Goal: Information Seeking & Learning: Find contact information

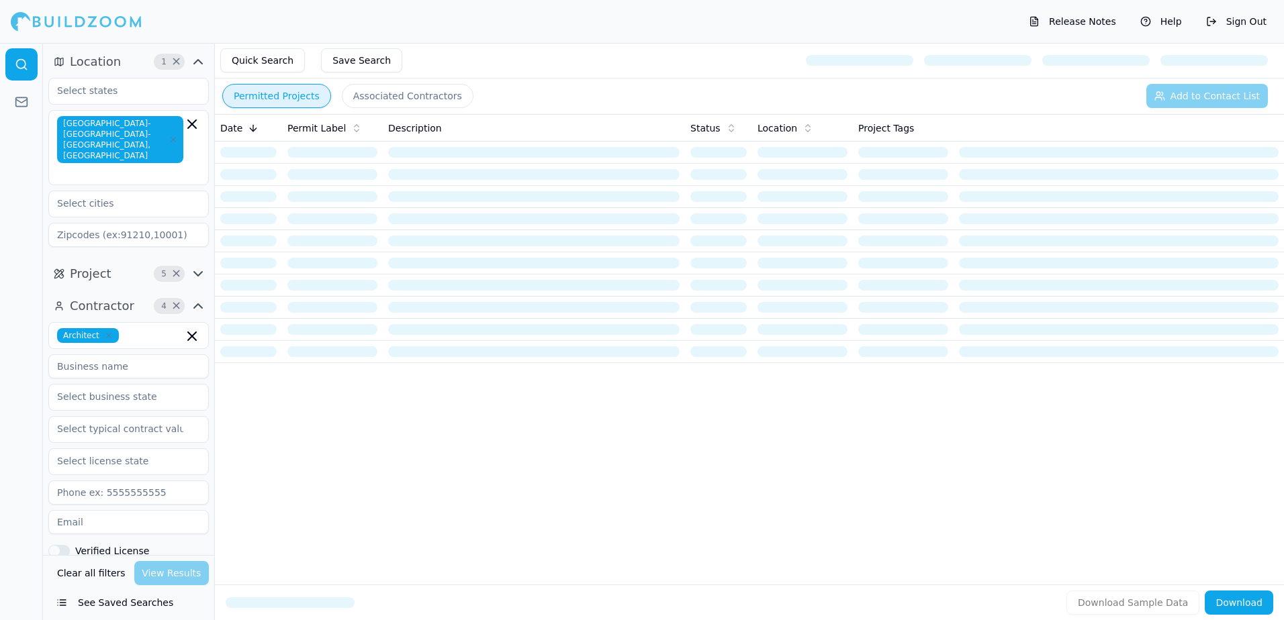
click at [261, 97] on button "Permitted Projects" at bounding box center [276, 96] width 109 height 24
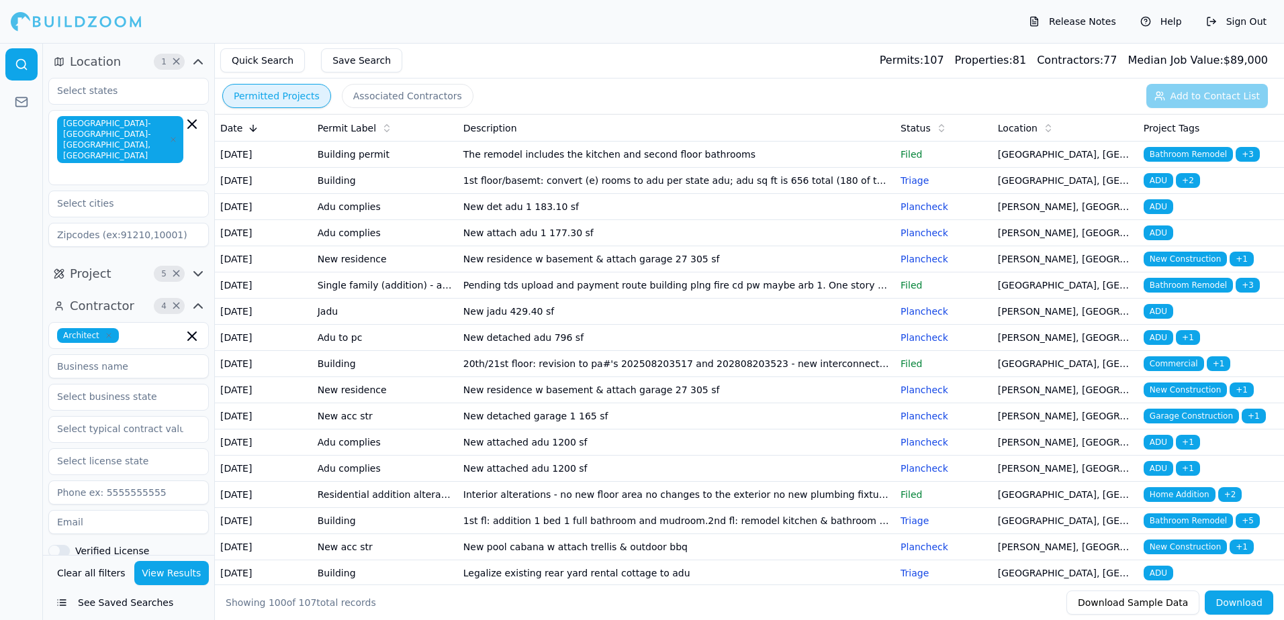
click at [1177, 152] on span "Bathroom Remodel" at bounding box center [1188, 154] width 89 height 15
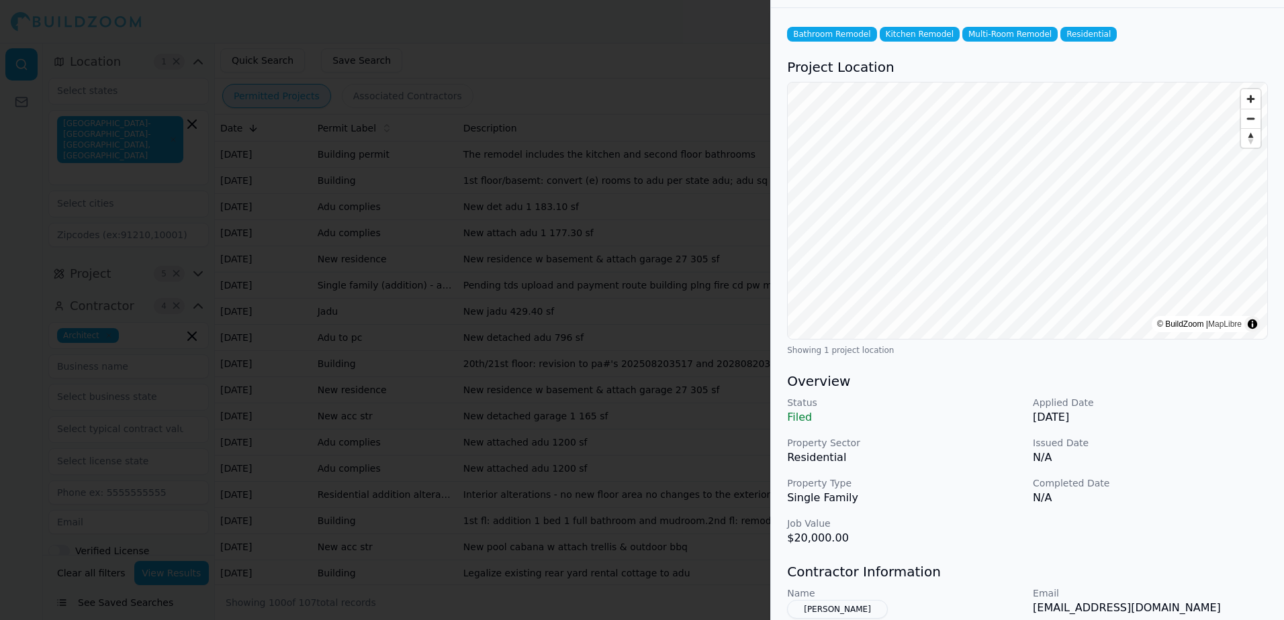
scroll to position [201, 0]
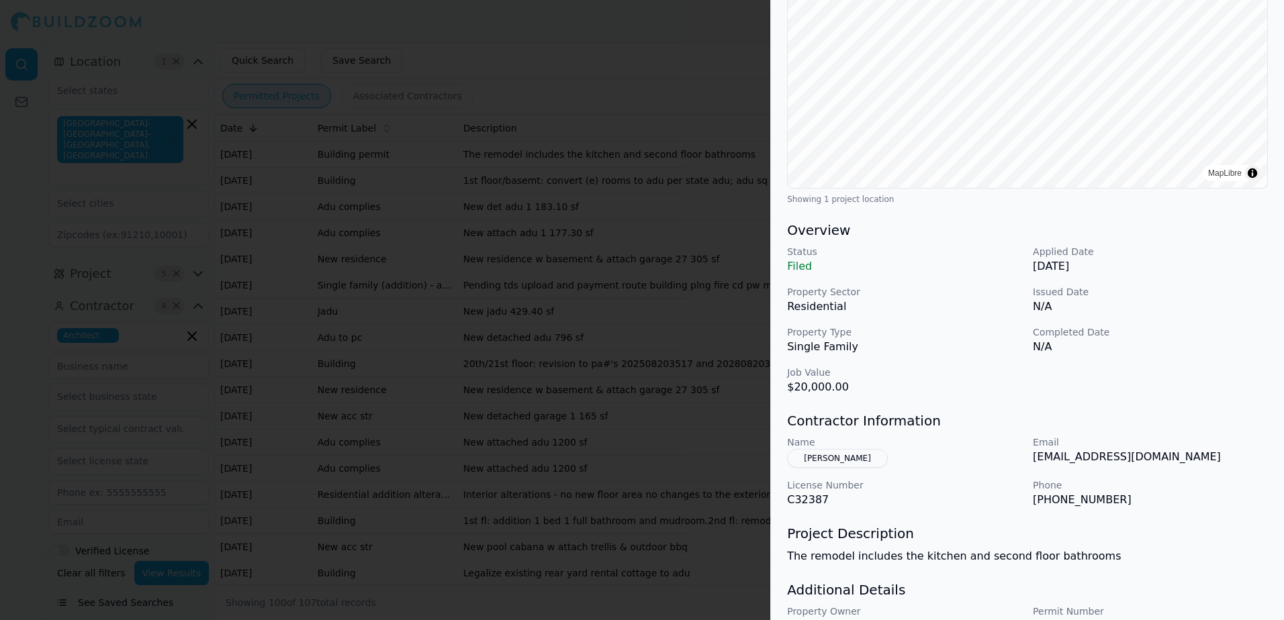
click at [718, 91] on div at bounding box center [642, 310] width 1284 height 620
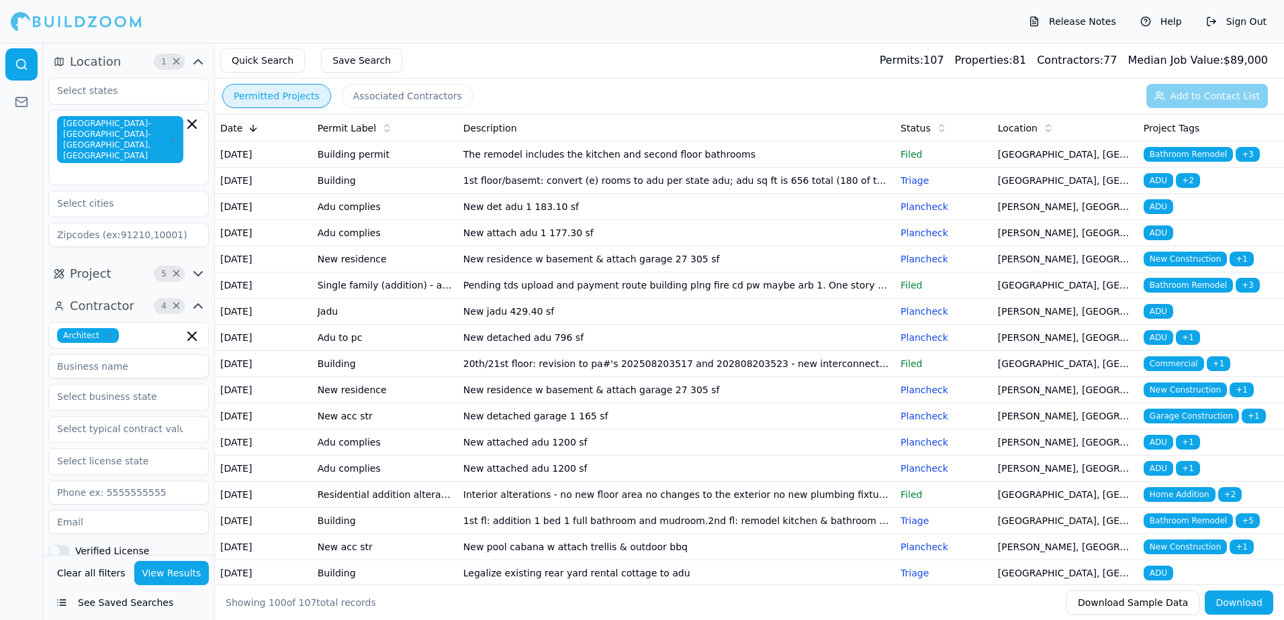
click at [1157, 188] on span "ADU" at bounding box center [1159, 180] width 30 height 15
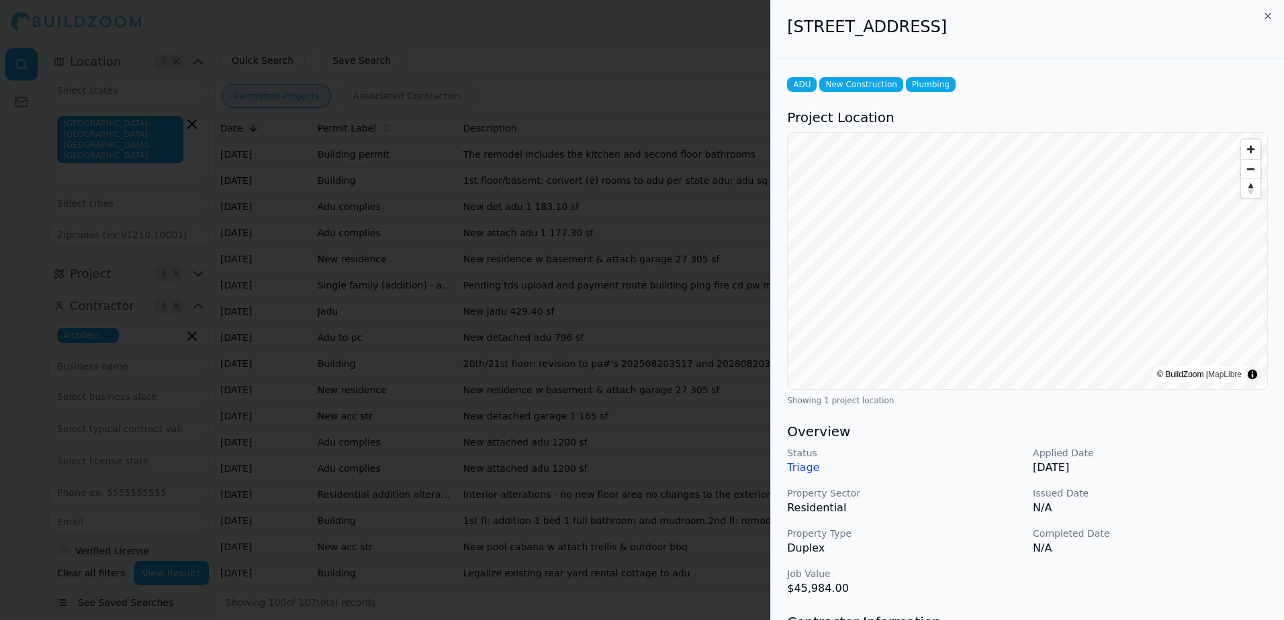
click at [659, 56] on div at bounding box center [642, 310] width 1284 height 620
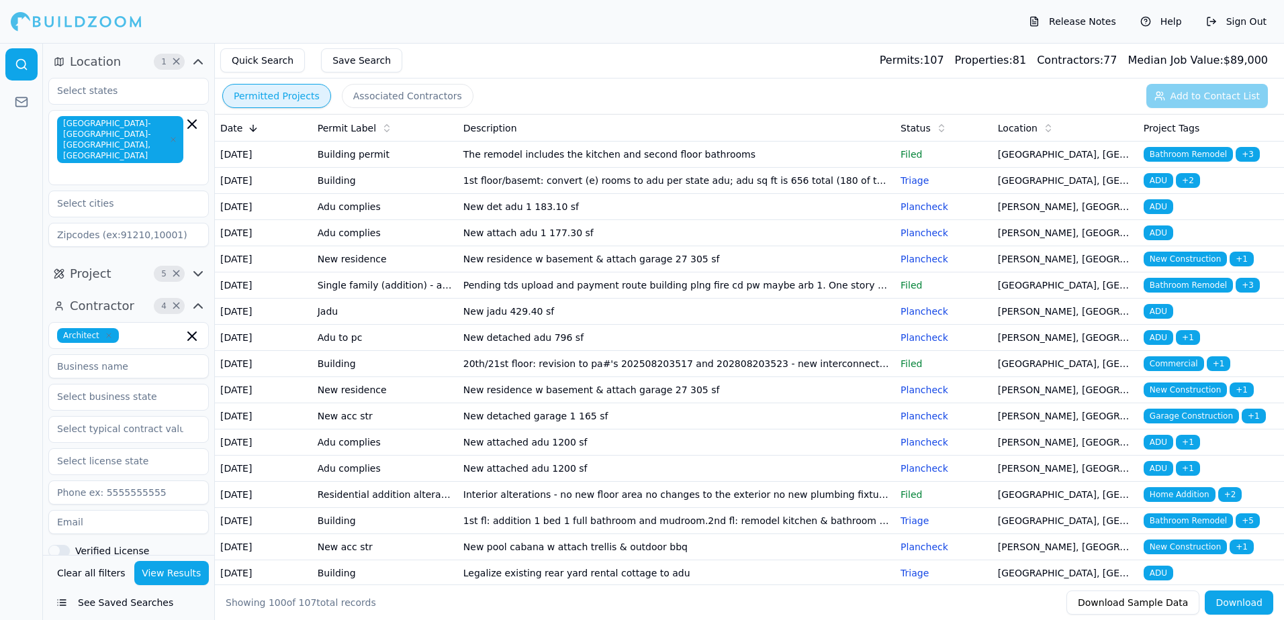
click at [1157, 214] on span "ADU" at bounding box center [1159, 206] width 30 height 15
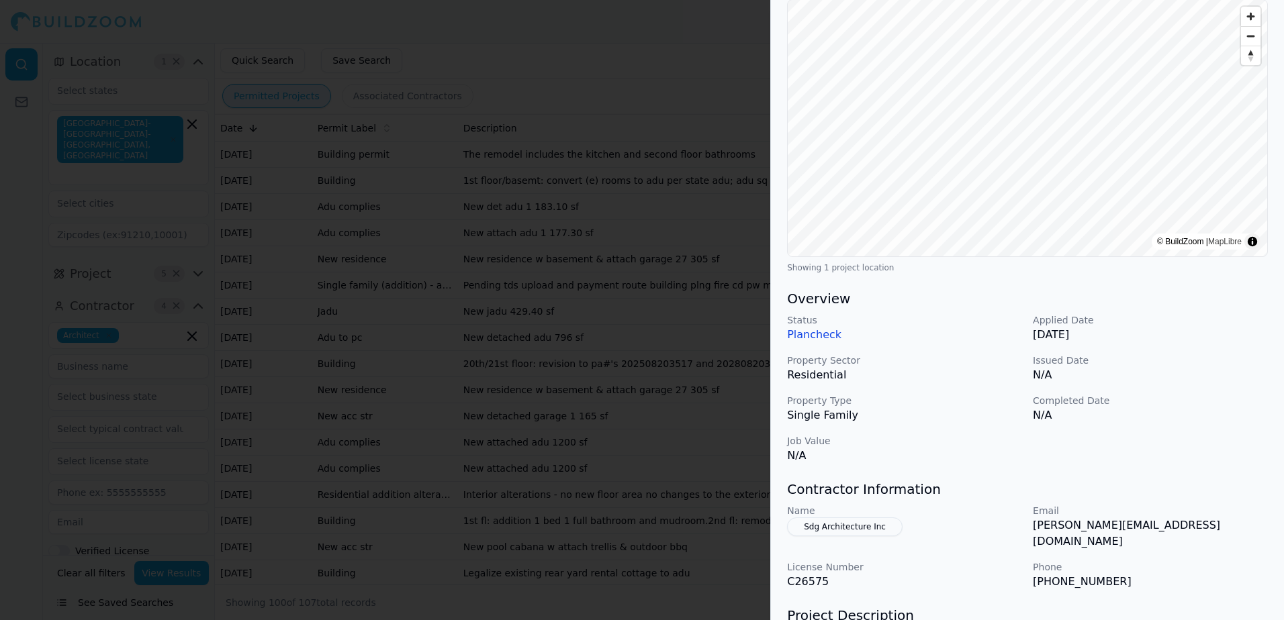
scroll to position [134, 0]
click at [665, 40] on div at bounding box center [642, 310] width 1284 height 620
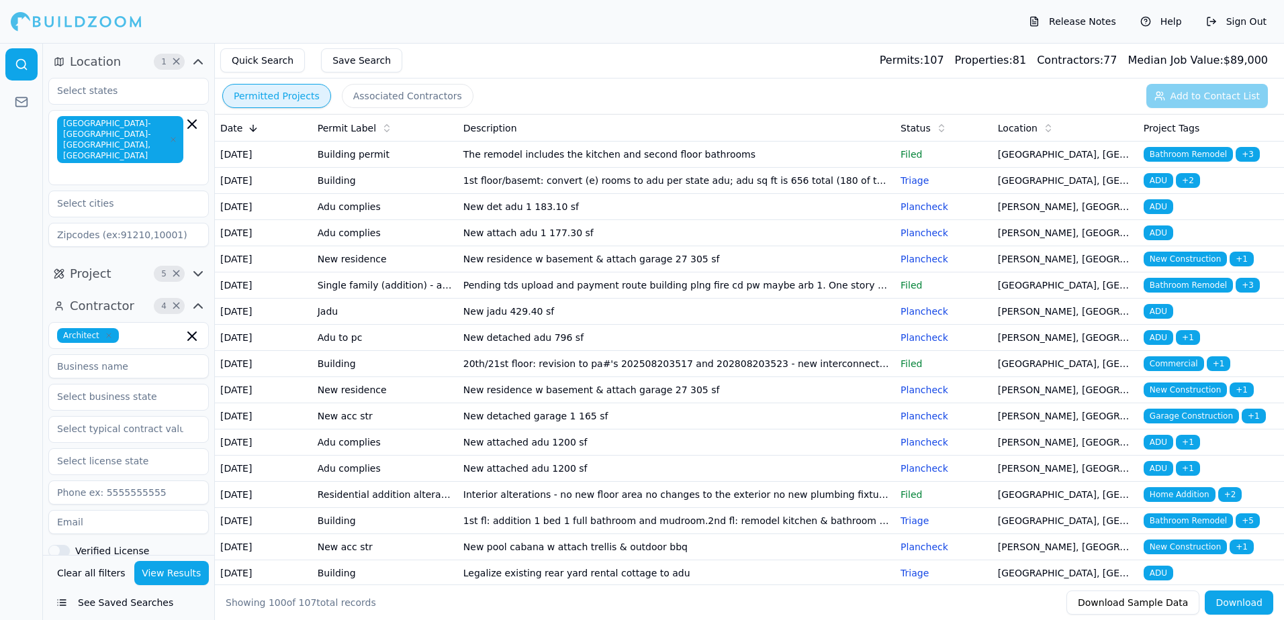
click at [1151, 240] on span "ADU" at bounding box center [1159, 233] width 30 height 15
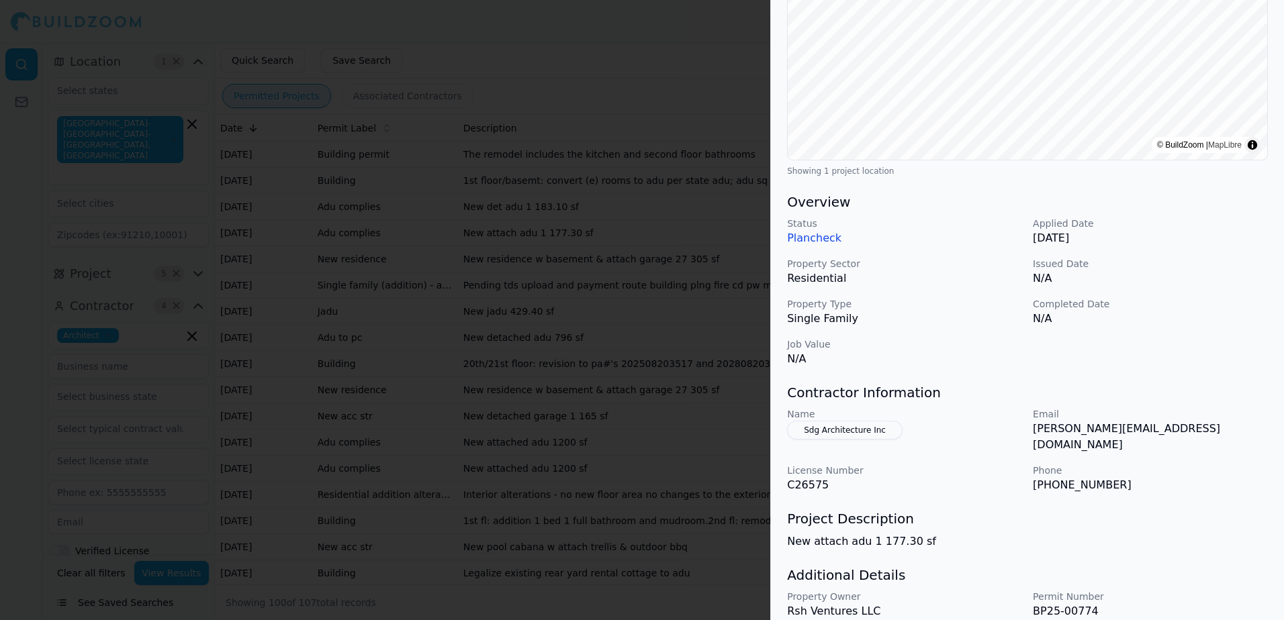
scroll to position [269, 0]
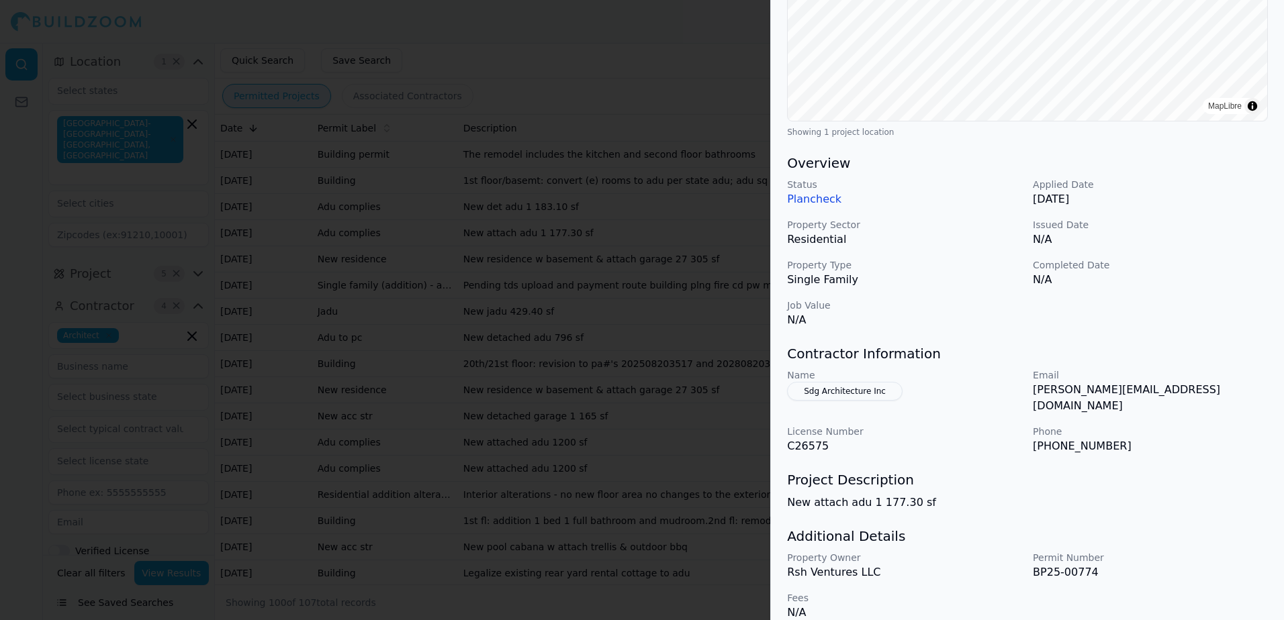
click at [723, 56] on div at bounding box center [642, 310] width 1284 height 620
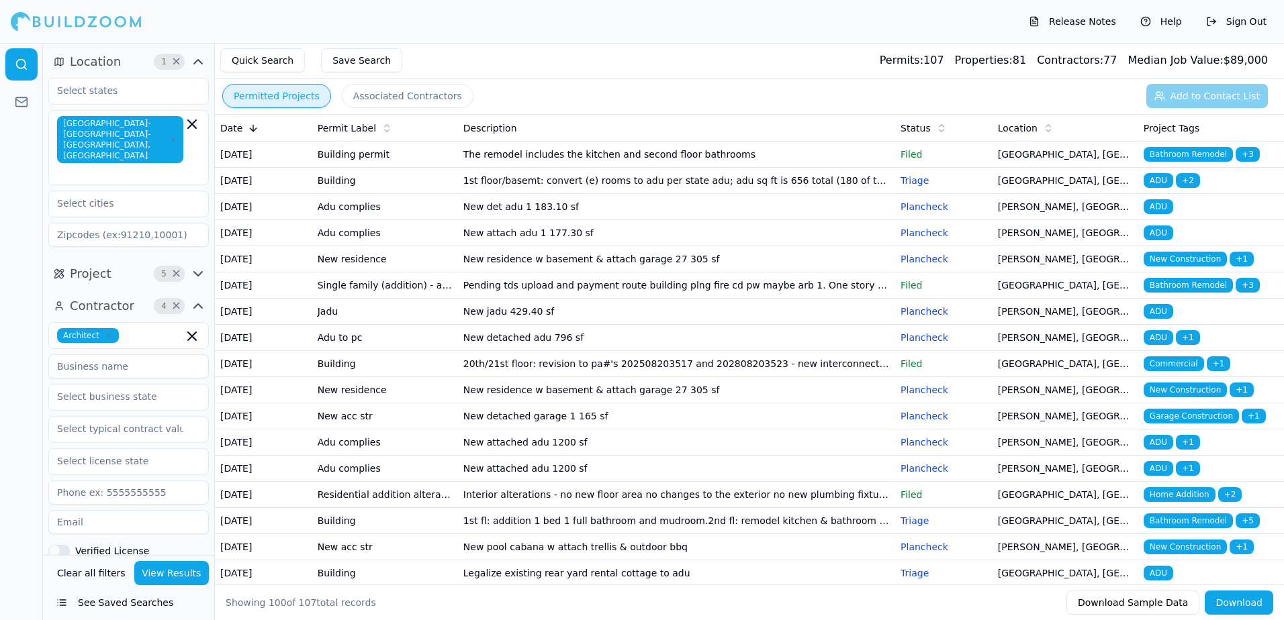
click at [1165, 267] on span "New Construction" at bounding box center [1185, 259] width 83 height 15
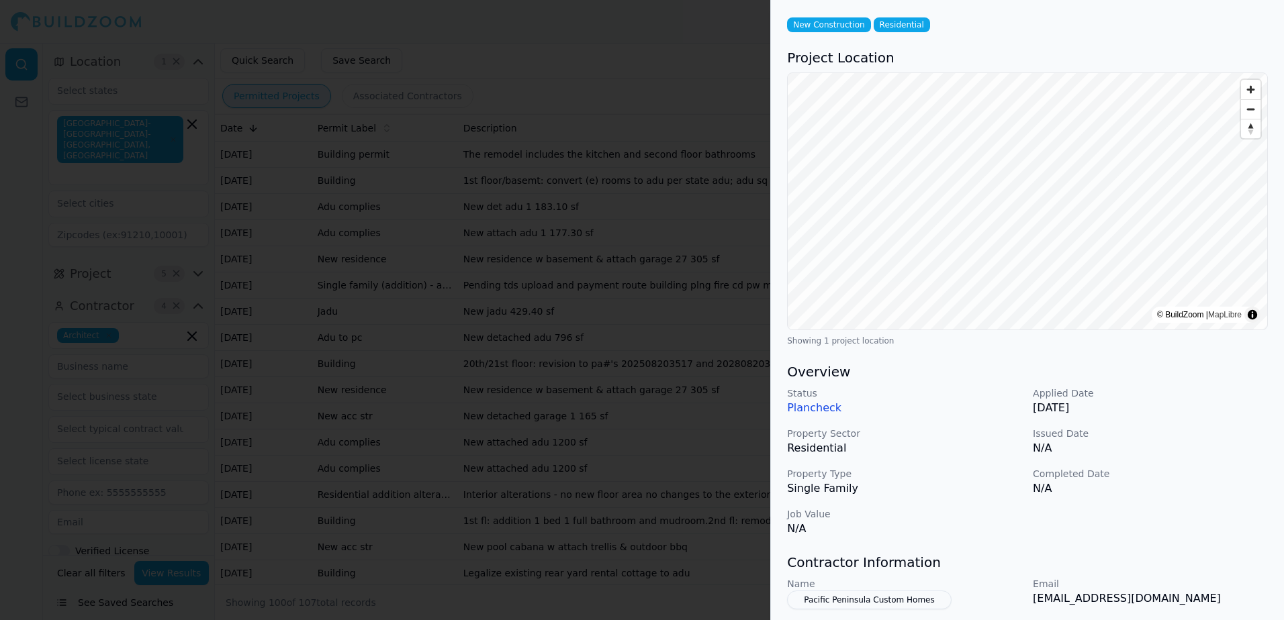
scroll to position [134, 0]
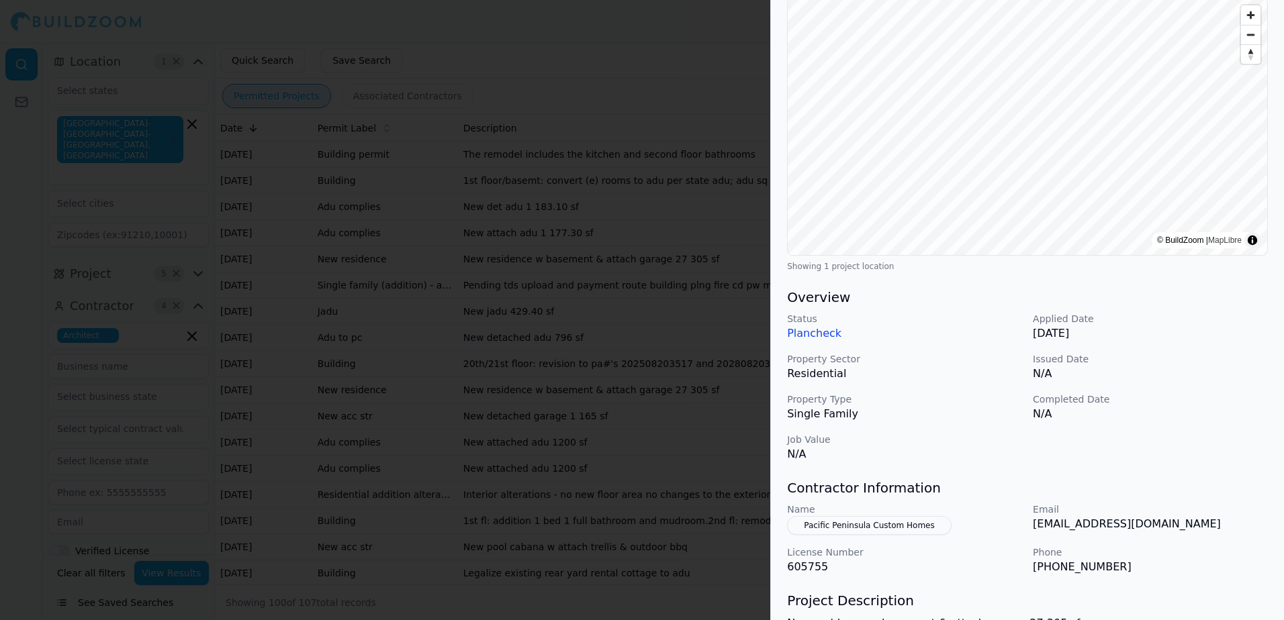
click at [712, 50] on div at bounding box center [642, 310] width 1284 height 620
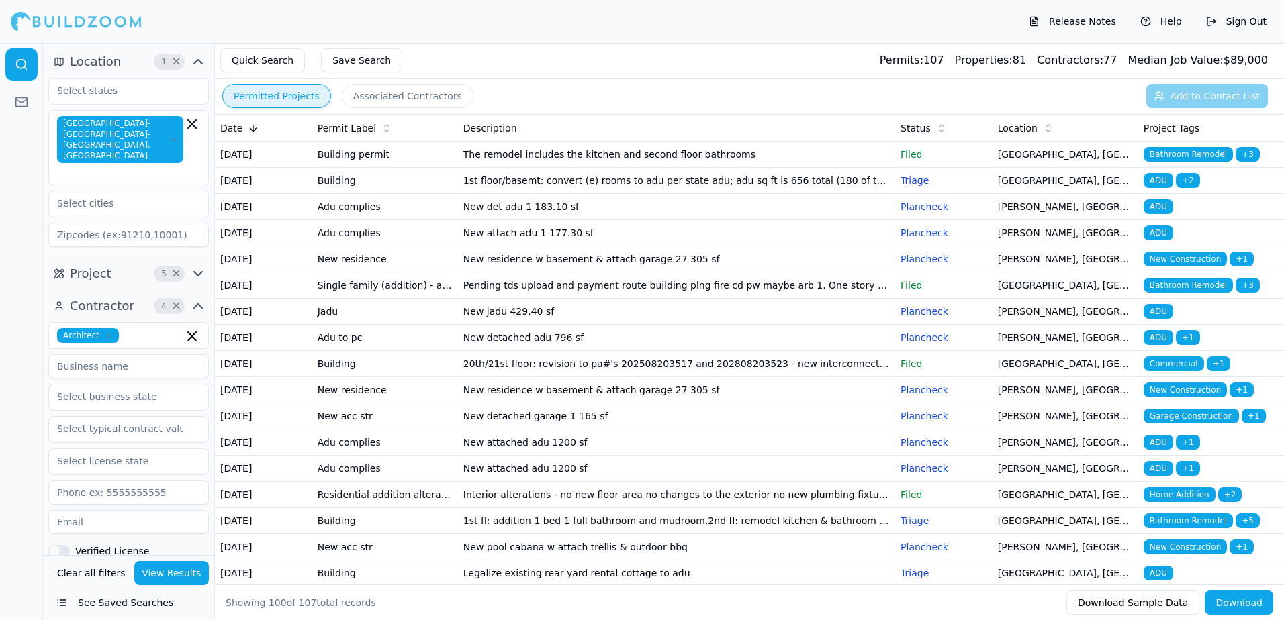
click at [1190, 293] on span "Bathroom Remodel" at bounding box center [1188, 285] width 89 height 15
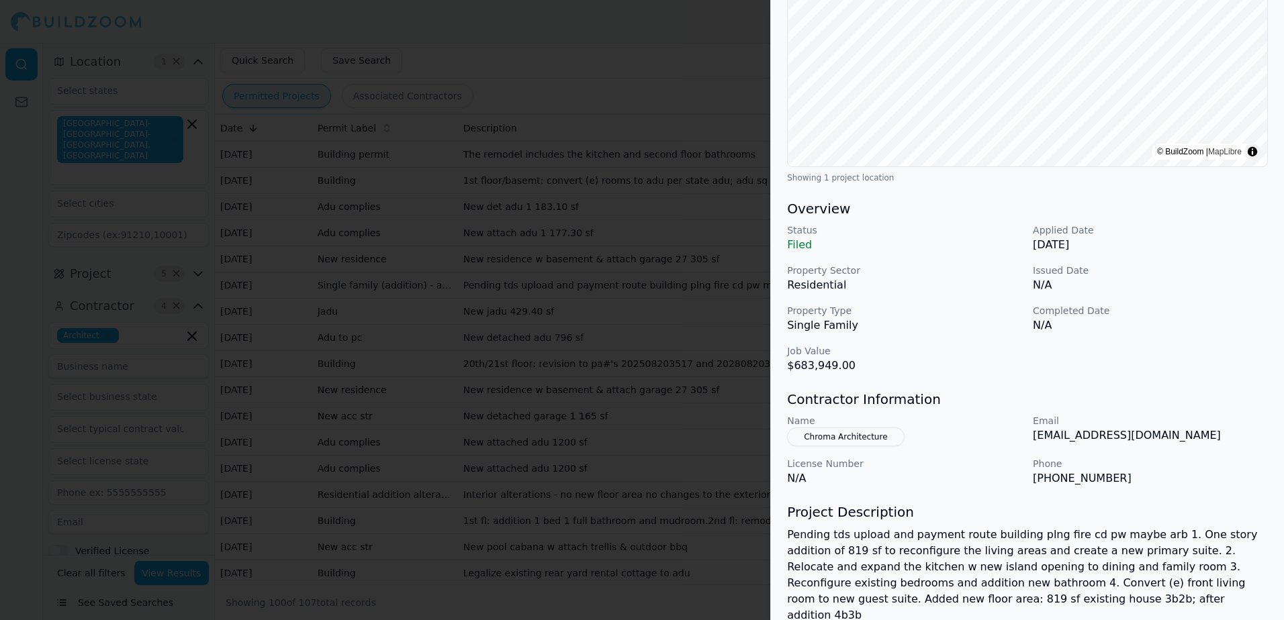
scroll to position [202, 0]
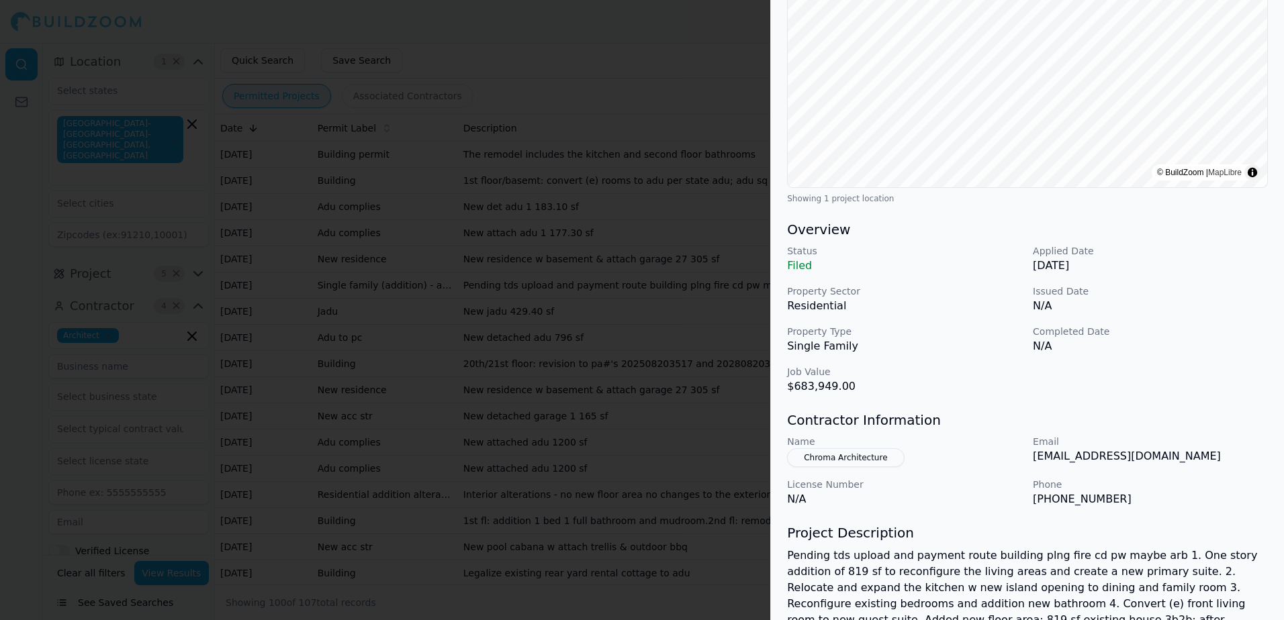
click at [723, 91] on div at bounding box center [642, 310] width 1284 height 620
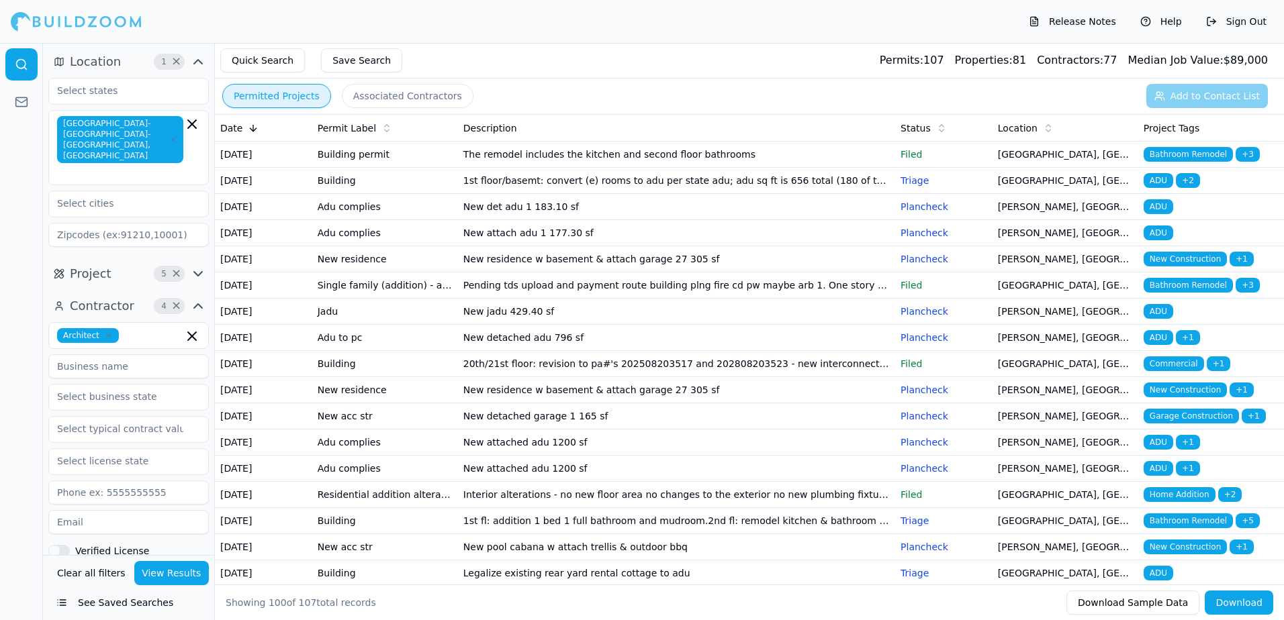
click at [1183, 293] on span "Bathroom Remodel" at bounding box center [1188, 285] width 89 height 15
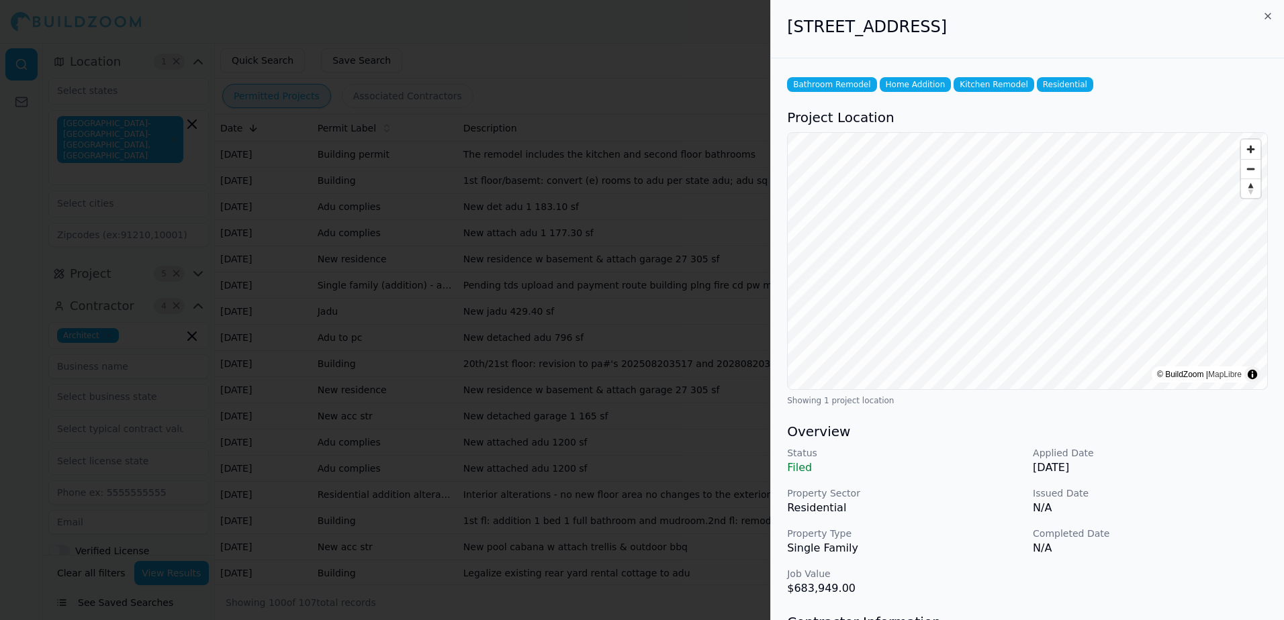
scroll to position [67, 0]
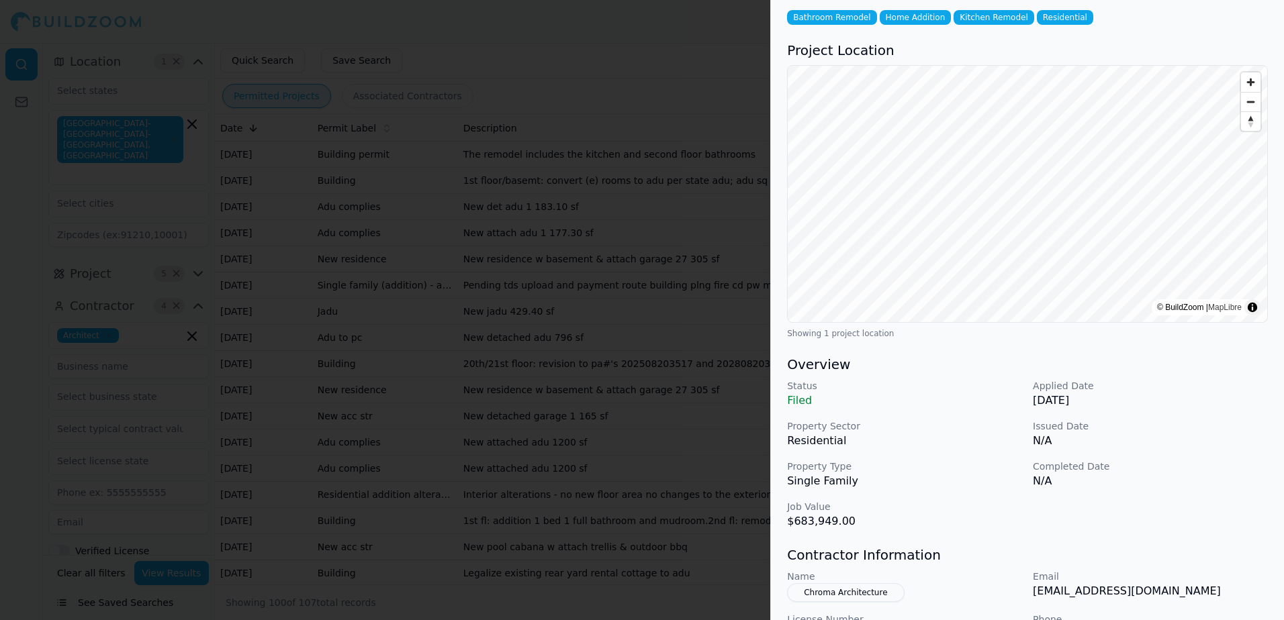
click at [669, 34] on div at bounding box center [642, 310] width 1284 height 620
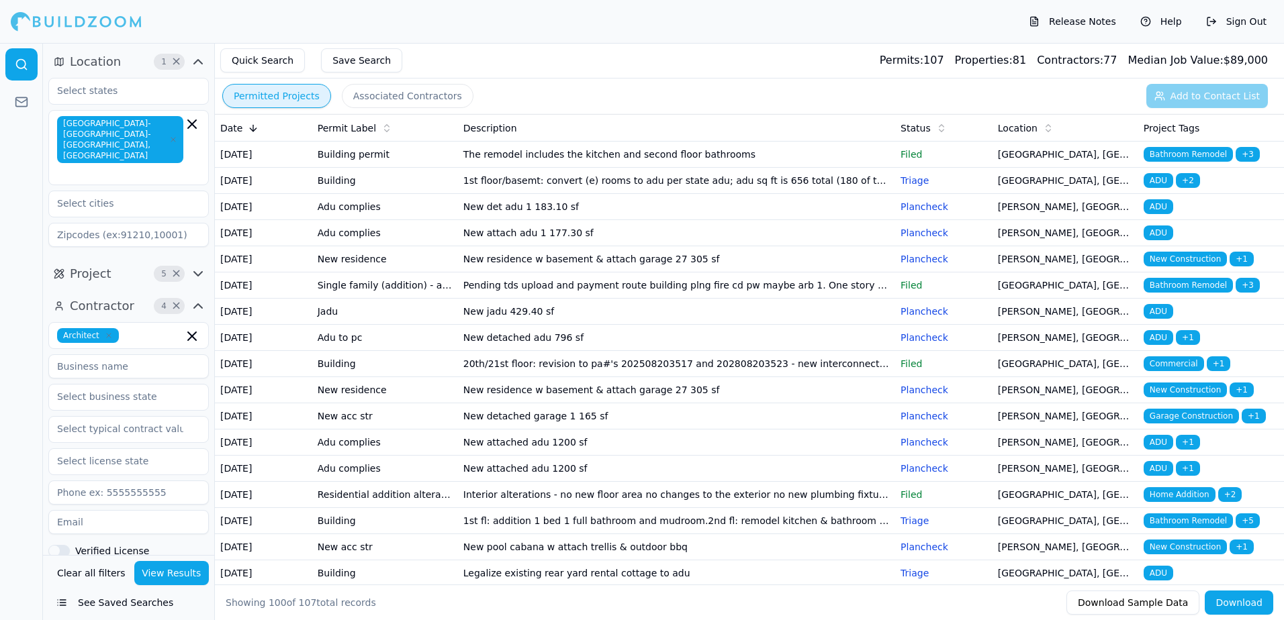
click at [1154, 319] on span "ADU" at bounding box center [1159, 311] width 30 height 15
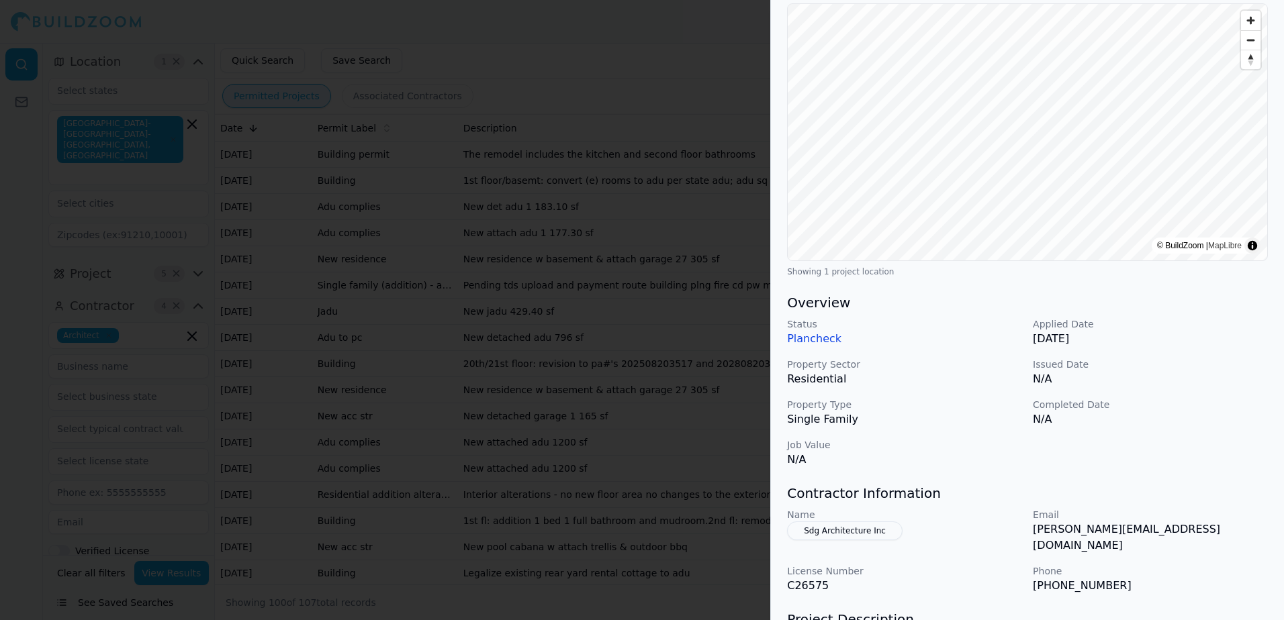
scroll to position [134, 0]
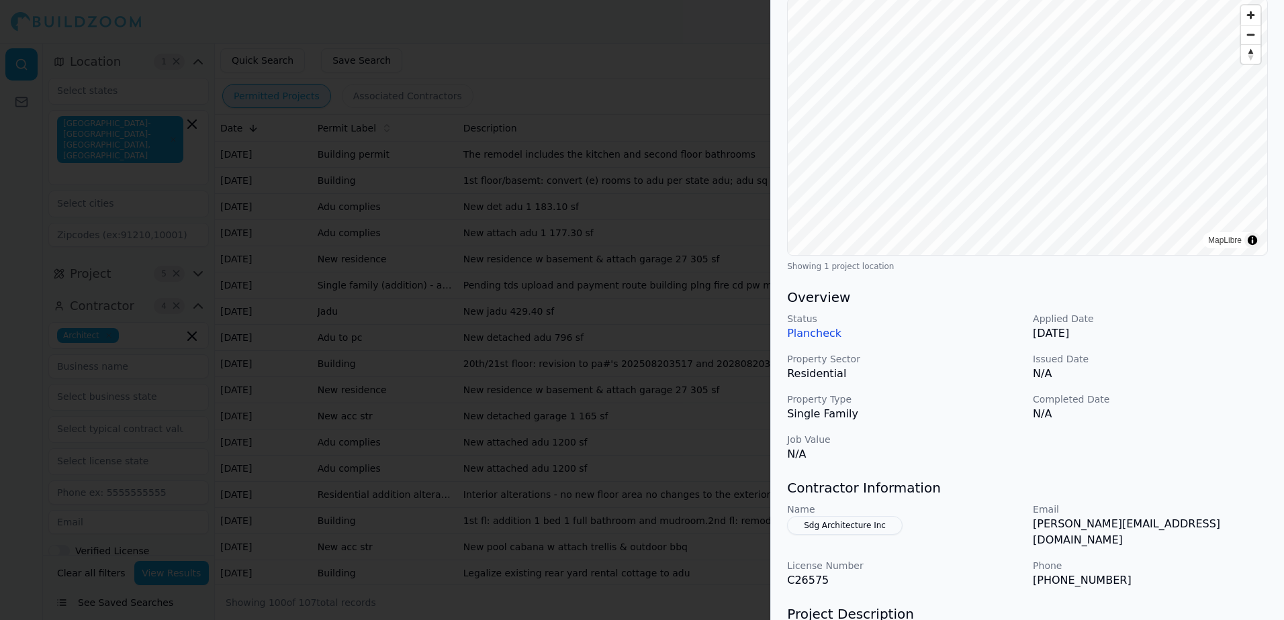
click at [694, 46] on div at bounding box center [642, 310] width 1284 height 620
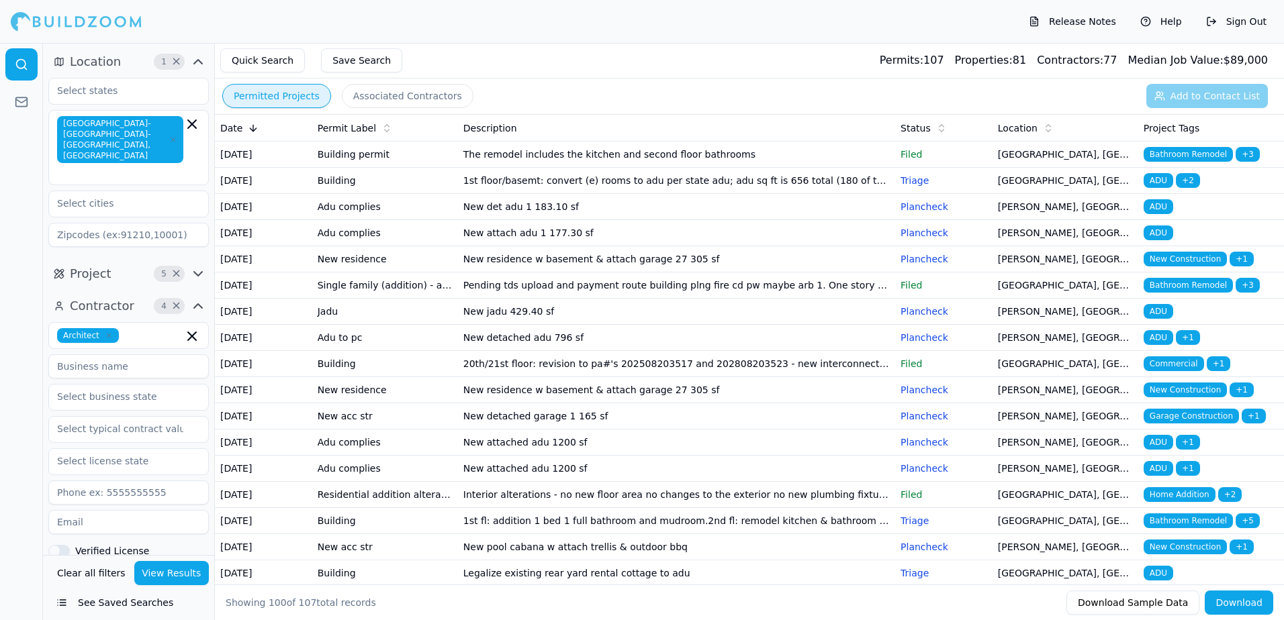
click at [1161, 345] on span "ADU" at bounding box center [1159, 337] width 30 height 15
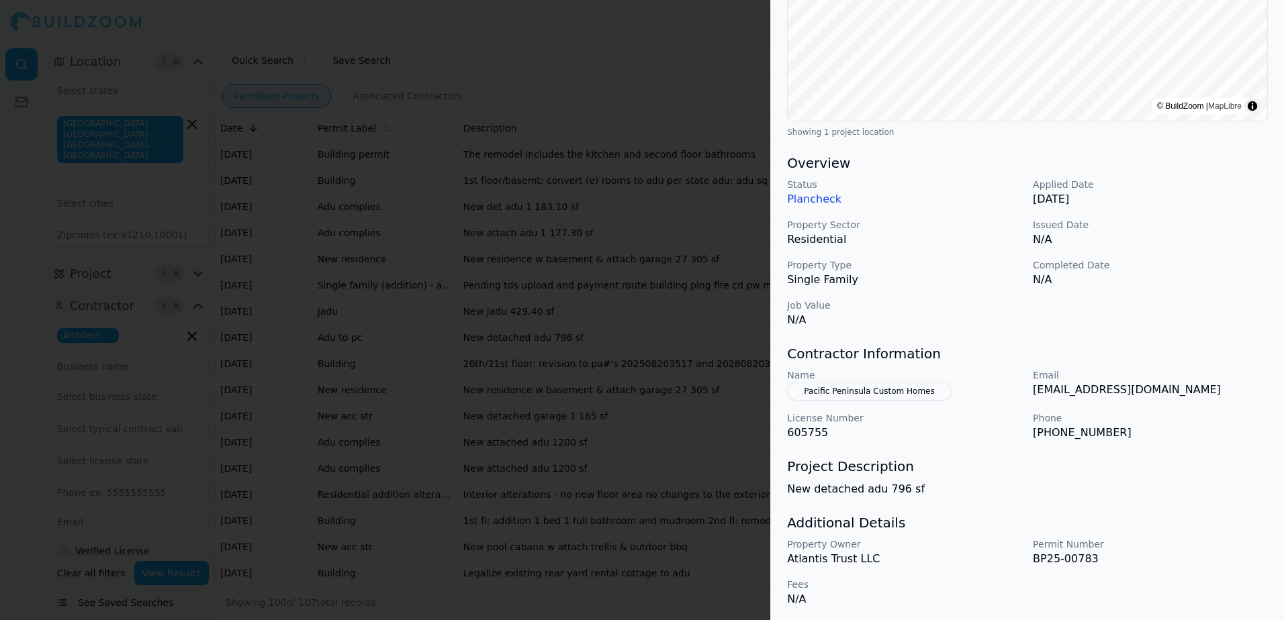
scroll to position [272, 0]
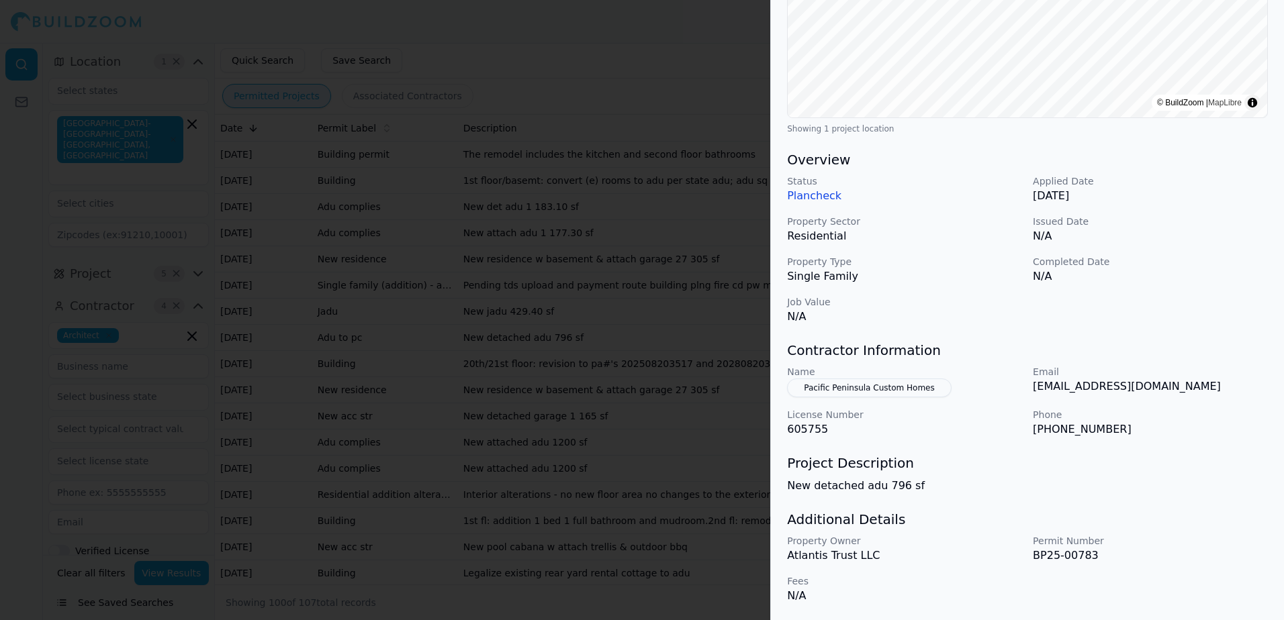
click at [891, 385] on button "Pacific Peninsula Custom Homes" at bounding box center [869, 388] width 165 height 19
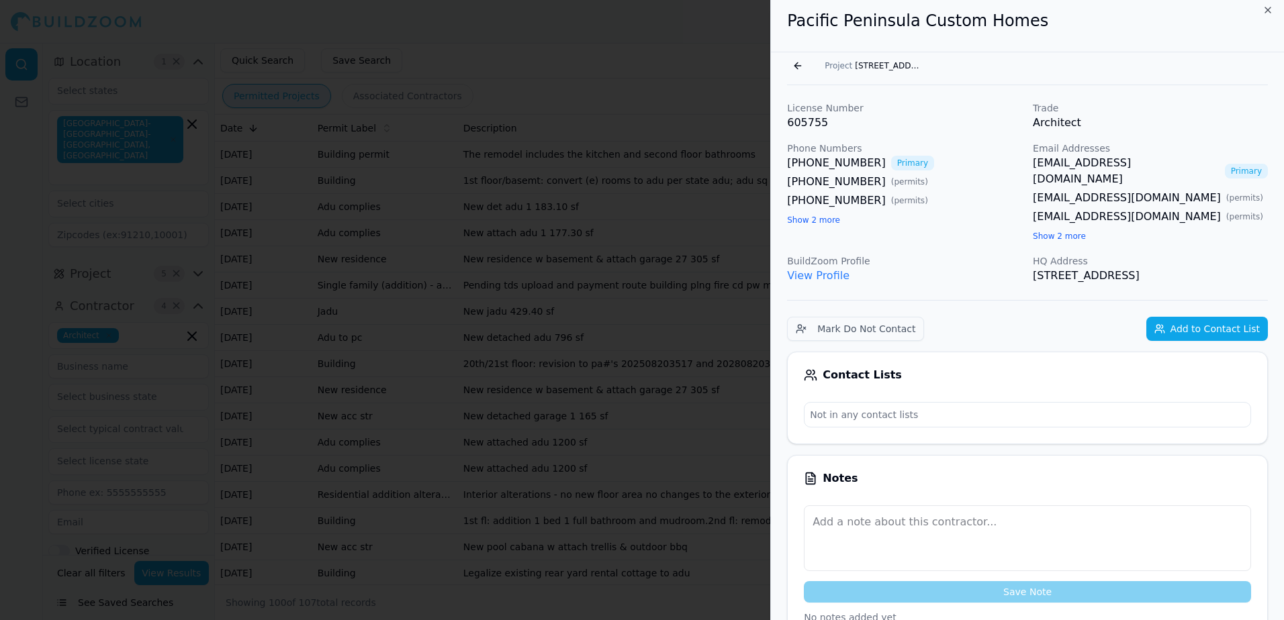
scroll to position [0, 0]
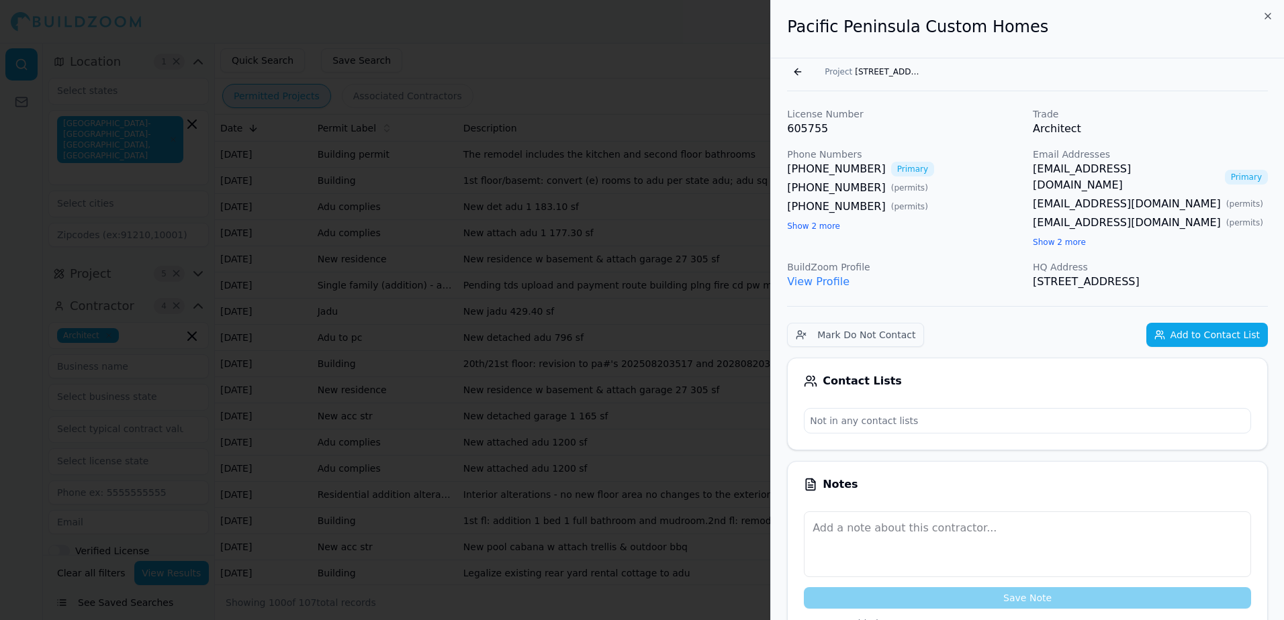
click at [825, 275] on link "View Profile" at bounding box center [818, 281] width 62 height 13
click at [759, 67] on div at bounding box center [642, 310] width 1284 height 620
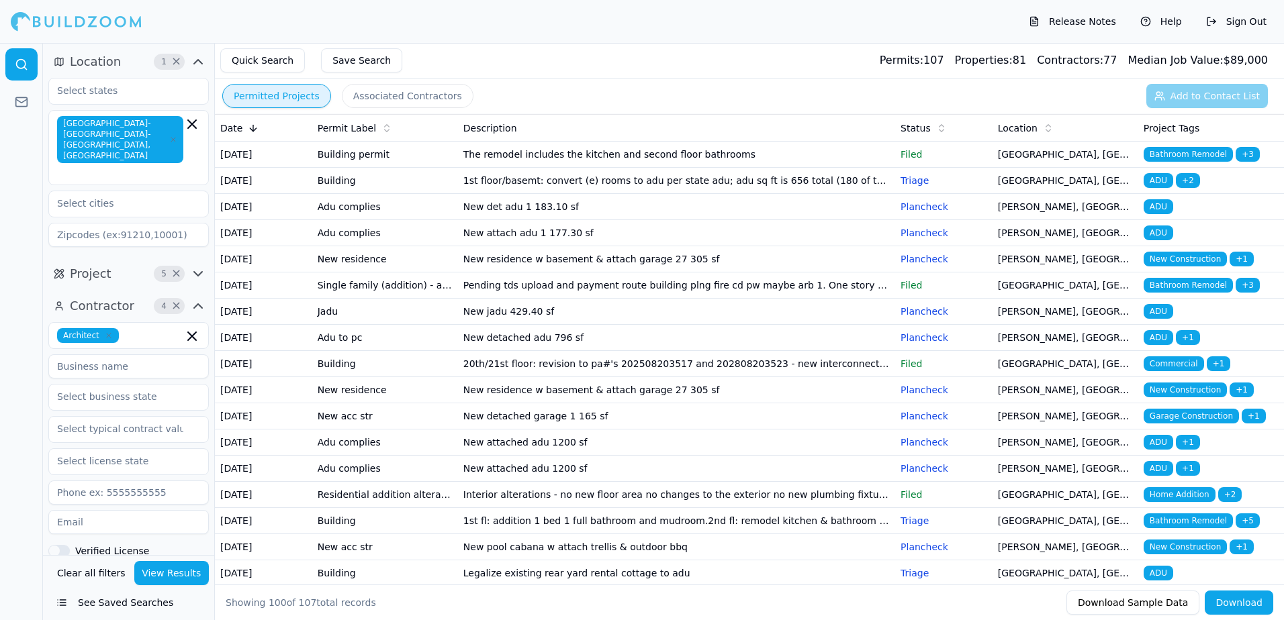
click at [1179, 293] on span "Bathroom Remodel" at bounding box center [1188, 285] width 89 height 15
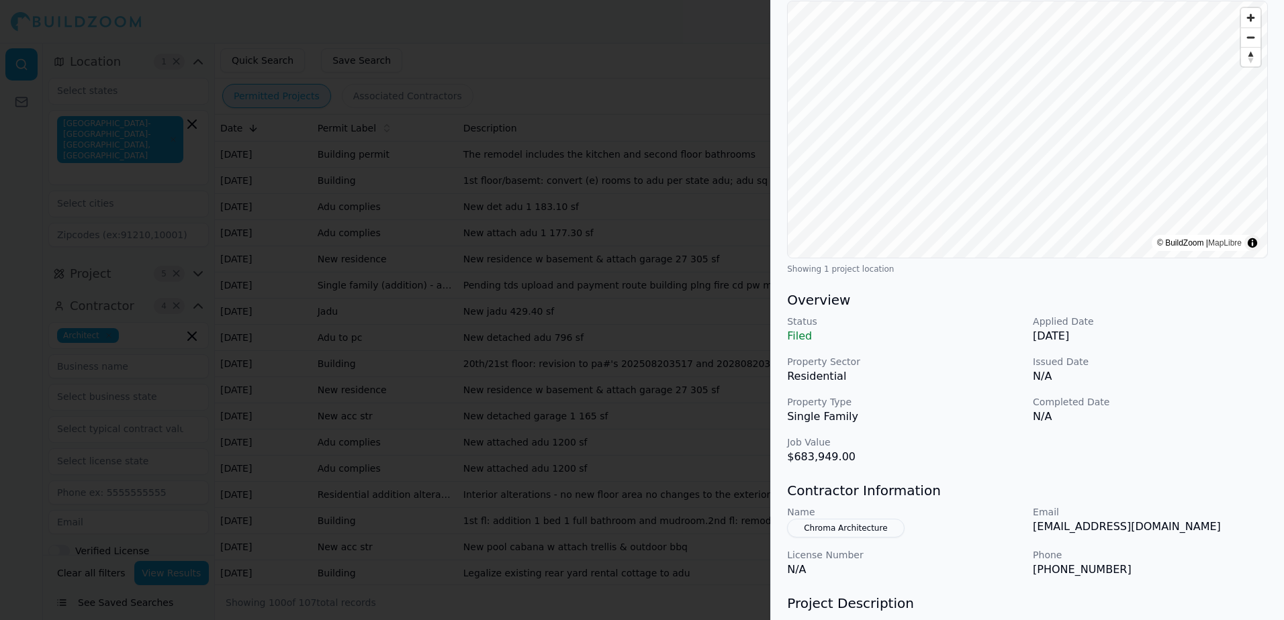
scroll to position [134, 0]
click at [849, 528] on button "Chroma Architecture" at bounding box center [845, 525] width 117 height 19
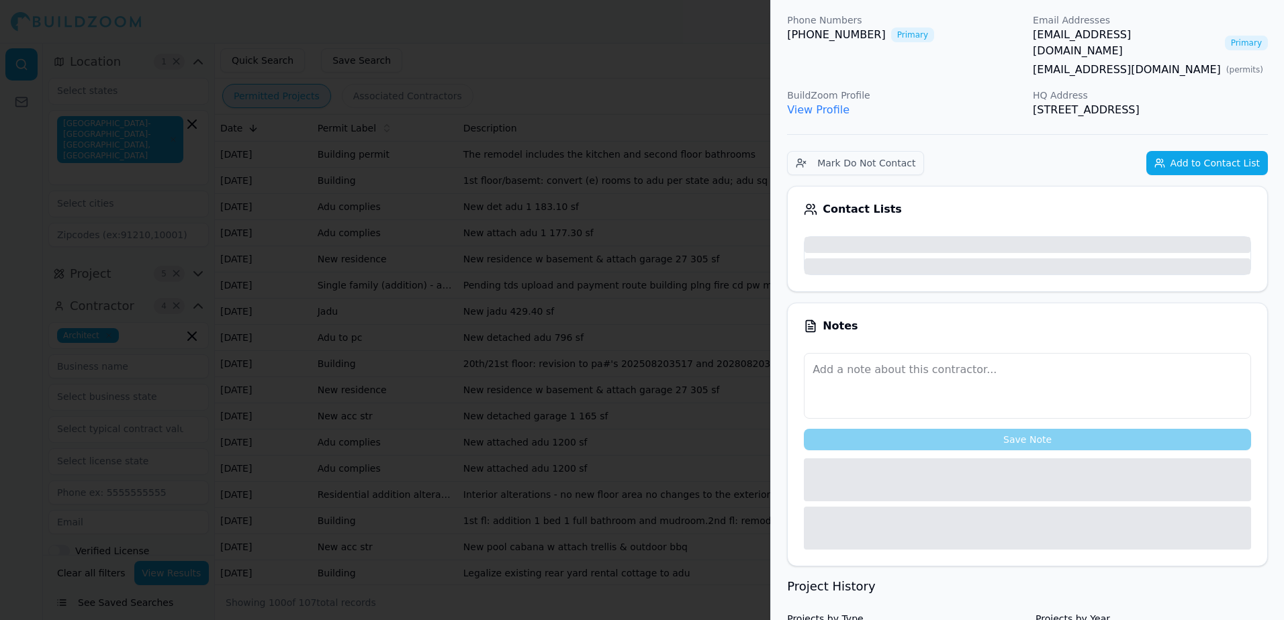
scroll to position [167, 0]
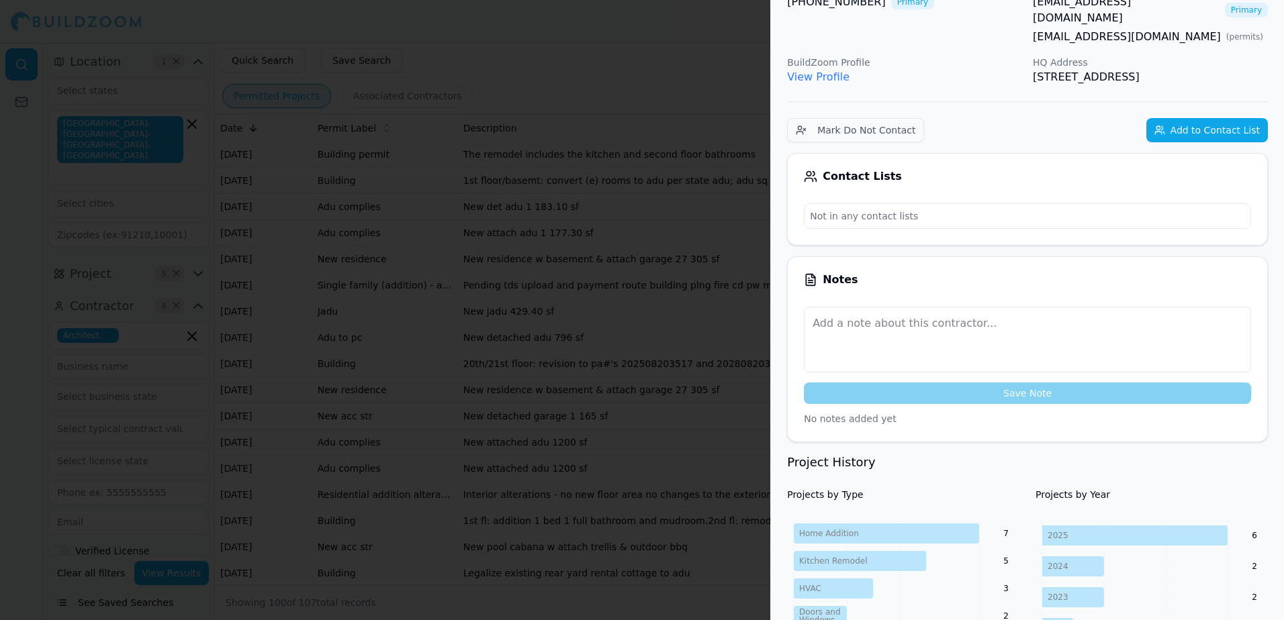
click at [828, 71] on link "View Profile" at bounding box center [818, 77] width 62 height 13
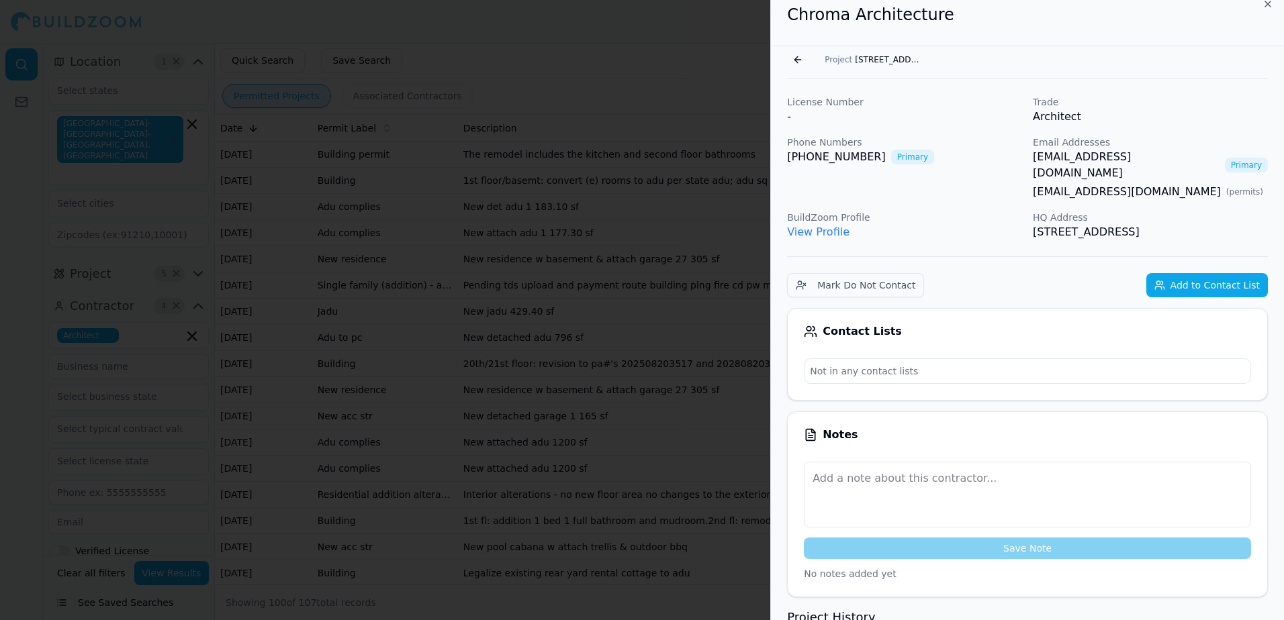
scroll to position [0, 0]
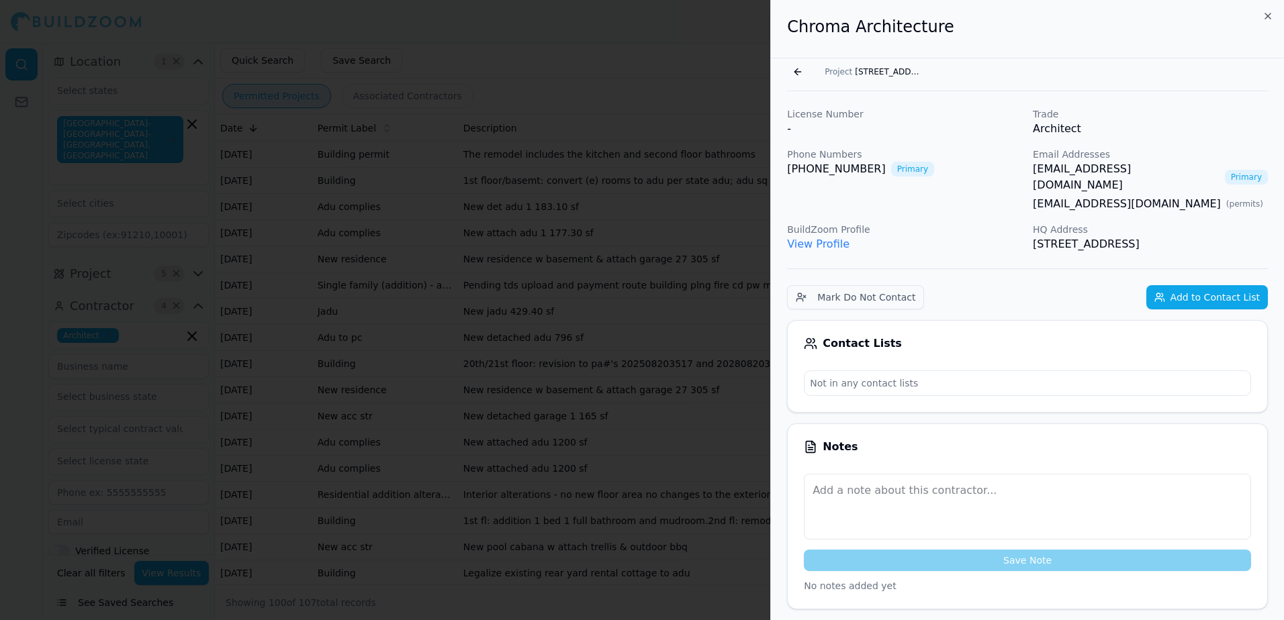
click at [809, 238] on link "View Profile" at bounding box center [818, 244] width 62 height 13
click at [883, 74] on span "[STREET_ADDRESS]" at bounding box center [888, 71] width 67 height 11
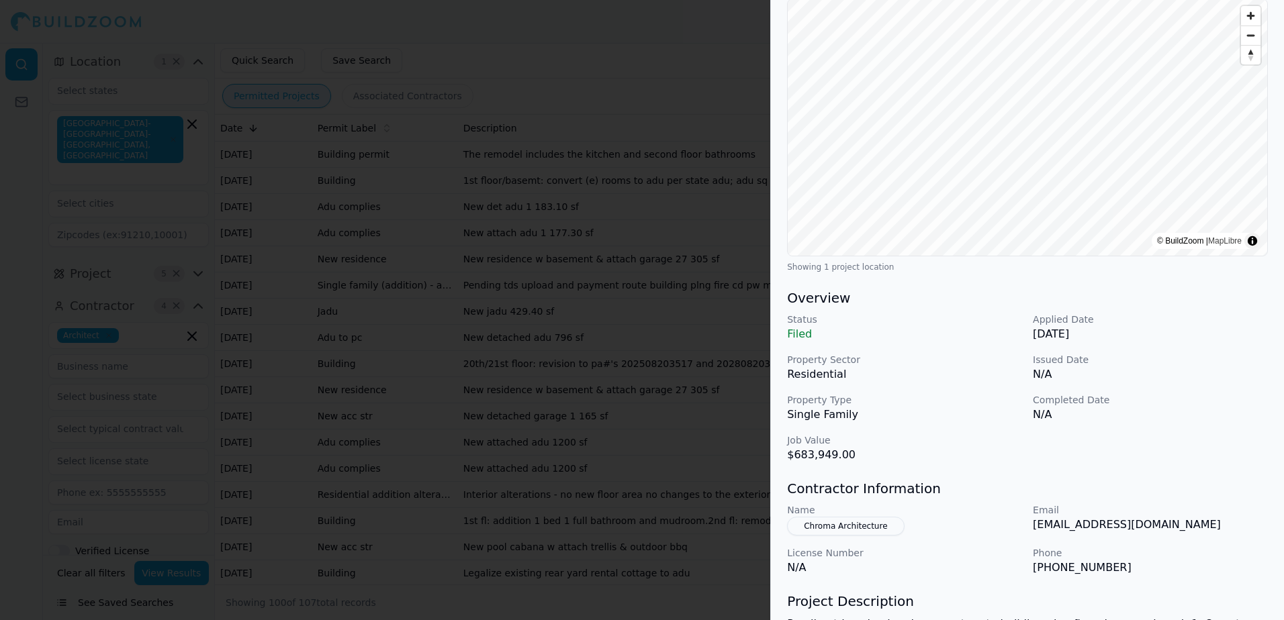
scroll to position [134, 0]
click at [866, 525] on button "Chroma Architecture" at bounding box center [845, 525] width 117 height 19
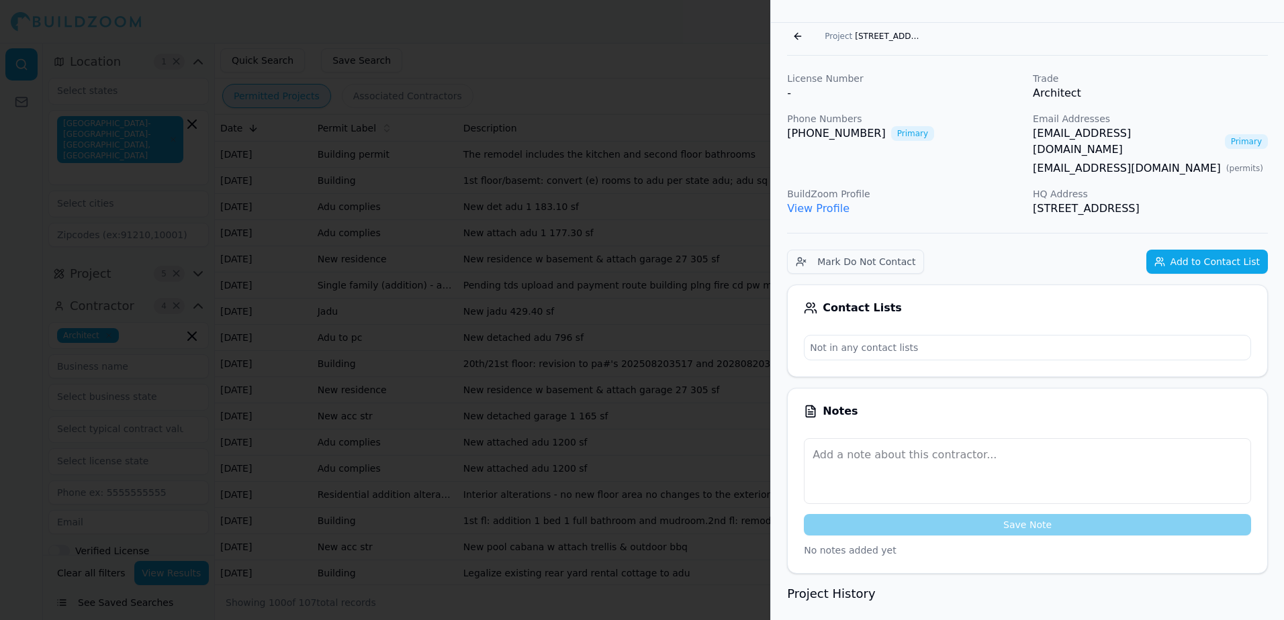
scroll to position [33, 0]
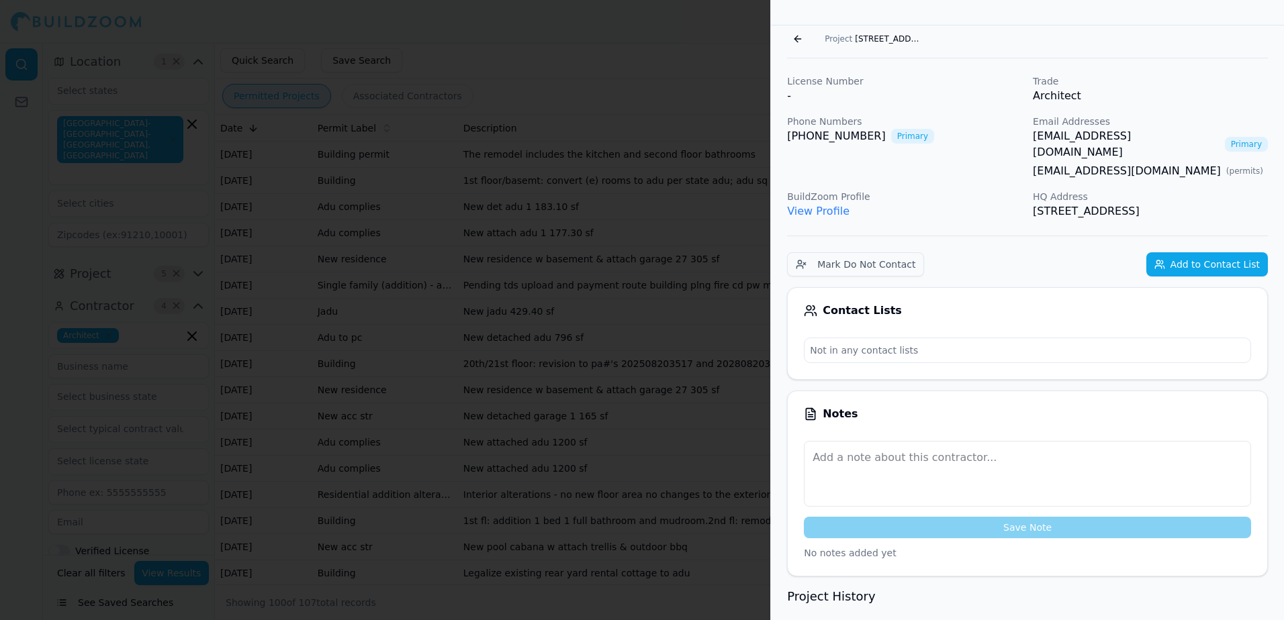
click at [1068, 138] on link "[EMAIL_ADDRESS][DOMAIN_NAME]" at bounding box center [1126, 144] width 187 height 32
click at [1155, 89] on p "Architect" at bounding box center [1150, 96] width 235 height 16
click at [893, 40] on span "[STREET_ADDRESS]" at bounding box center [888, 39] width 67 height 11
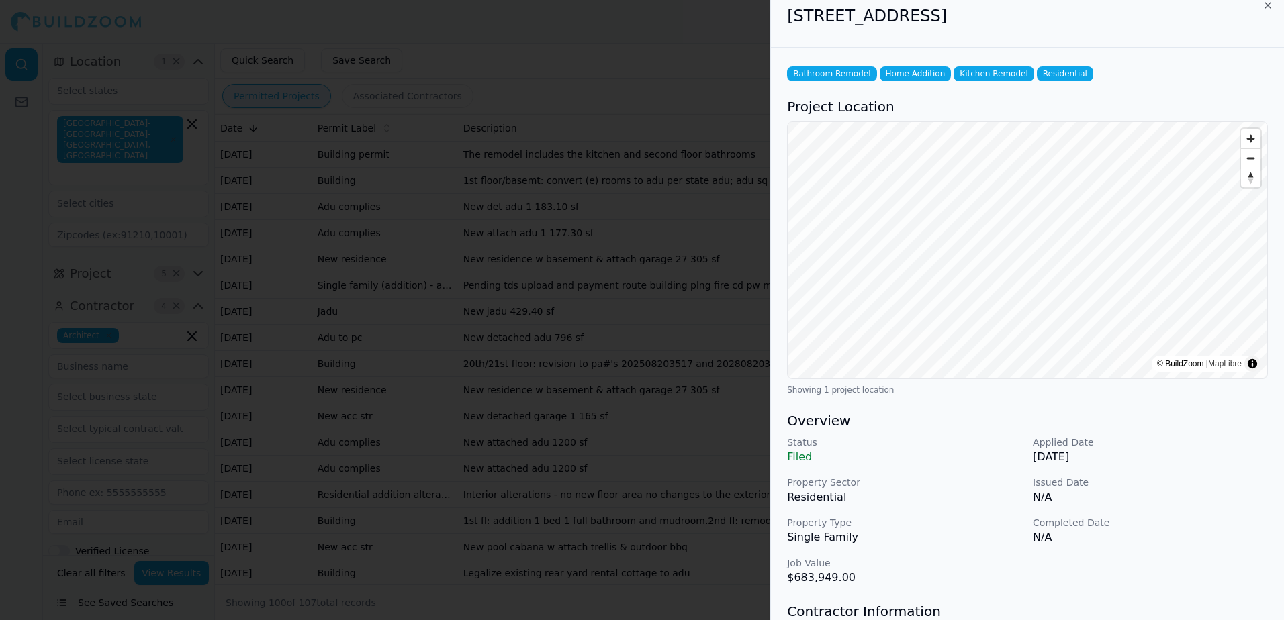
scroll to position [0, 0]
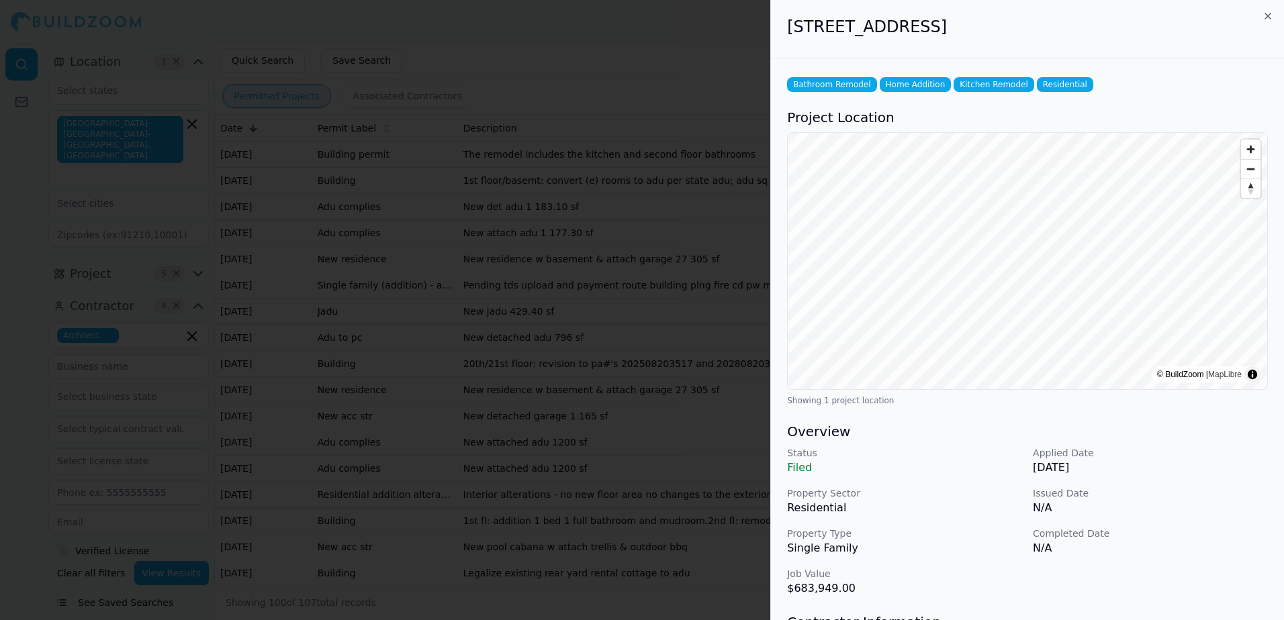
drag, startPoint x: 787, startPoint y: 28, endPoint x: 1069, endPoint y: 30, distance: 282.0
click at [1069, 30] on h2 "[STREET_ADDRESS]" at bounding box center [1027, 26] width 481 height 21
drag, startPoint x: 1069, startPoint y: 30, endPoint x: 1055, endPoint y: 30, distance: 14.1
copy h2 "[STREET_ADDRESS]"
click at [733, 83] on div at bounding box center [642, 310] width 1284 height 620
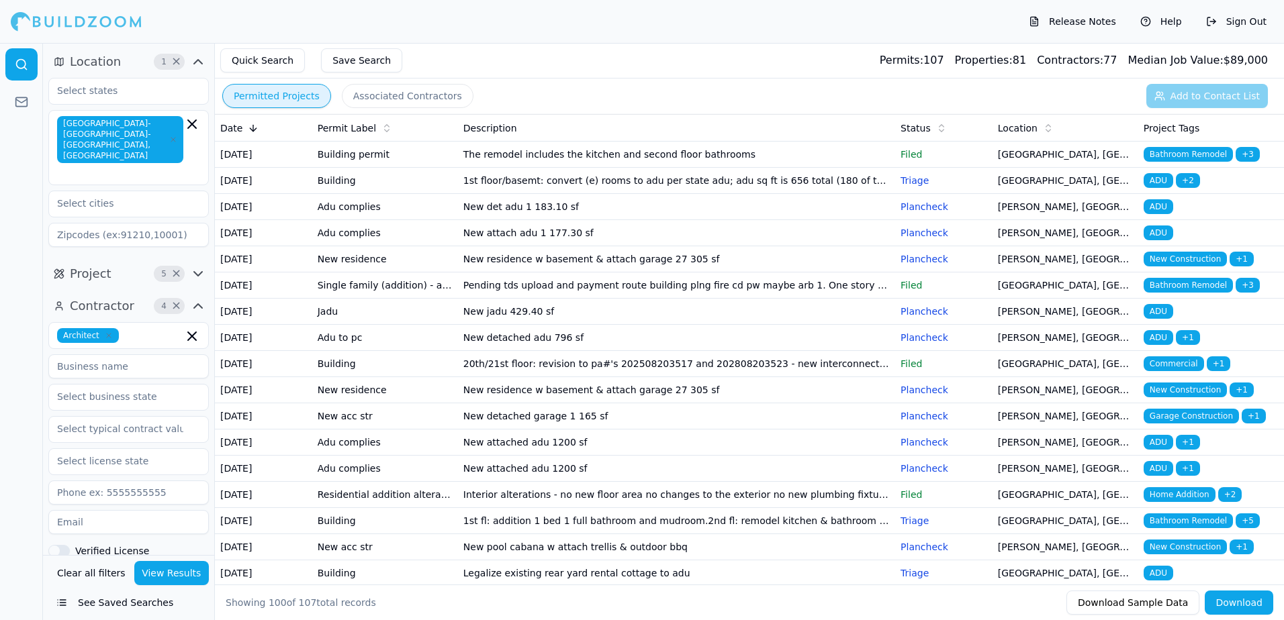
click at [1172, 293] on span "Bathroom Remodel" at bounding box center [1188, 285] width 89 height 15
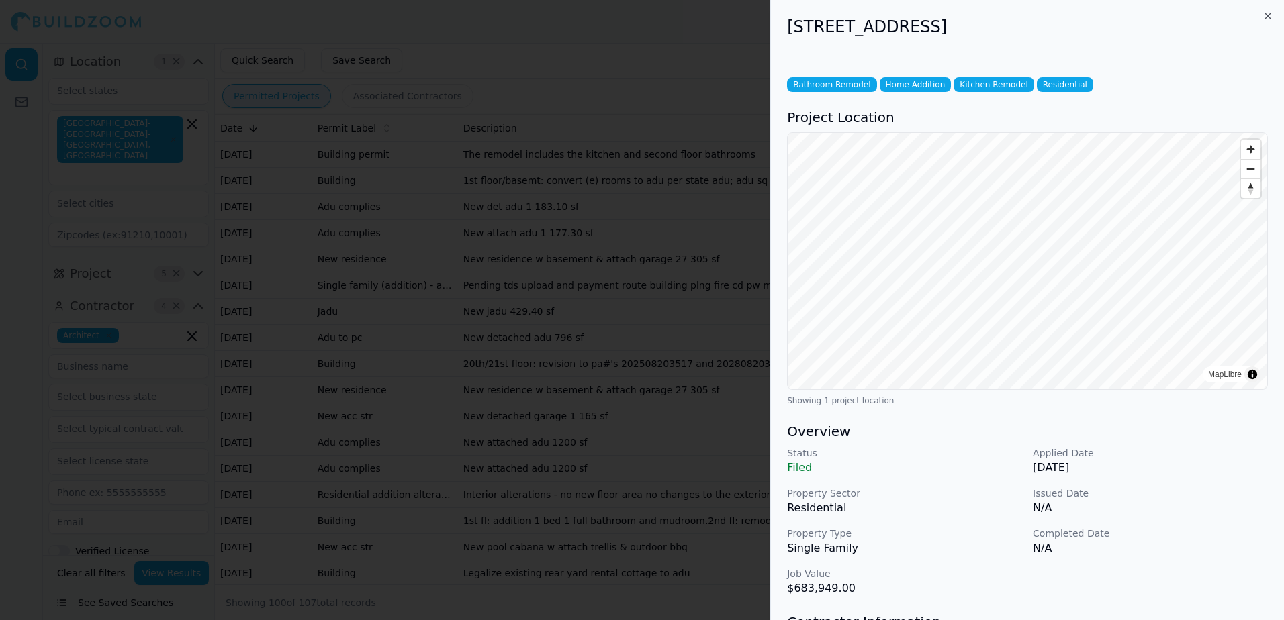
click at [706, 32] on div at bounding box center [642, 310] width 1284 height 620
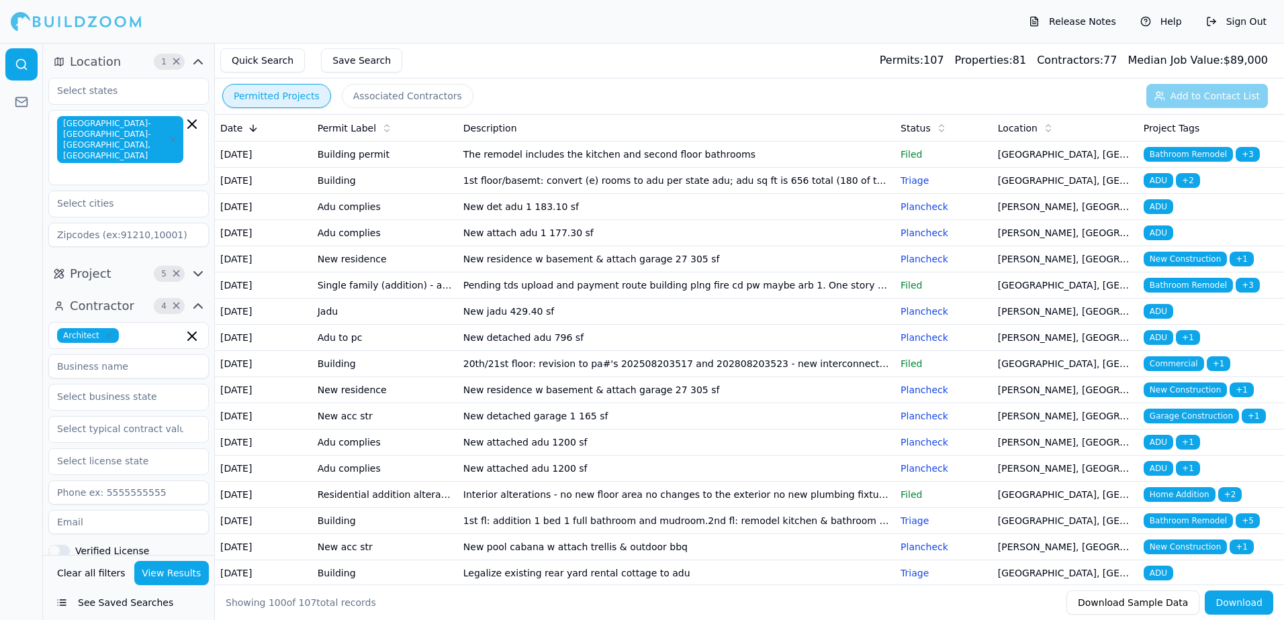
click at [1158, 188] on span "ADU" at bounding box center [1159, 180] width 30 height 15
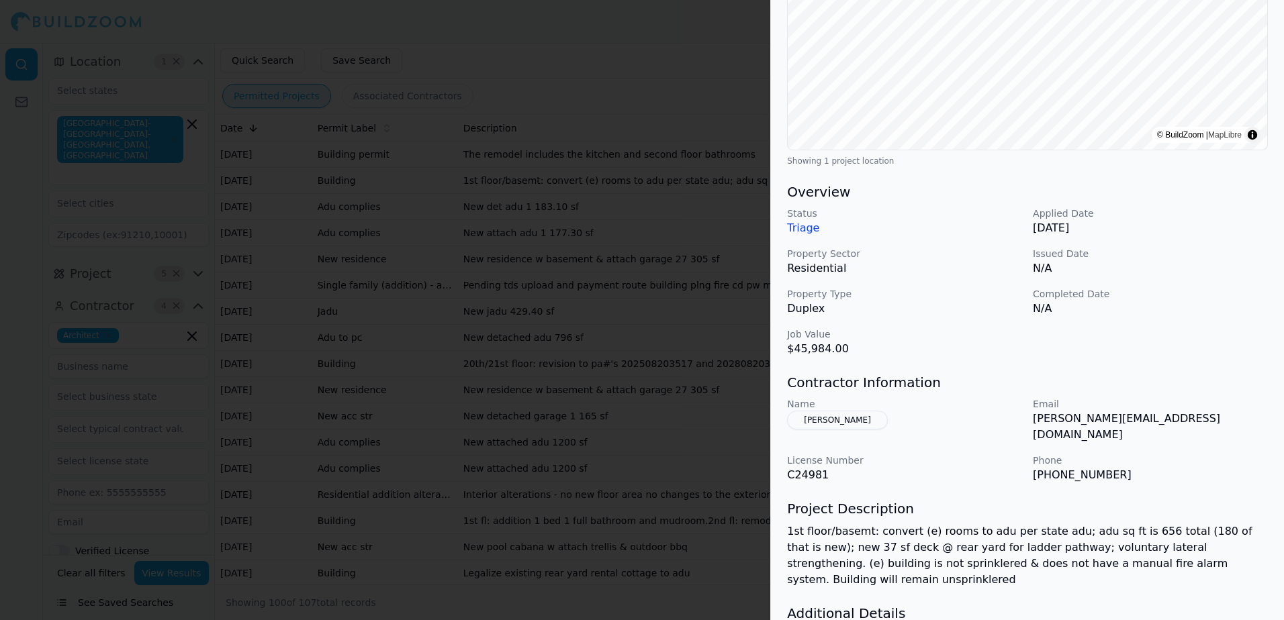
scroll to position [269, 0]
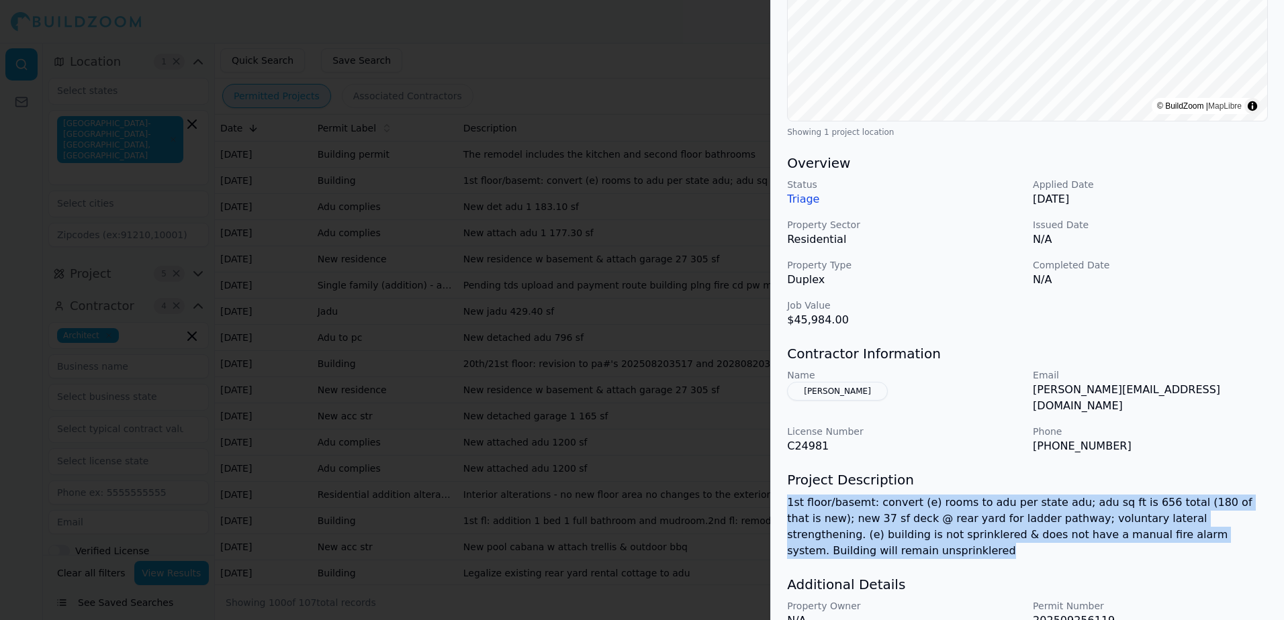
drag, startPoint x: 788, startPoint y: 489, endPoint x: 1236, endPoint y: 525, distance: 450.0
click at [1236, 525] on p "1st floor/basemt: convert (e) rooms to adu per state adu; adu sq ft is 656 tota…" at bounding box center [1027, 527] width 481 height 64
drag, startPoint x: 1236, startPoint y: 525, endPoint x: 1123, endPoint y: 500, distance: 116.2
copy p "1st floor/basemt: convert (e) rooms to adu per state adu; adu sq ft is 656 tota…"
click at [870, 394] on button "[PERSON_NAME]" at bounding box center [837, 391] width 101 height 19
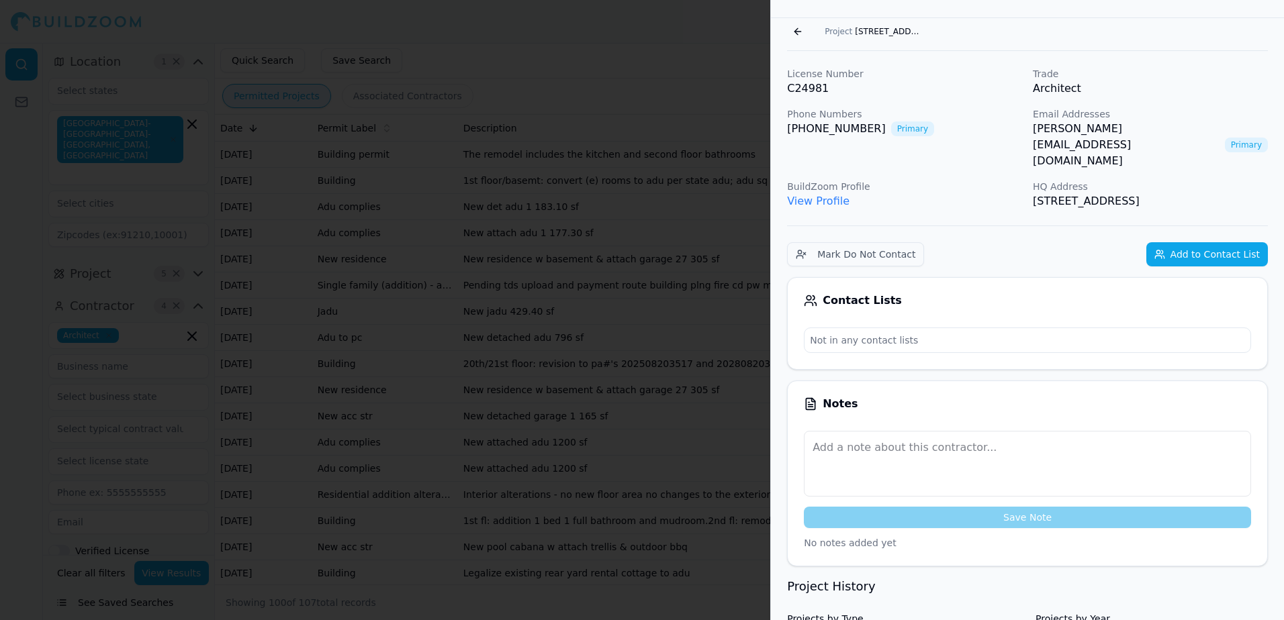
scroll to position [0, 0]
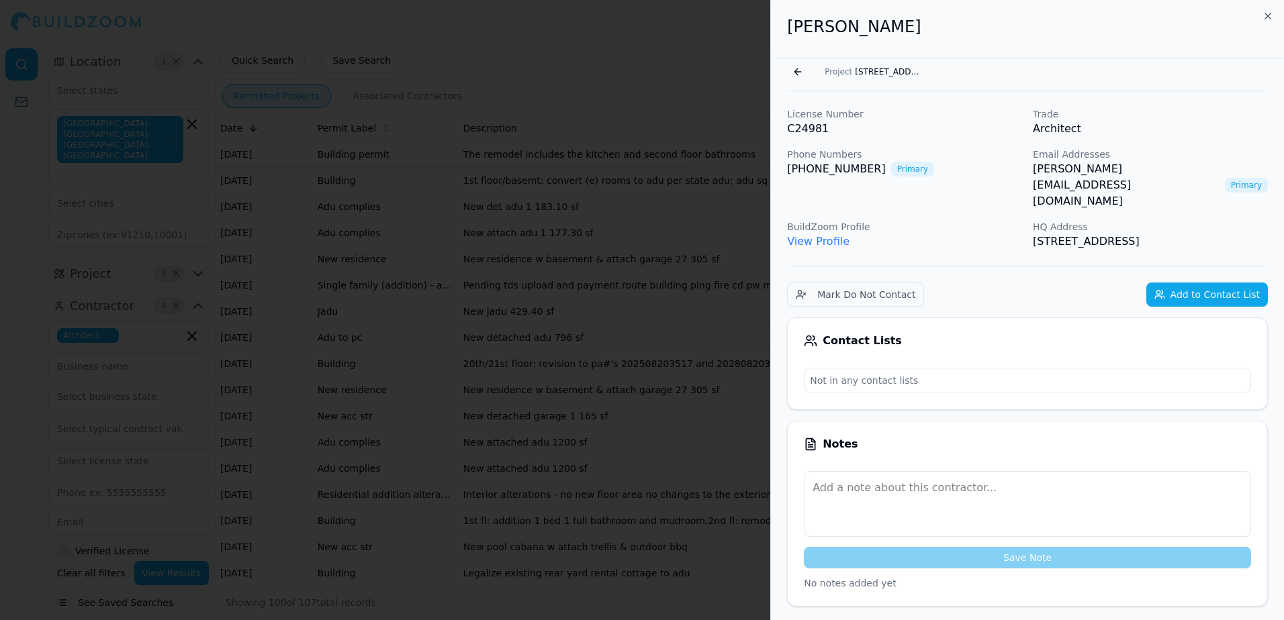
click at [1137, 169] on link "[PERSON_NAME][EMAIL_ADDRESS][DOMAIN_NAME]" at bounding box center [1126, 185] width 187 height 48
click at [1057, 44] on div "[PERSON_NAME]" at bounding box center [1027, 29] width 513 height 58
click at [862, 71] on span "[STREET_ADDRESS]" at bounding box center [888, 71] width 67 height 11
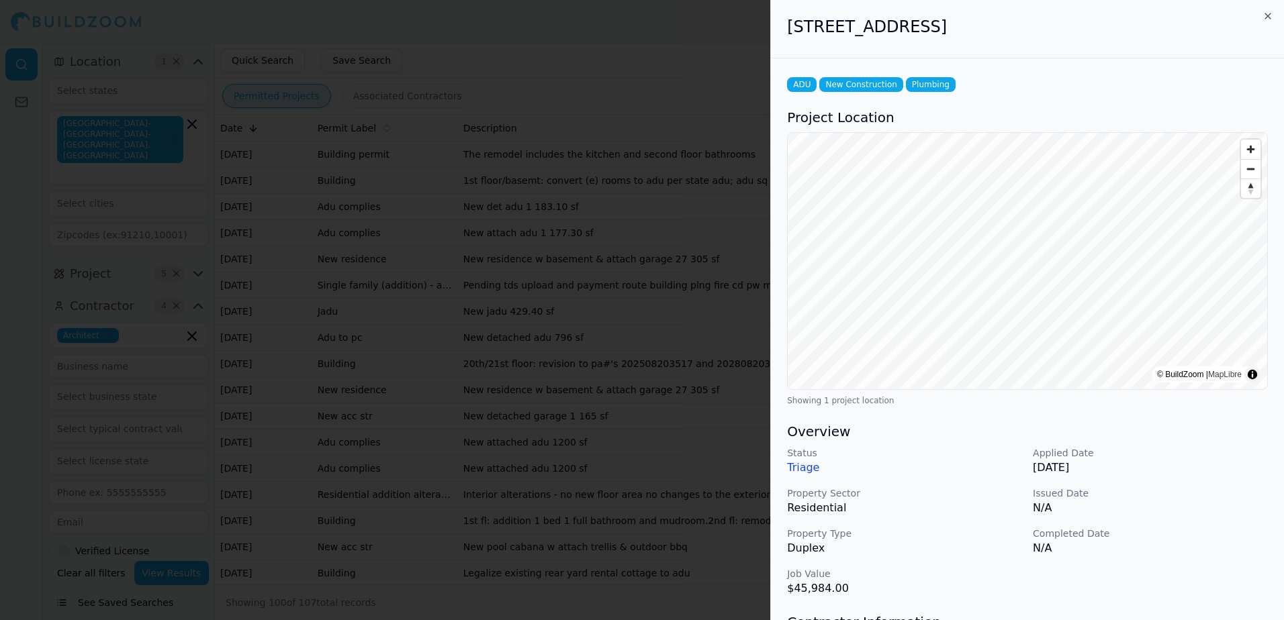
drag, startPoint x: 788, startPoint y: 27, endPoint x: 1101, endPoint y: 19, distance: 312.3
click at [1101, 19] on h2 "[STREET_ADDRESS]" at bounding box center [1027, 26] width 481 height 21
drag, startPoint x: 1101, startPoint y: 19, endPoint x: 1056, endPoint y: 25, distance: 45.3
copy h2 "[STREET_ADDRESS]"
click at [743, 46] on div at bounding box center [642, 310] width 1284 height 620
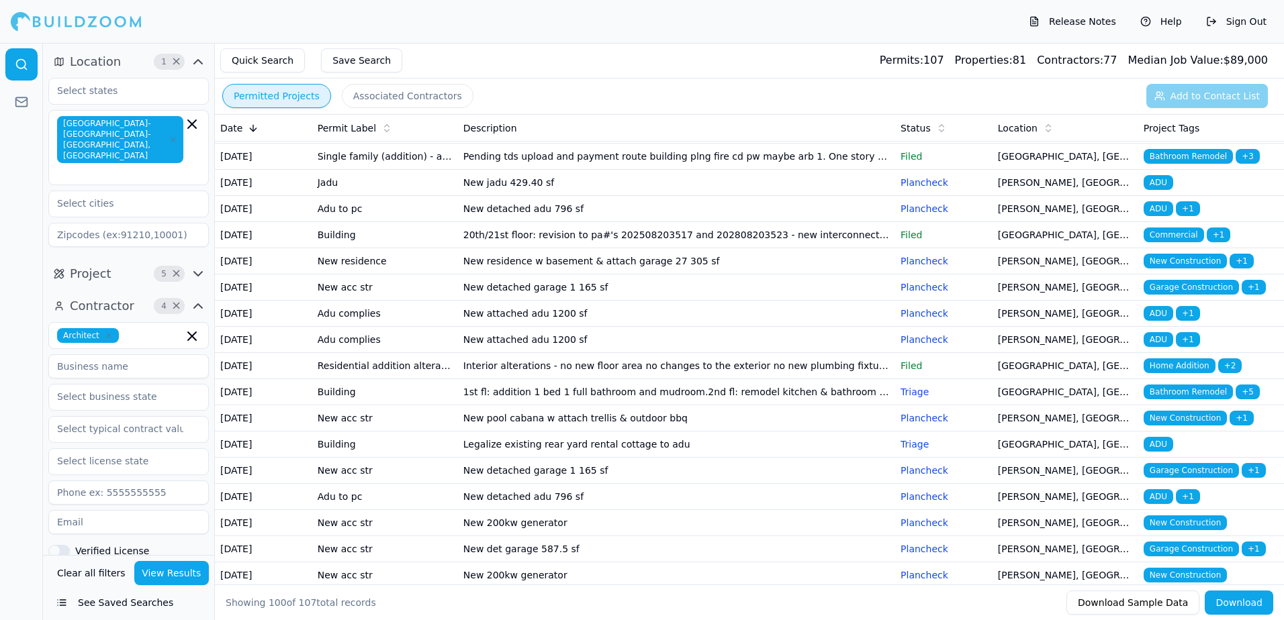
scroll to position [134, 0]
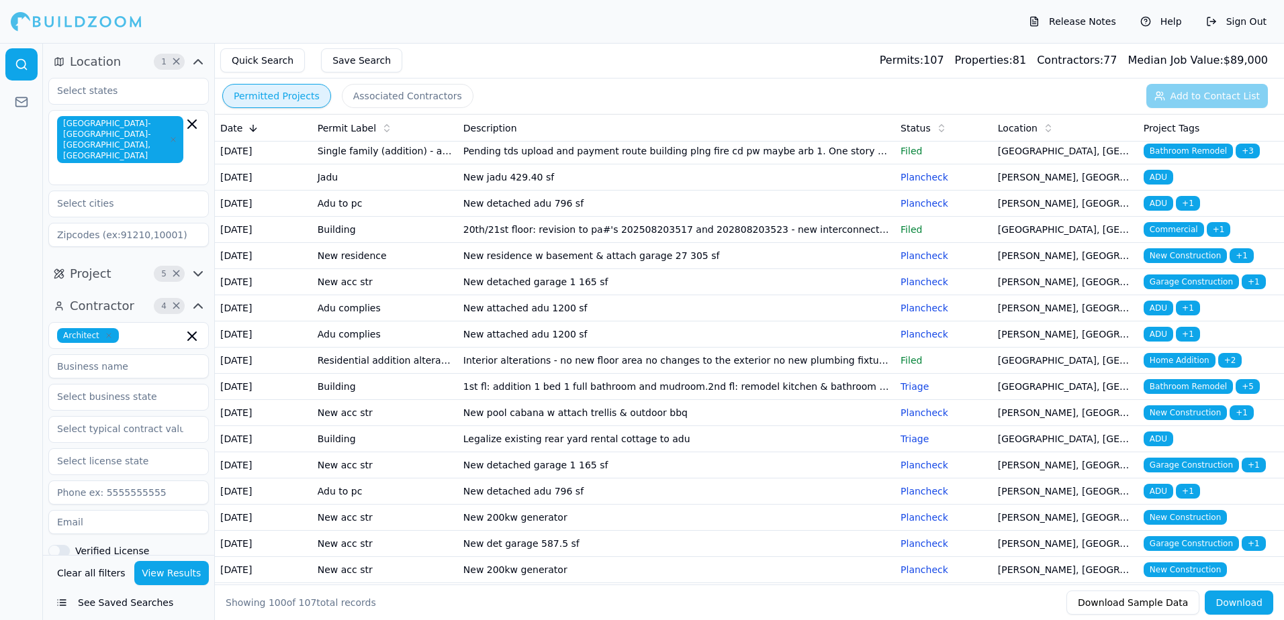
click at [1173, 368] on span "Home Addition" at bounding box center [1180, 360] width 72 height 15
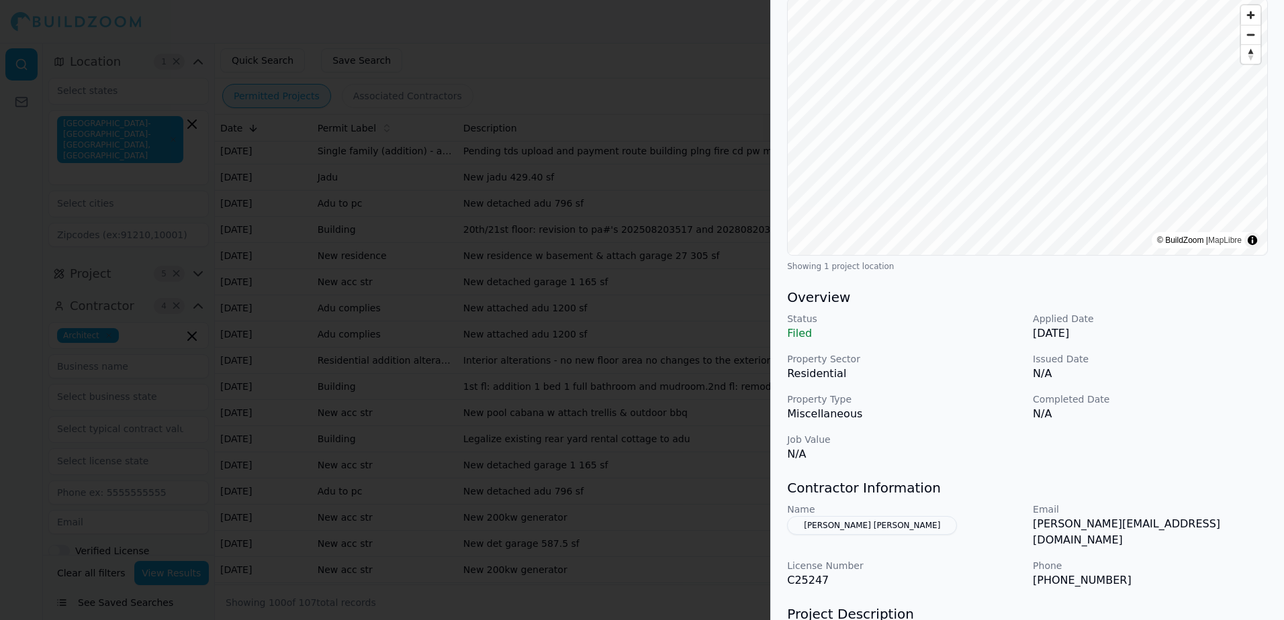
click at [884, 523] on button "[PERSON_NAME] [PERSON_NAME]" at bounding box center [872, 525] width 170 height 19
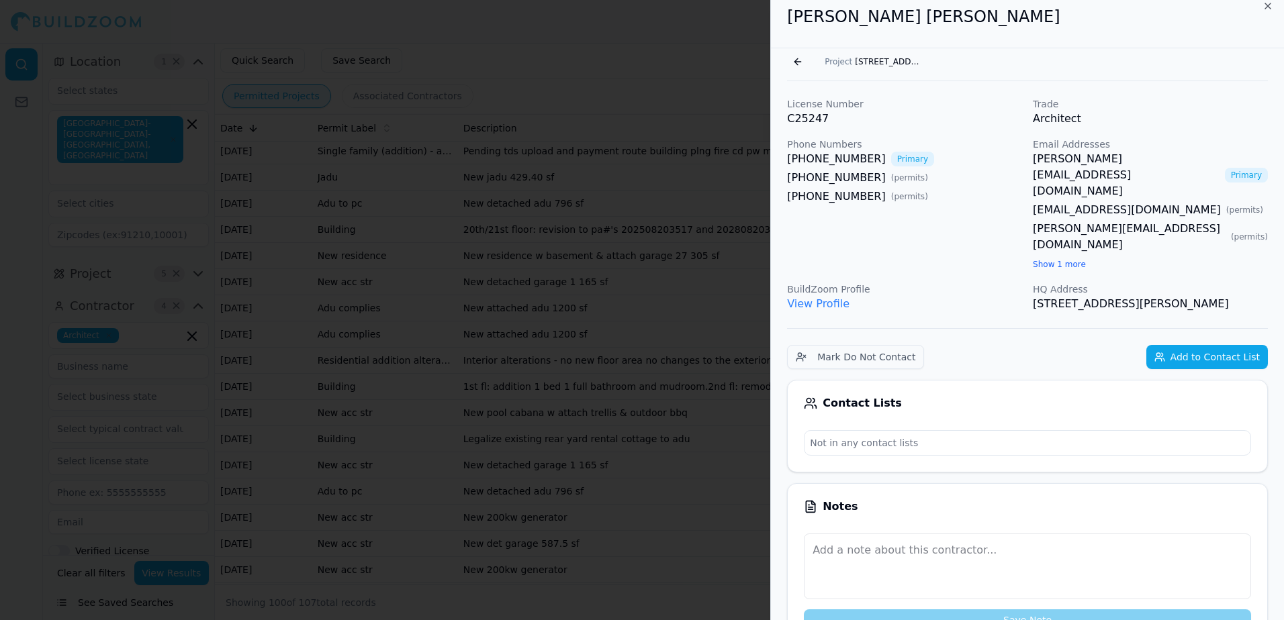
scroll to position [0, 0]
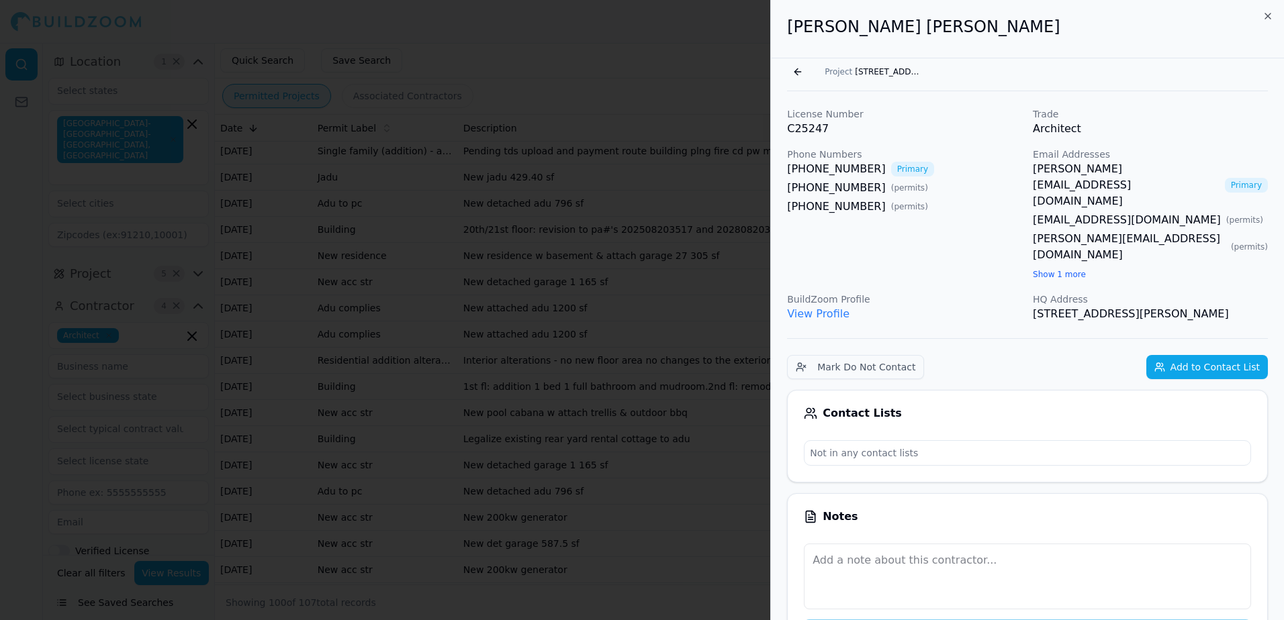
click at [804, 308] on link "View Profile" at bounding box center [818, 314] width 62 height 13
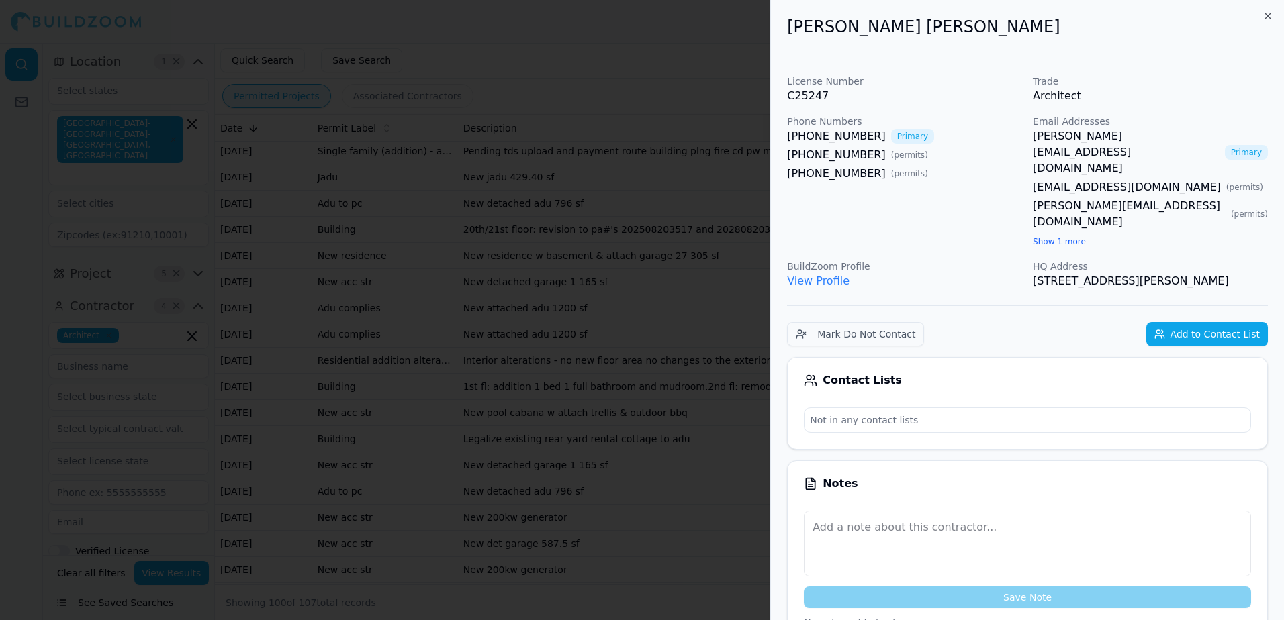
click at [695, 83] on div at bounding box center [642, 310] width 1284 height 620
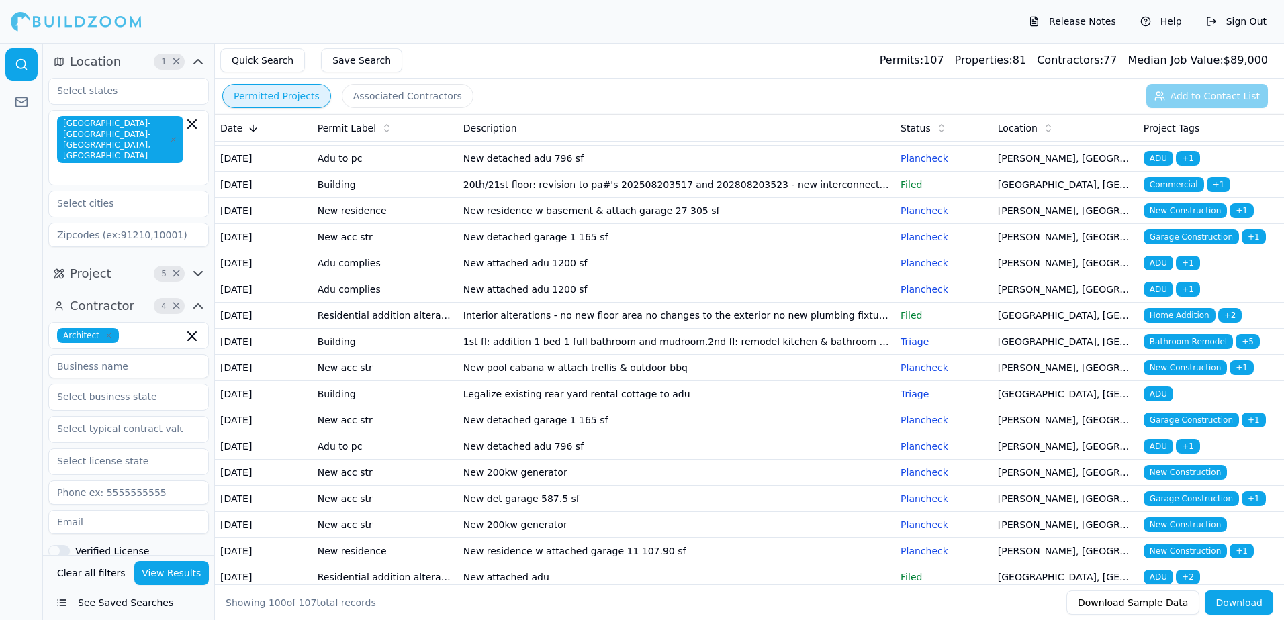
scroll to position [201, 0]
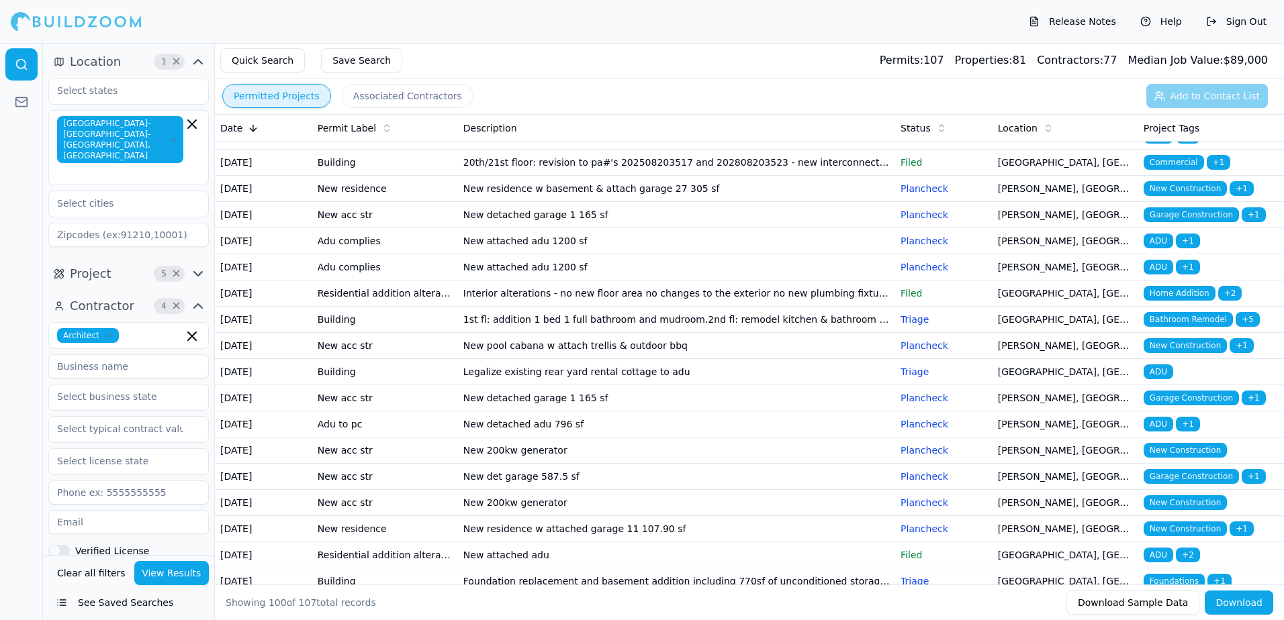
click at [1022, 385] on td "[GEOGRAPHIC_DATA], [GEOGRAPHIC_DATA]" at bounding box center [1065, 372] width 146 height 26
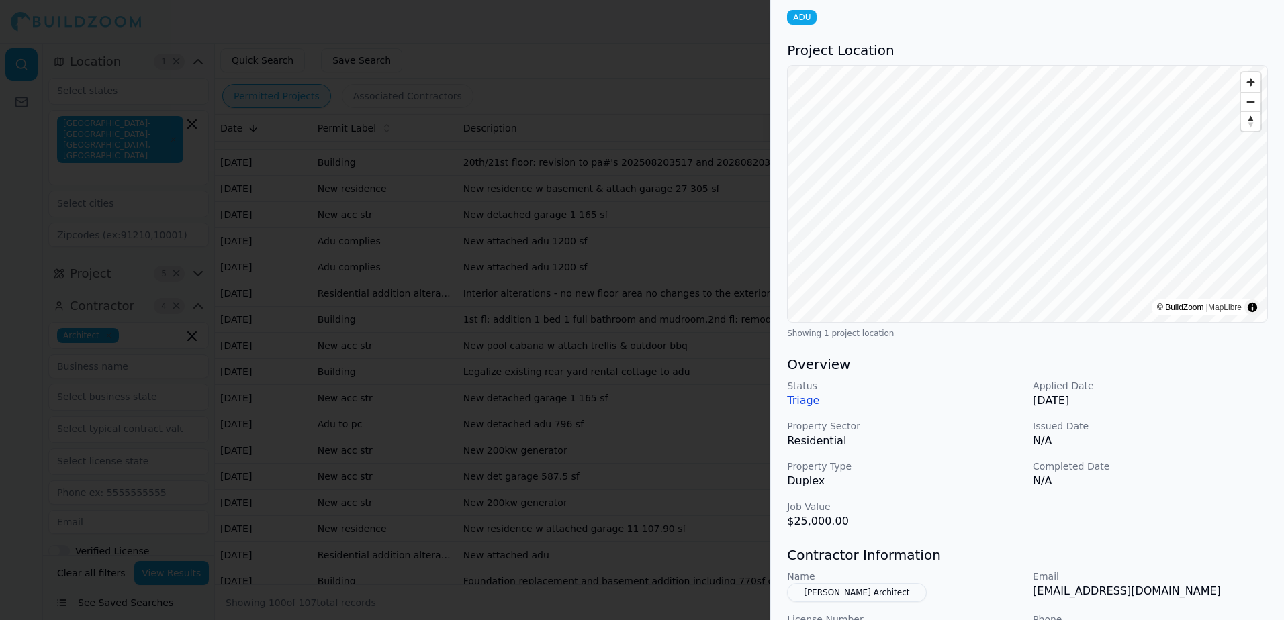
scroll to position [134, 0]
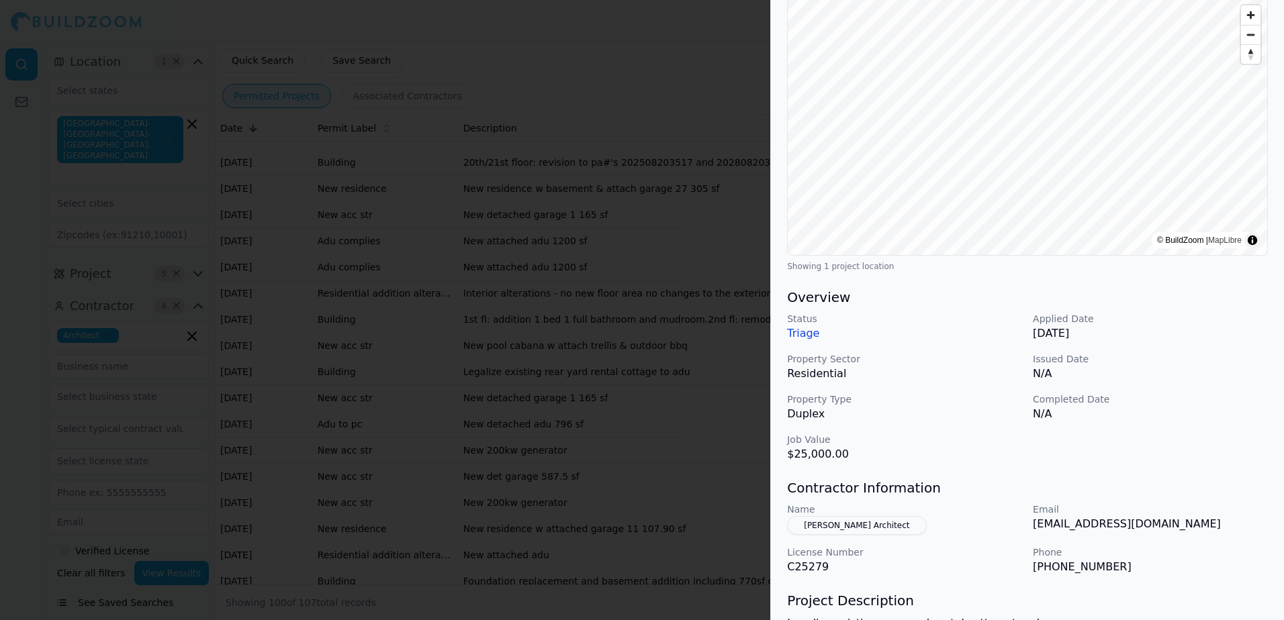
click at [866, 527] on button "[PERSON_NAME] Architect" at bounding box center [856, 525] width 139 height 19
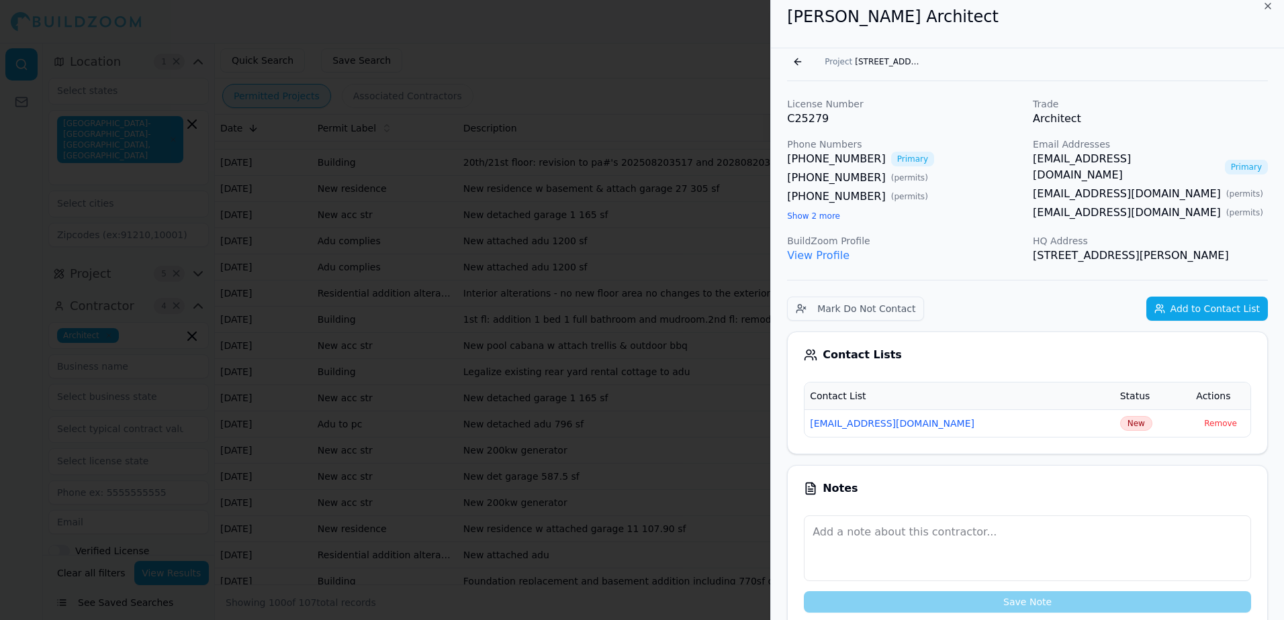
scroll to position [0, 0]
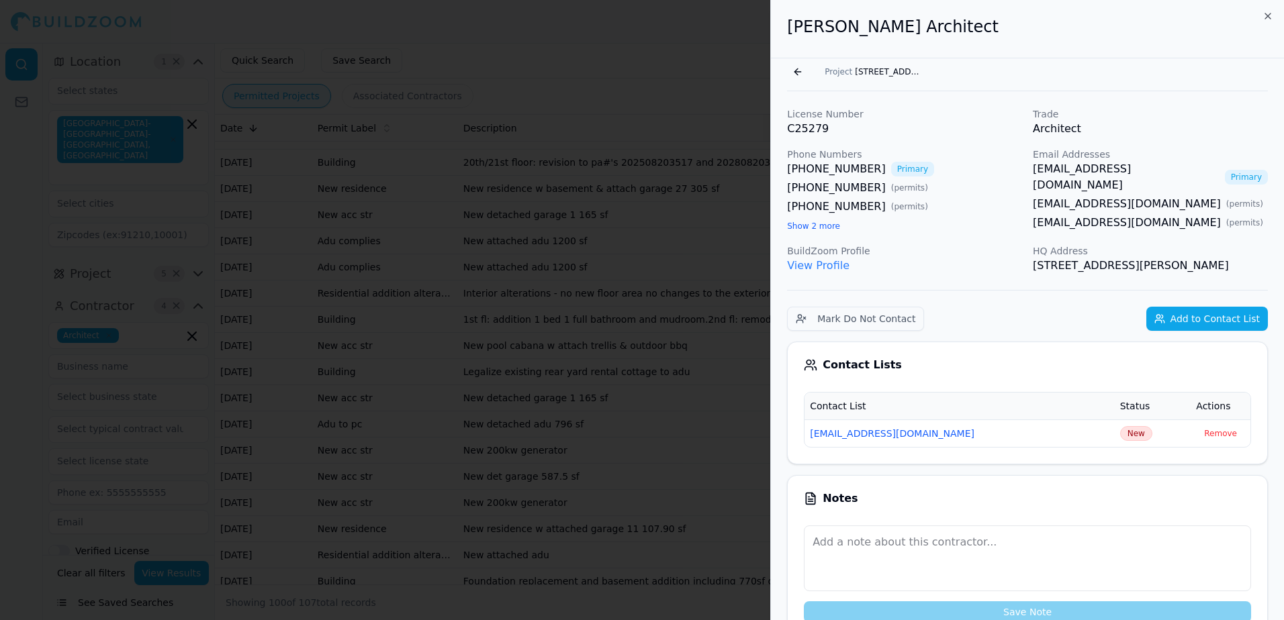
click at [818, 266] on link "View Profile" at bounding box center [818, 265] width 62 height 13
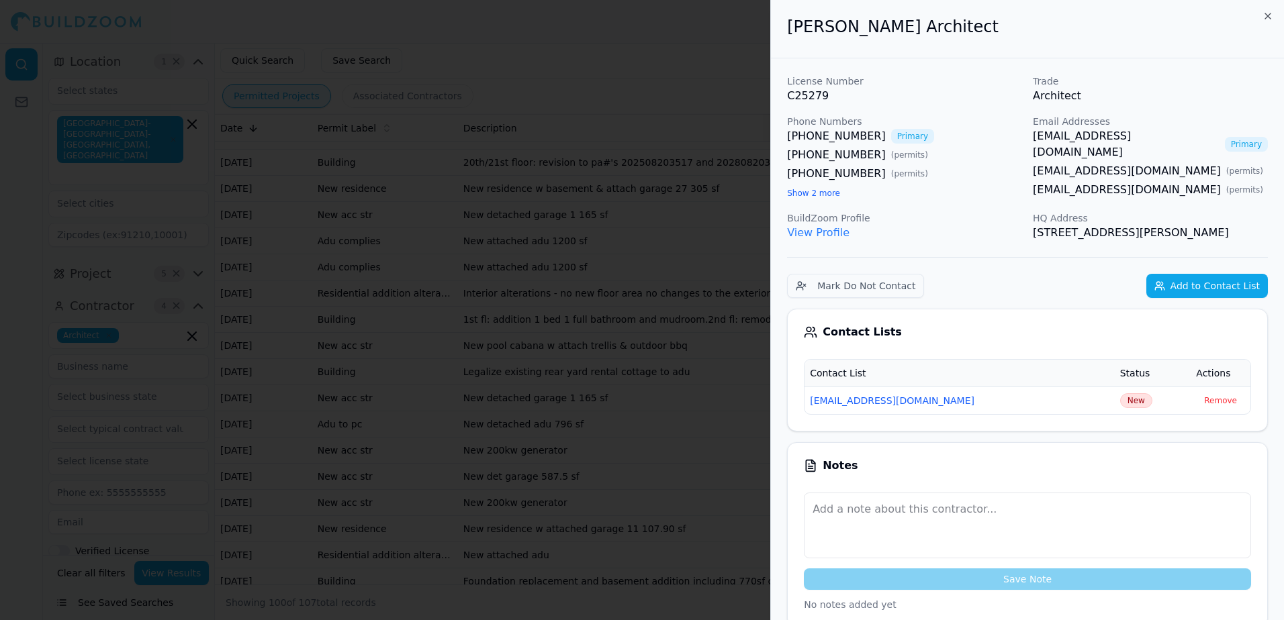
click at [709, 63] on div at bounding box center [642, 310] width 1284 height 620
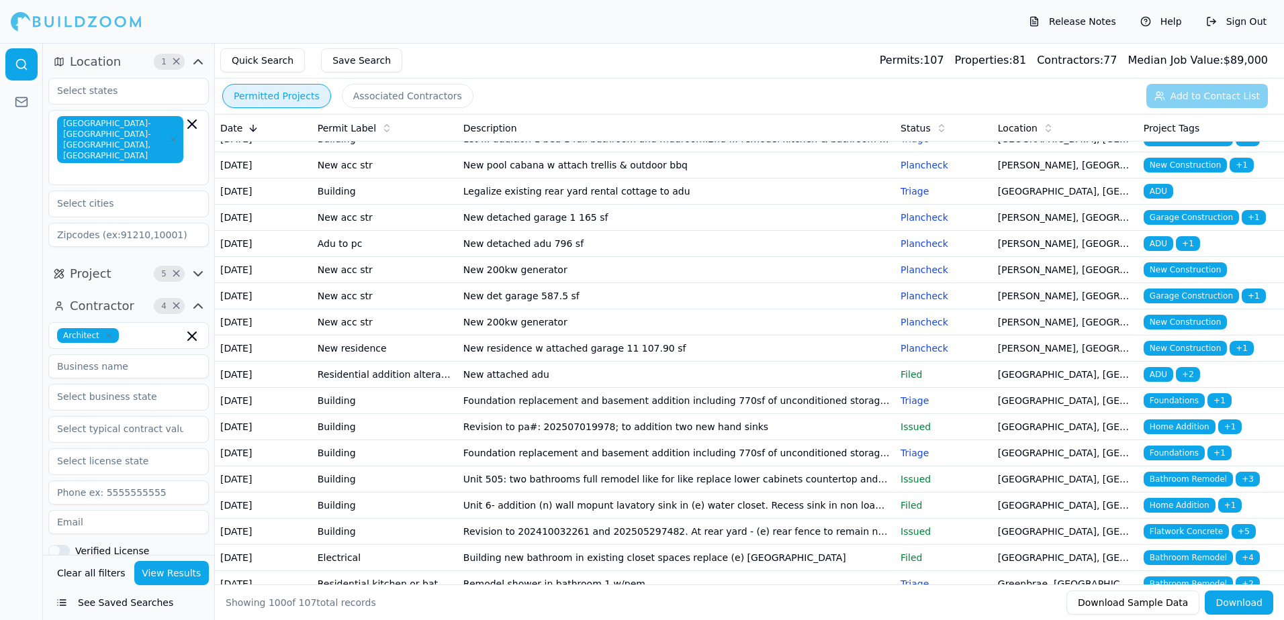
scroll to position [470, 0]
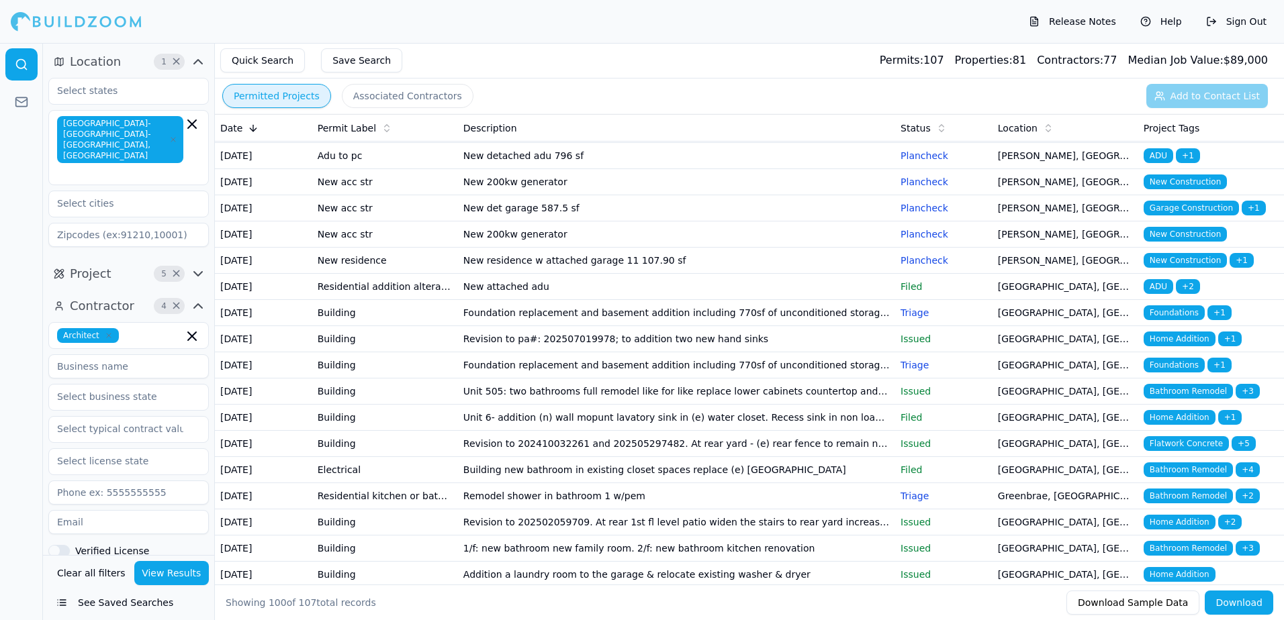
click at [1173, 216] on span "Garage Construction" at bounding box center [1191, 208] width 95 height 15
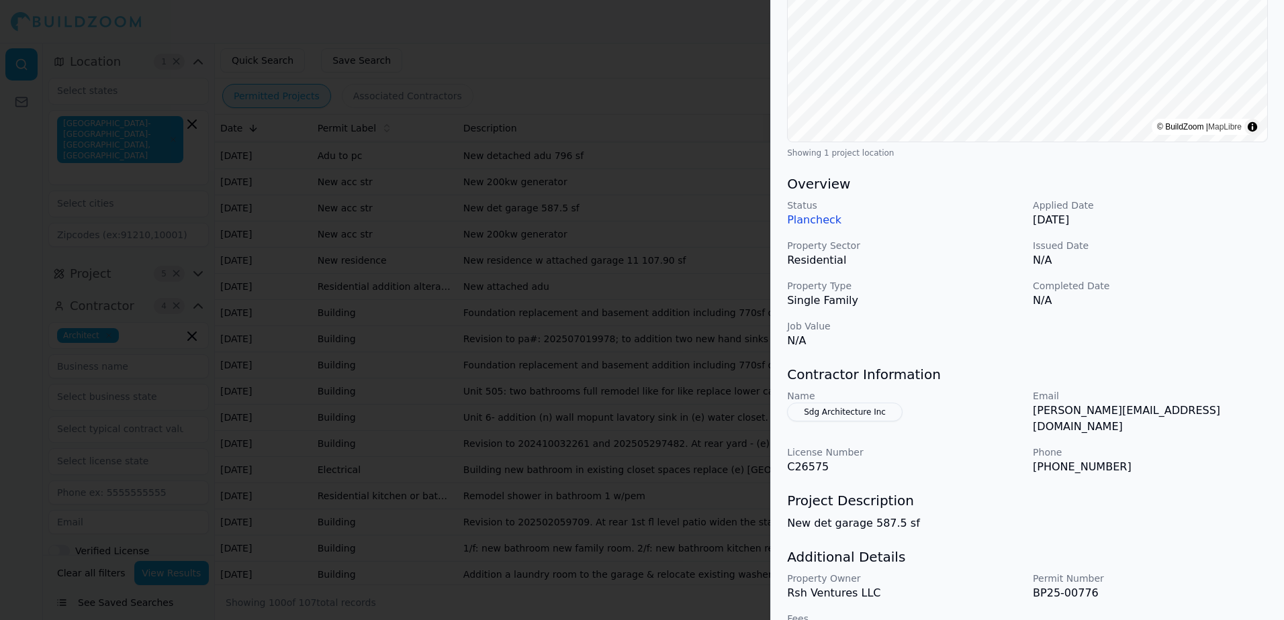
scroll to position [269, 0]
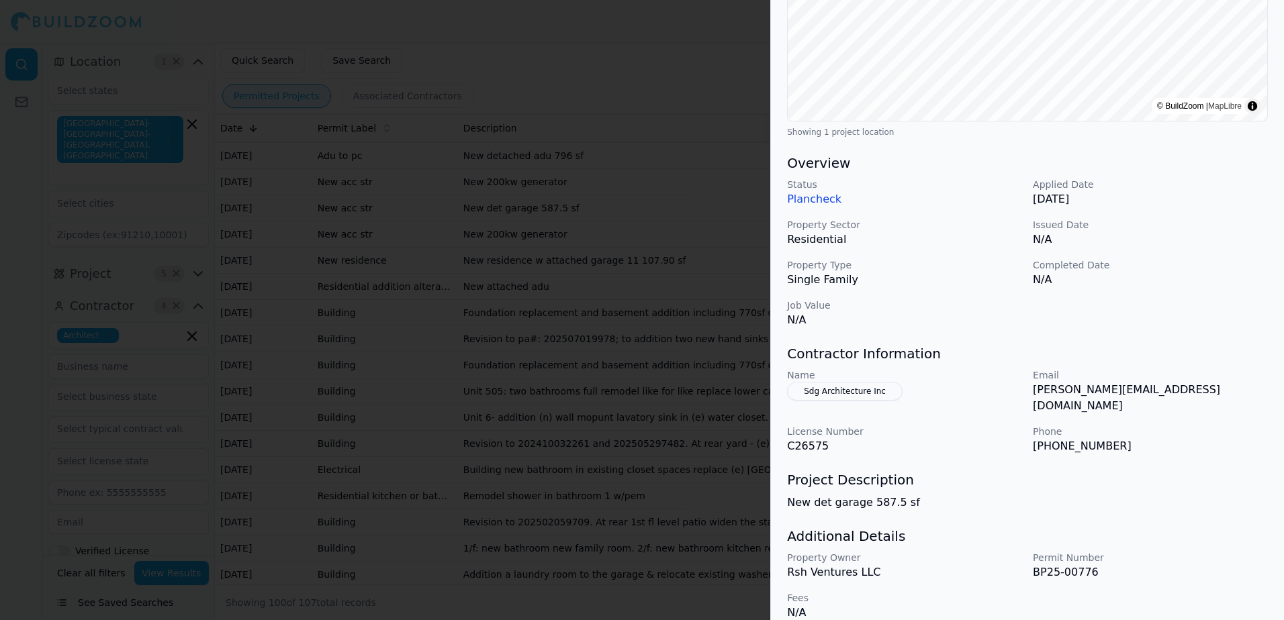
click at [850, 393] on button "Sdg Architecture Inc" at bounding box center [844, 391] width 115 height 19
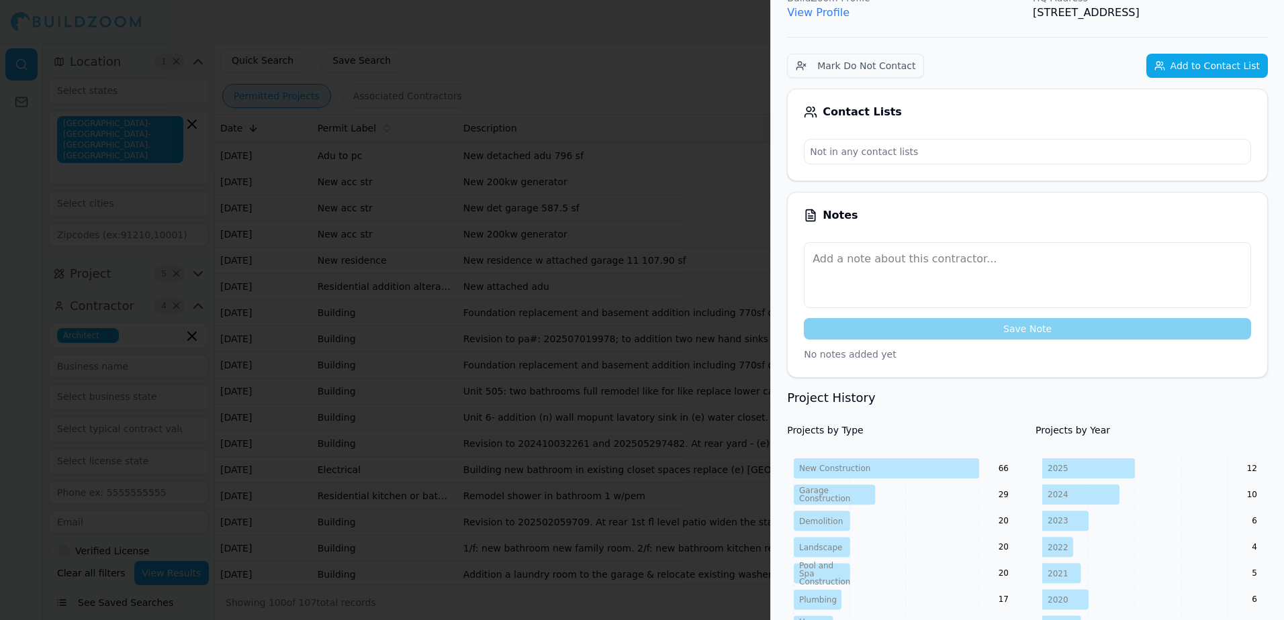
scroll to position [33, 0]
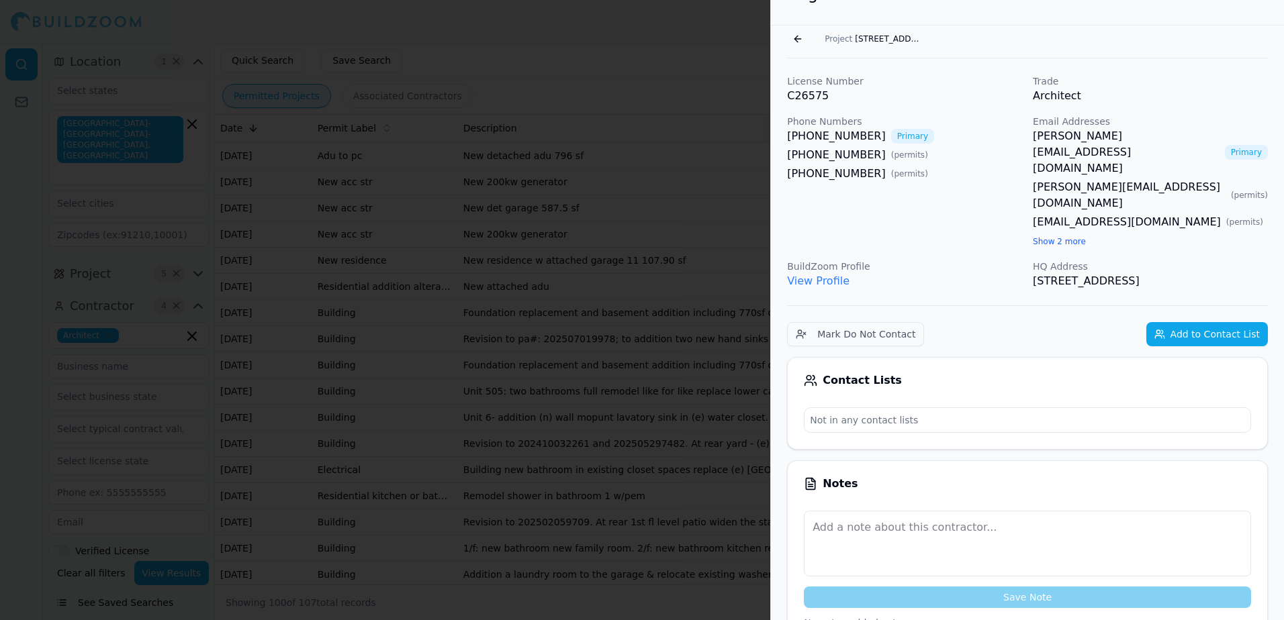
click at [1111, 136] on link "[PERSON_NAME][EMAIL_ADDRESS][DOMAIN_NAME]" at bounding box center [1126, 152] width 187 height 48
click at [803, 39] on button "Go back" at bounding box center [797, 38] width 21 height 21
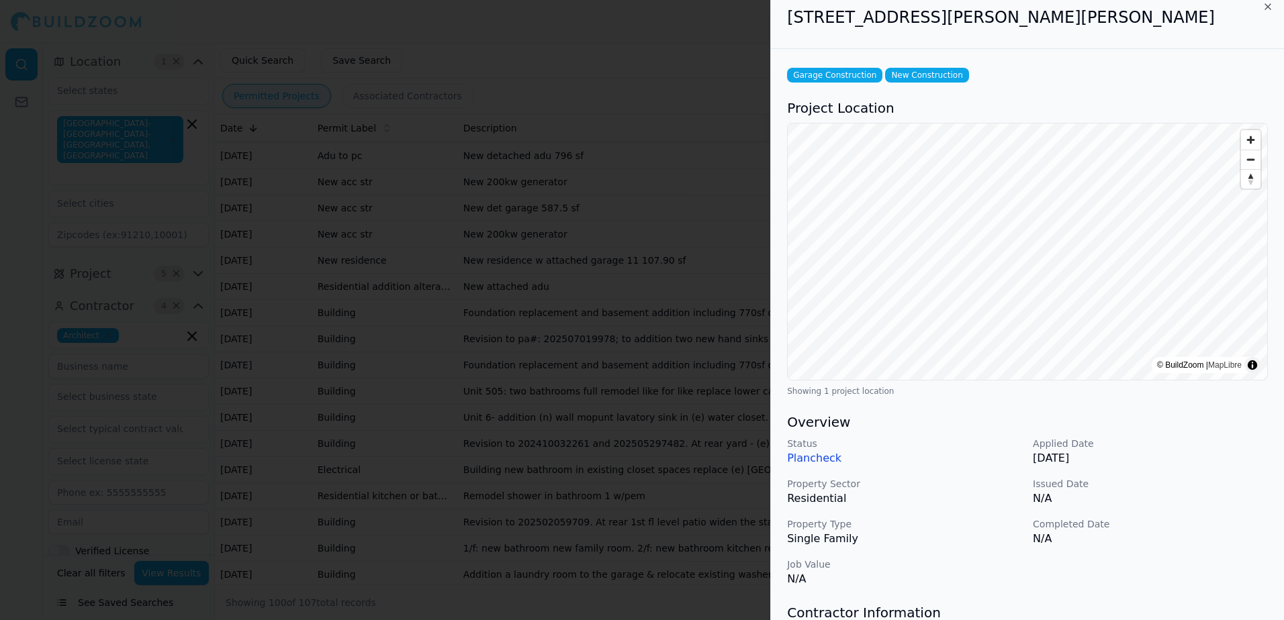
scroll to position [0, 0]
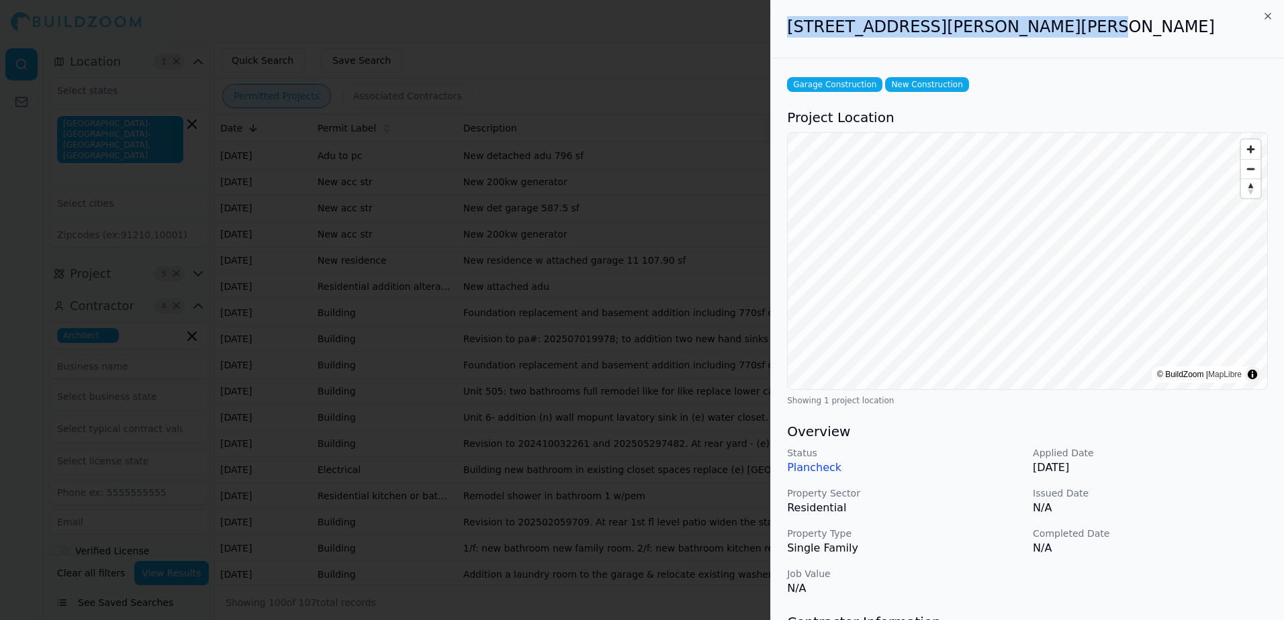
drag, startPoint x: 786, startPoint y: 26, endPoint x: 1050, endPoint y: 24, distance: 263.9
click at [1050, 24] on div "[STREET_ADDRESS][PERSON_NAME][PERSON_NAME]" at bounding box center [1027, 29] width 513 height 58
drag, startPoint x: 1050, startPoint y: 24, endPoint x: 994, endPoint y: 27, distance: 55.8
copy h2 "[STREET_ADDRESS][PERSON_NAME][PERSON_NAME]"
click at [704, 45] on div at bounding box center [642, 310] width 1284 height 620
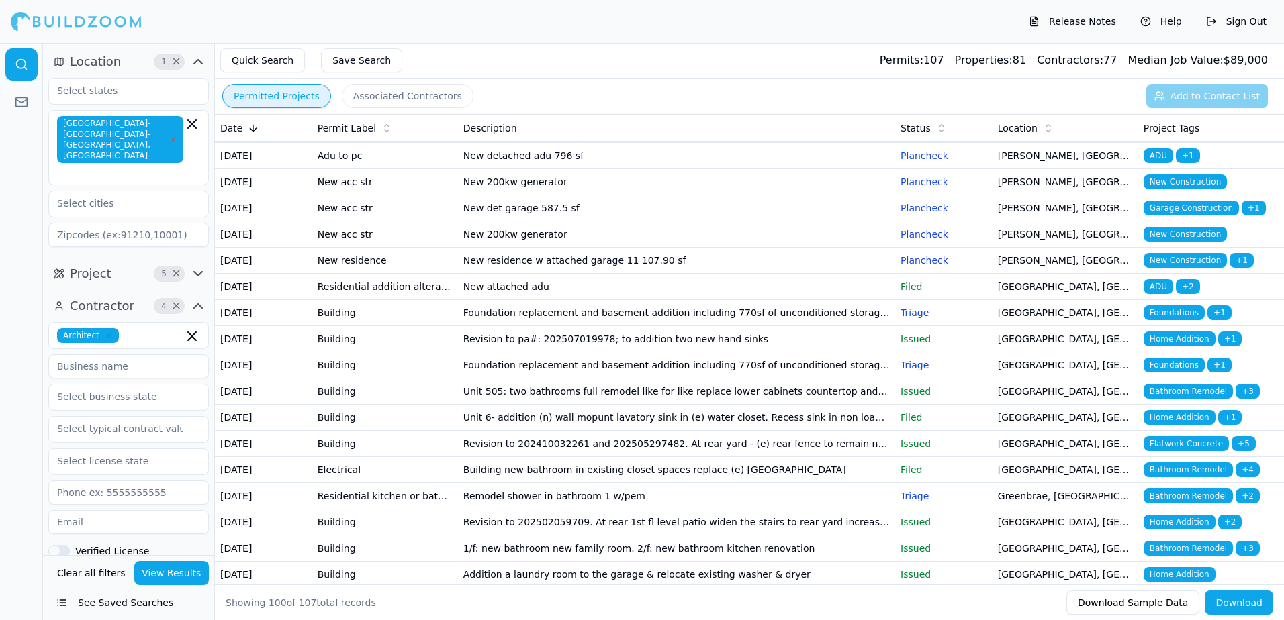
click at [1166, 163] on span "ADU" at bounding box center [1159, 155] width 30 height 15
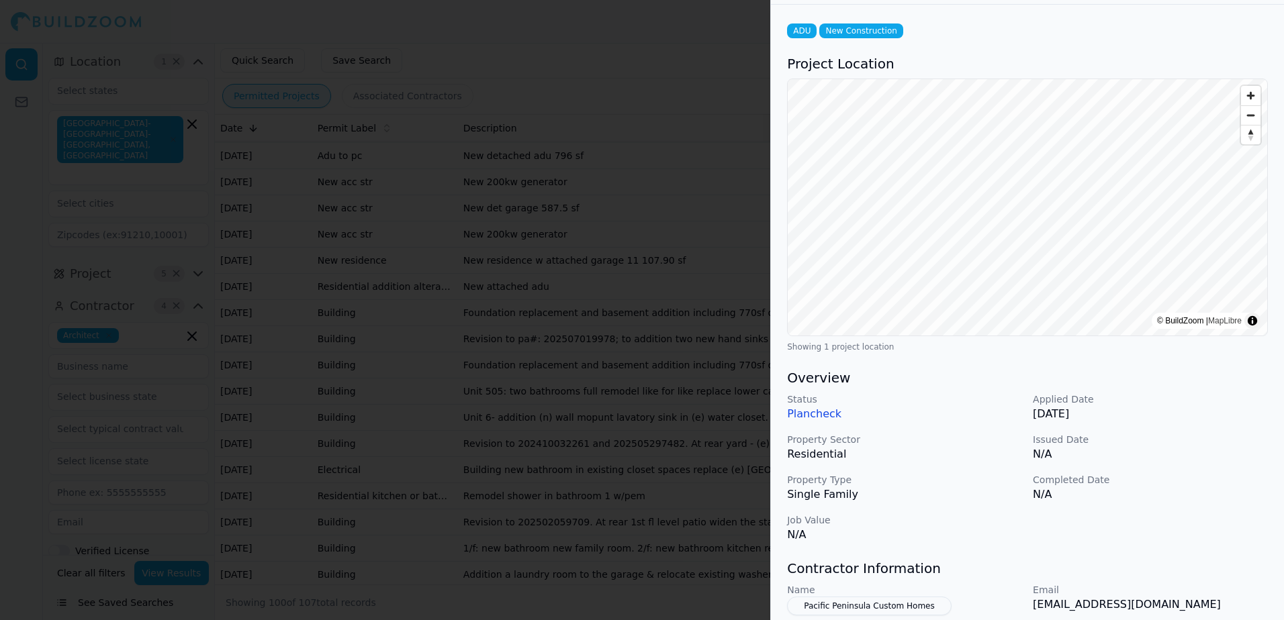
scroll to position [134, 0]
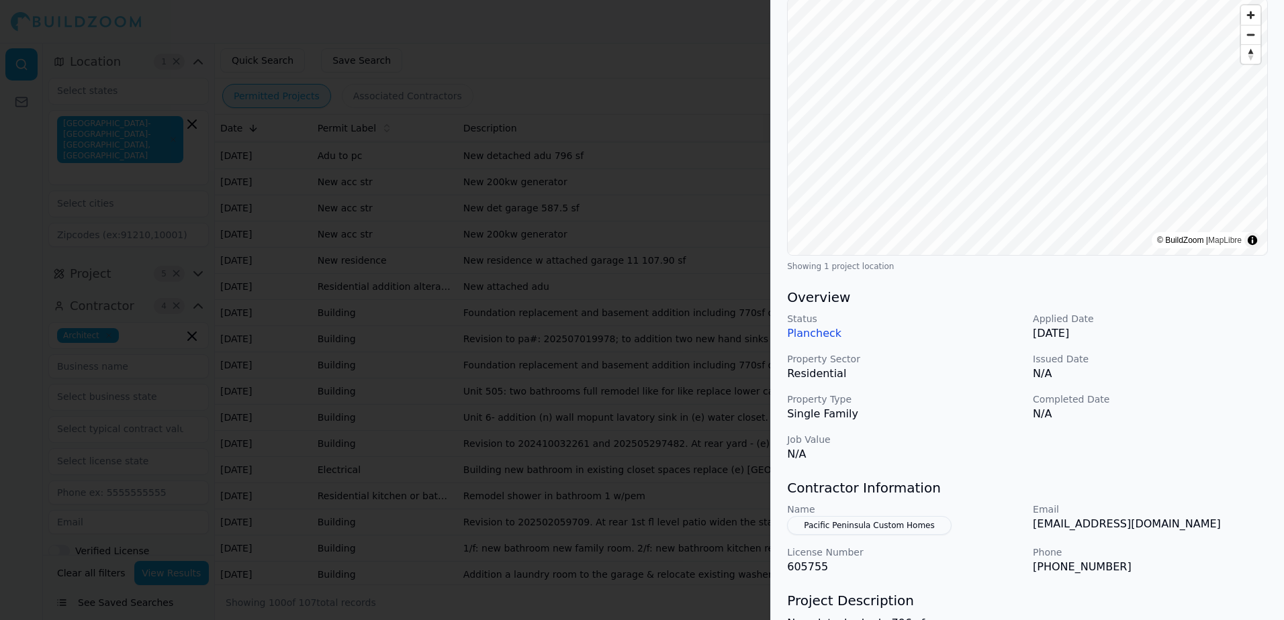
click at [692, 54] on div at bounding box center [642, 310] width 1284 height 620
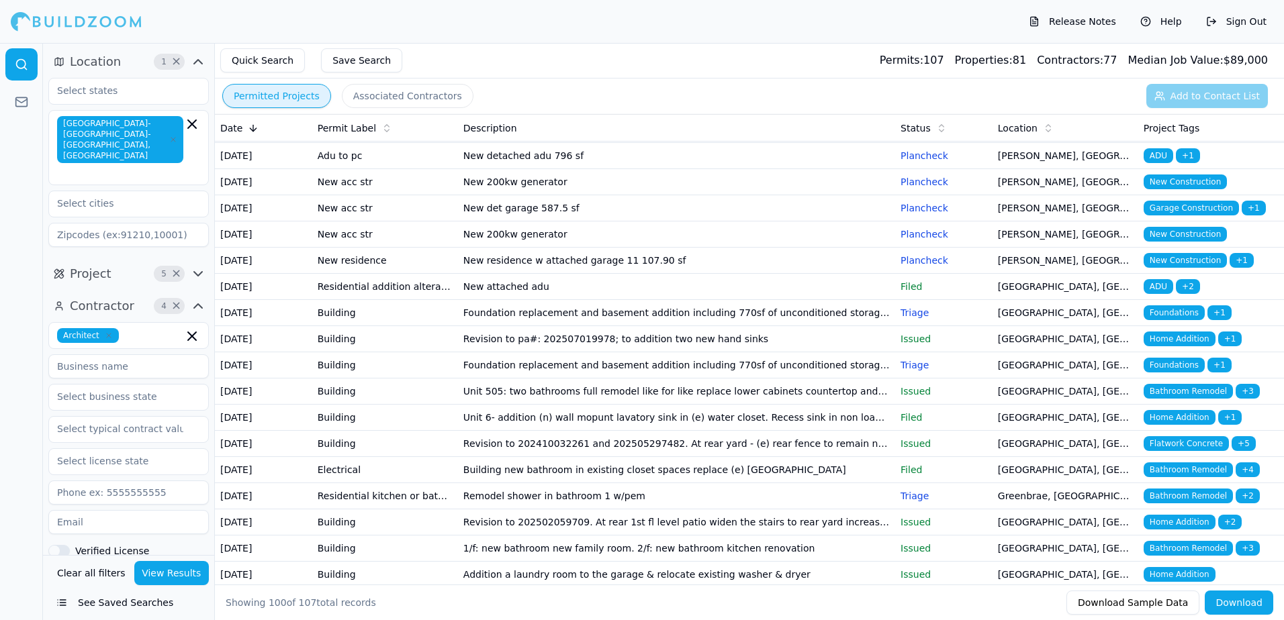
click at [1164, 137] on span "Garage Construction" at bounding box center [1191, 129] width 95 height 15
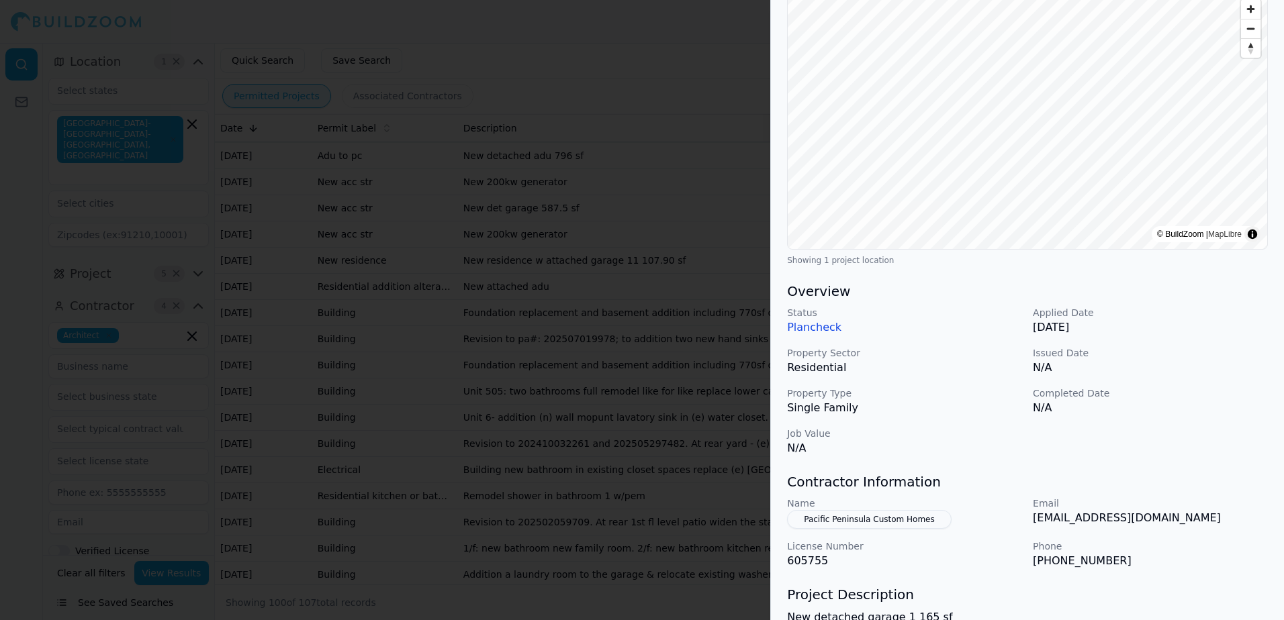
scroll to position [67, 0]
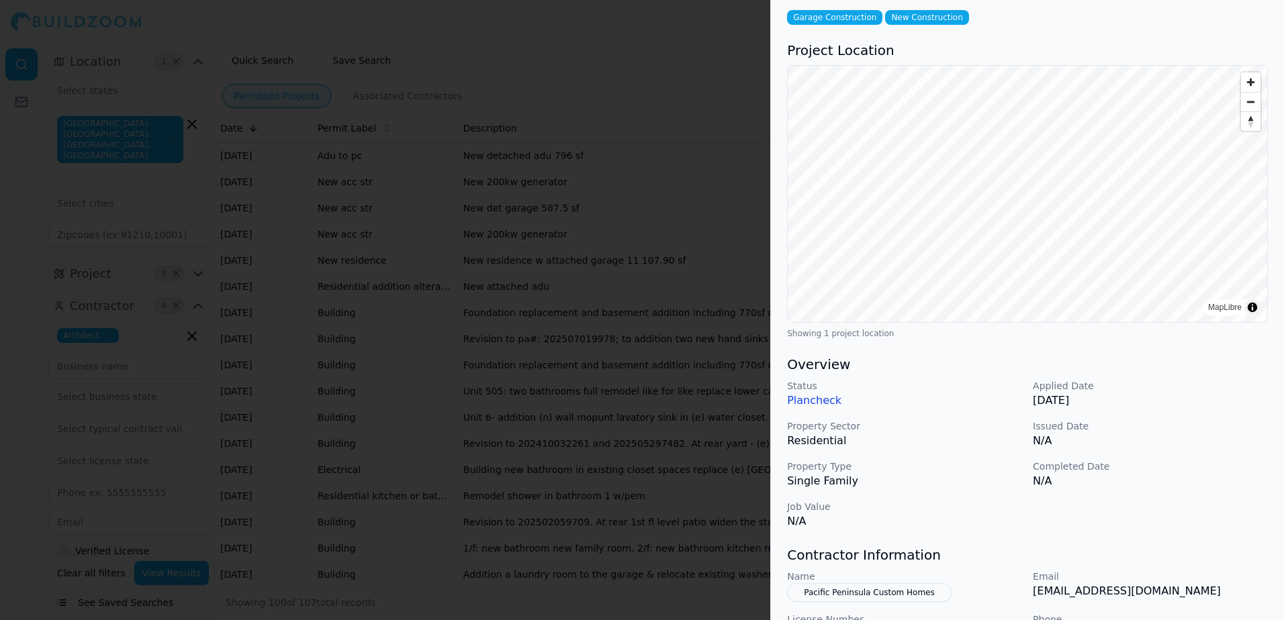
click at [685, 64] on div at bounding box center [642, 310] width 1284 height 620
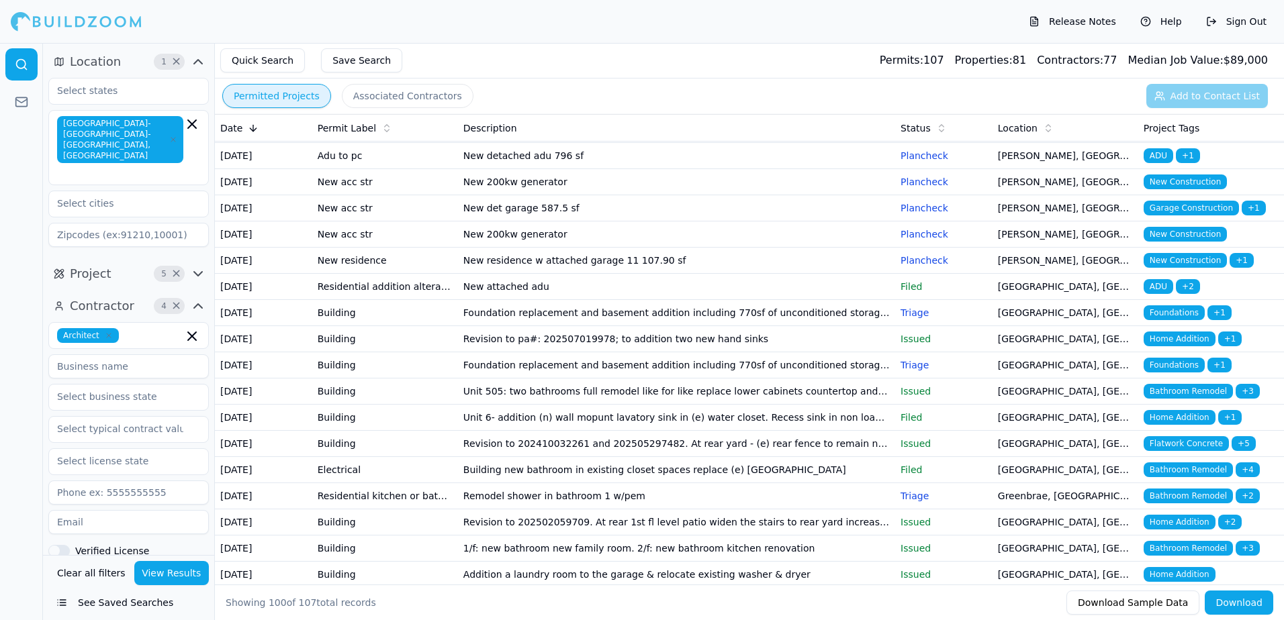
click at [1164, 111] on span "ADU" at bounding box center [1159, 103] width 30 height 15
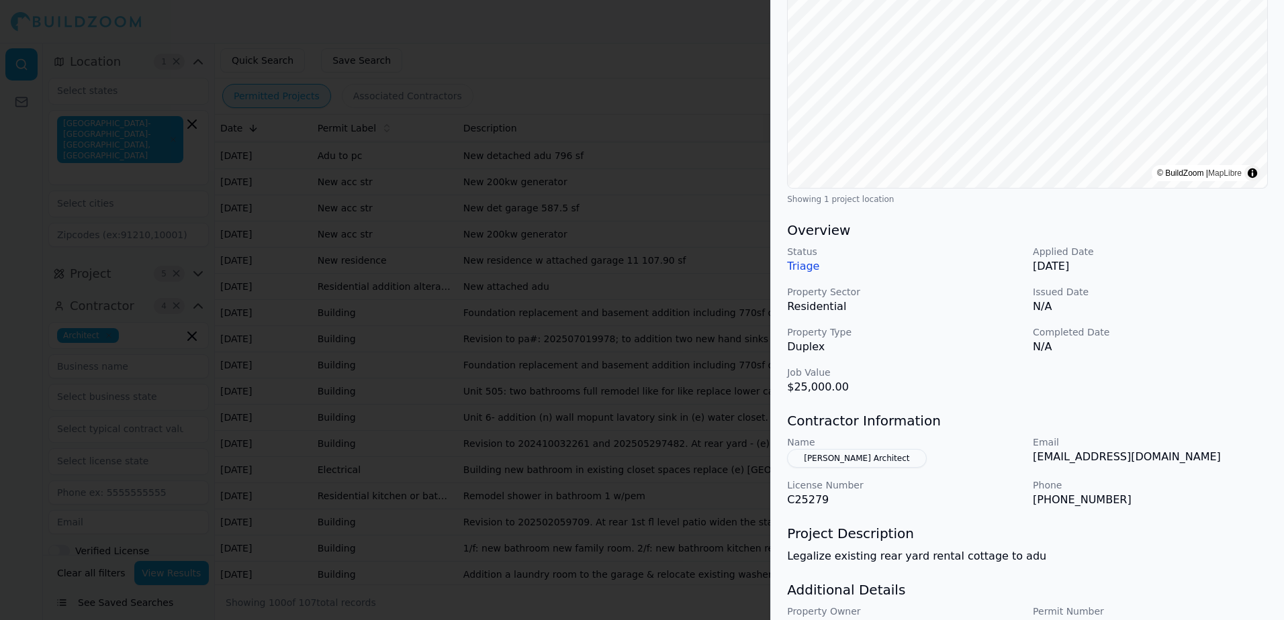
scroll to position [269, 0]
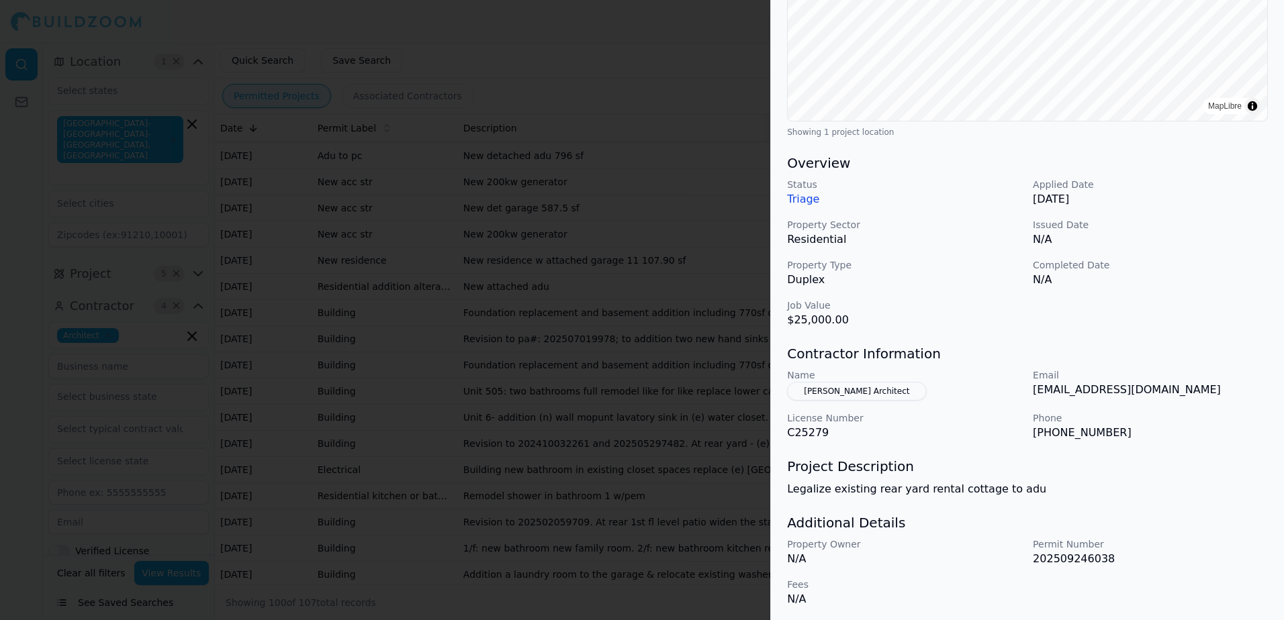
click at [652, 68] on div at bounding box center [642, 310] width 1284 height 620
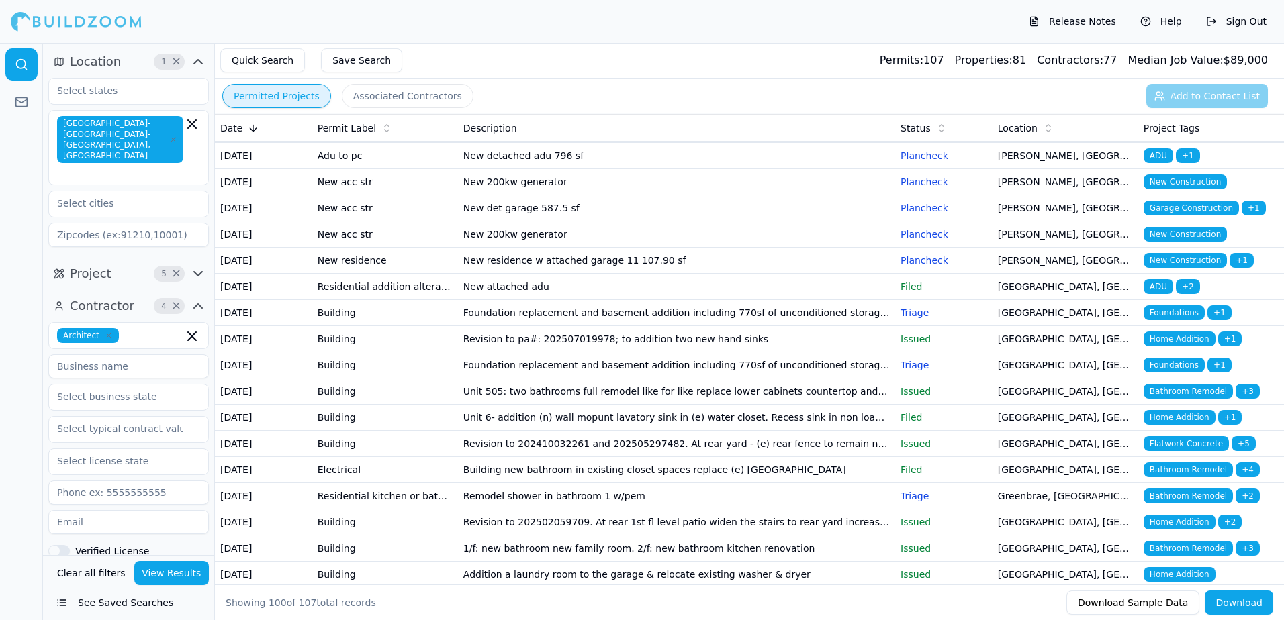
click at [1164, 58] on span "Bathroom Remodel" at bounding box center [1188, 51] width 89 height 15
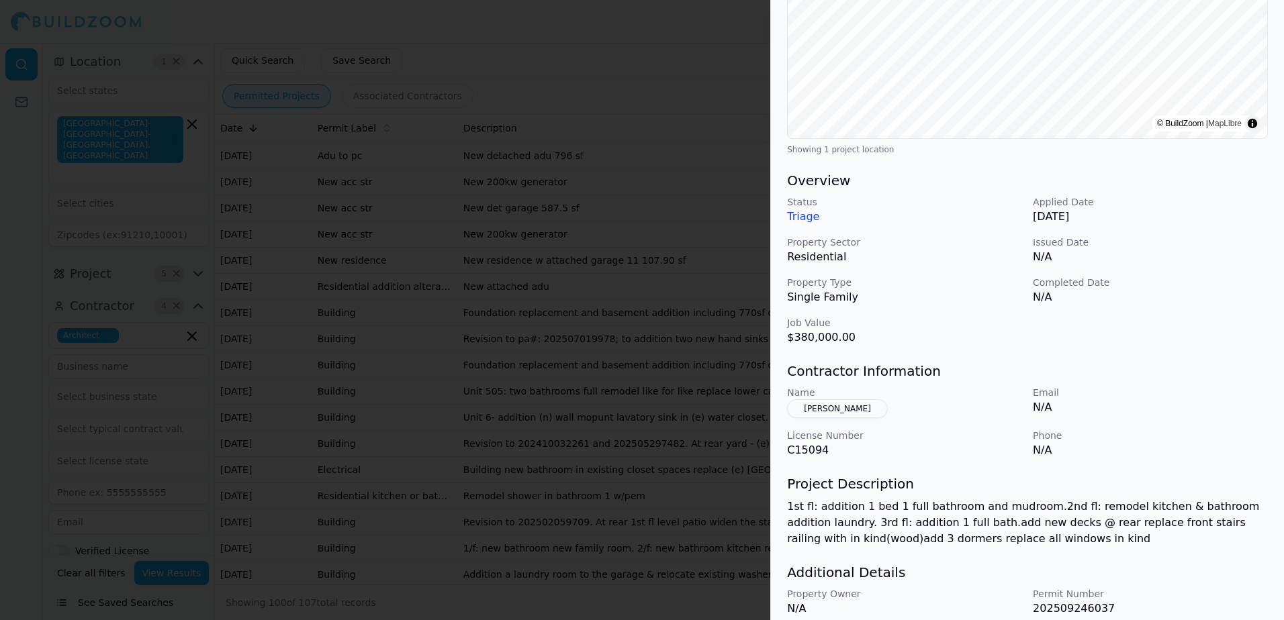
click at [842, 400] on button "[PERSON_NAME]" at bounding box center [837, 409] width 101 height 19
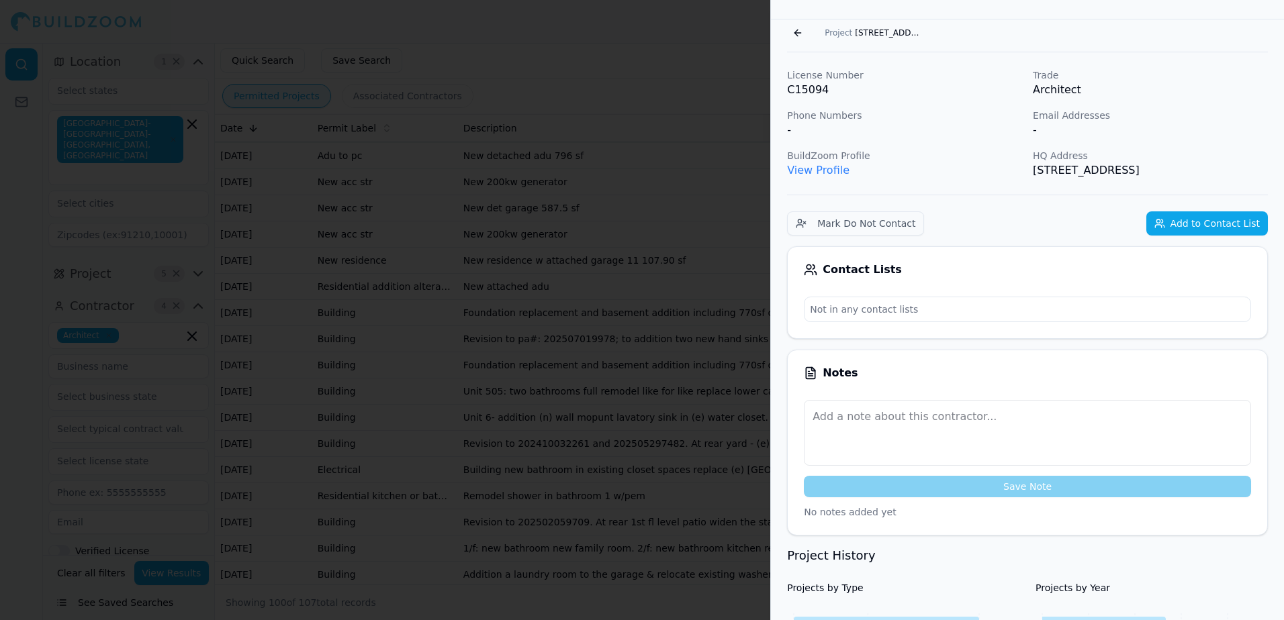
scroll to position [33, 0]
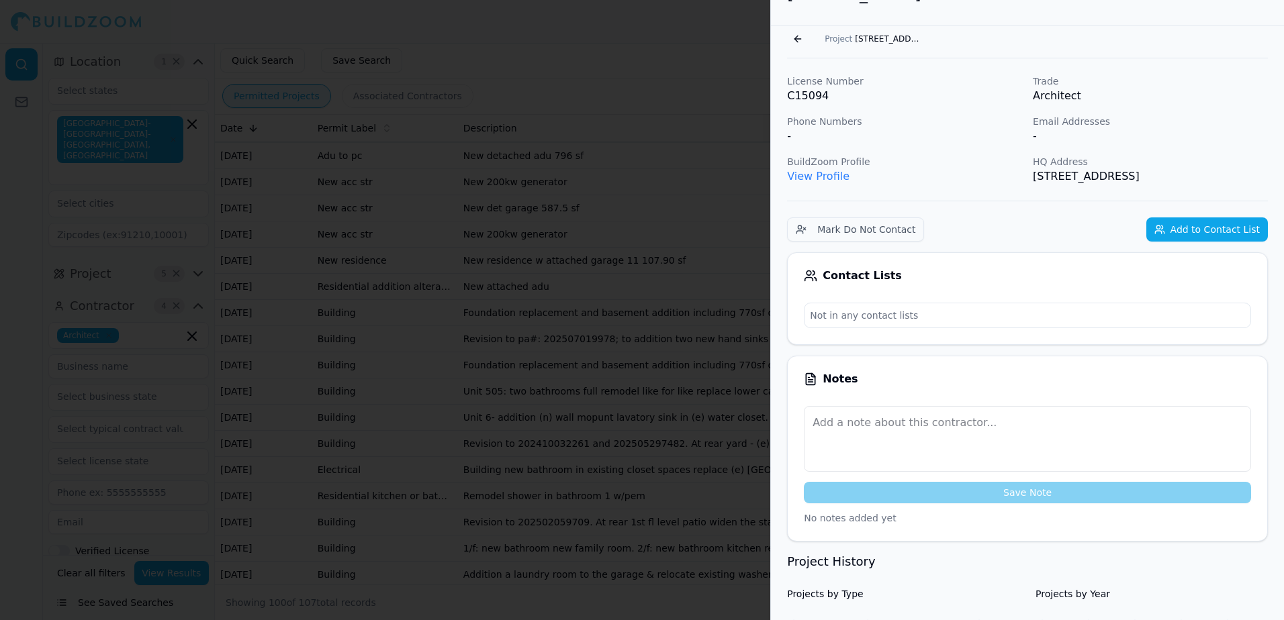
click at [827, 181] on link "View Profile" at bounding box center [818, 176] width 62 height 13
click at [812, 177] on link "View Profile" at bounding box center [818, 176] width 62 height 13
click at [797, 38] on button "Go back" at bounding box center [797, 38] width 21 height 21
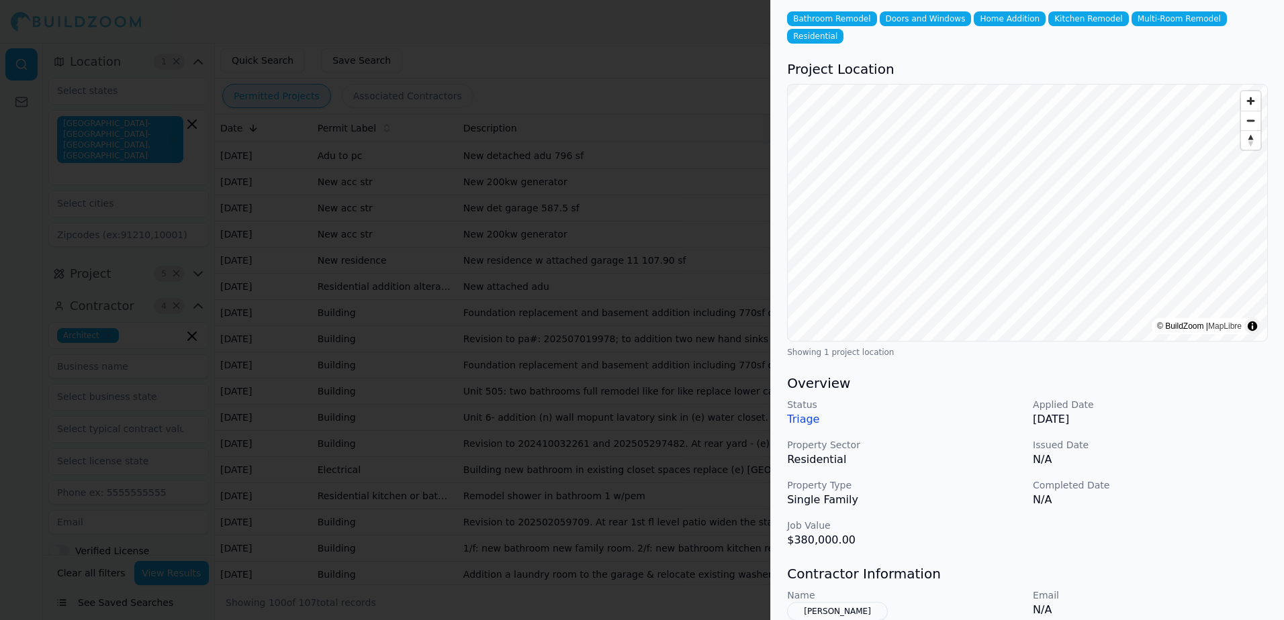
scroll to position [0, 0]
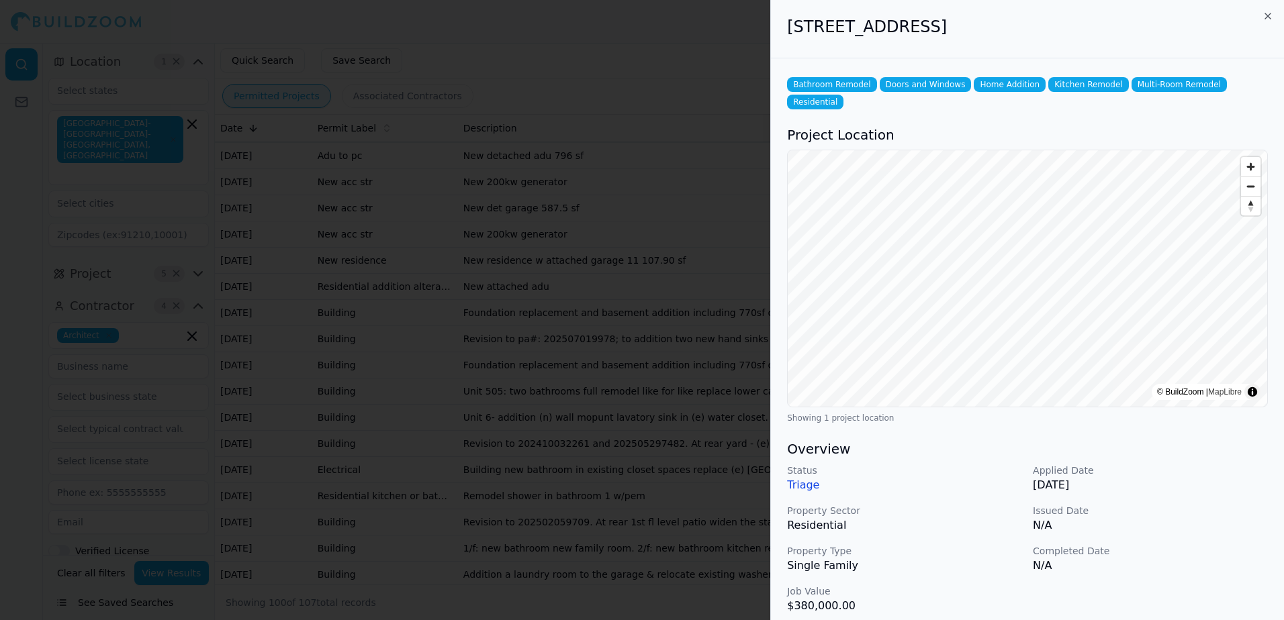
drag, startPoint x: 788, startPoint y: 22, endPoint x: 1090, endPoint y: 25, distance: 301.5
click at [1090, 25] on h2 "[STREET_ADDRESS]" at bounding box center [1027, 26] width 481 height 21
drag, startPoint x: 1090, startPoint y: 25, endPoint x: 1064, endPoint y: 31, distance: 26.2
copy h2 "[STREET_ADDRESS]"
click at [728, 33] on div at bounding box center [642, 310] width 1284 height 620
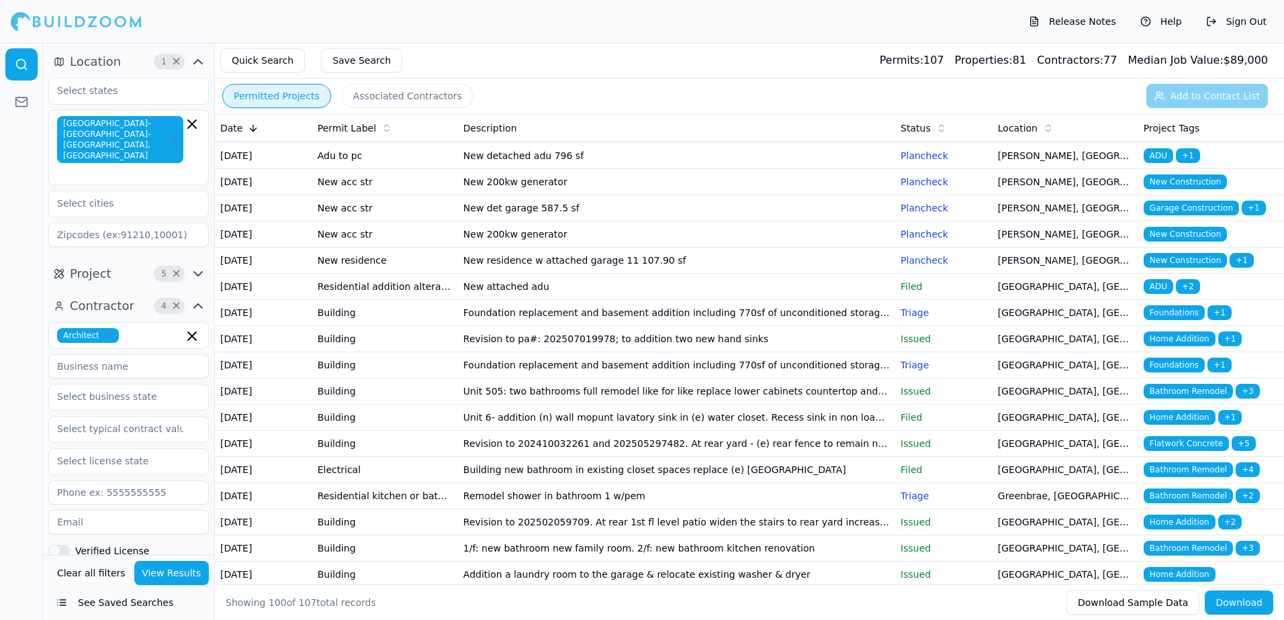
click at [1190, 58] on span "Bathroom Remodel" at bounding box center [1188, 51] width 89 height 15
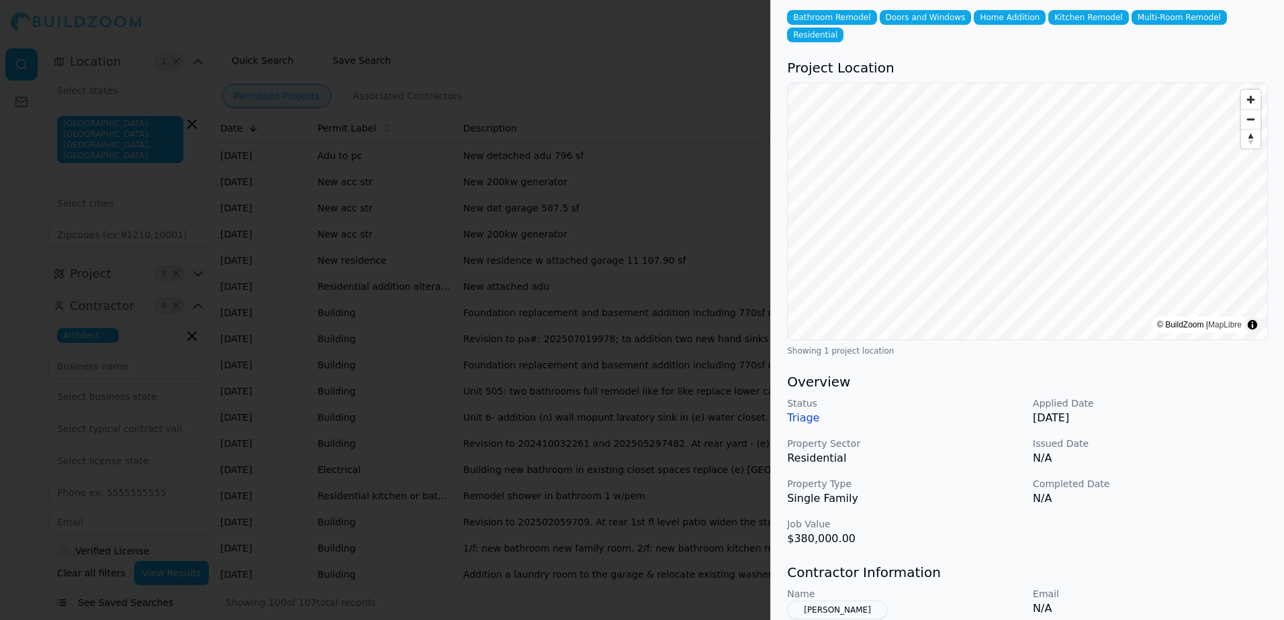
scroll to position [134, 0]
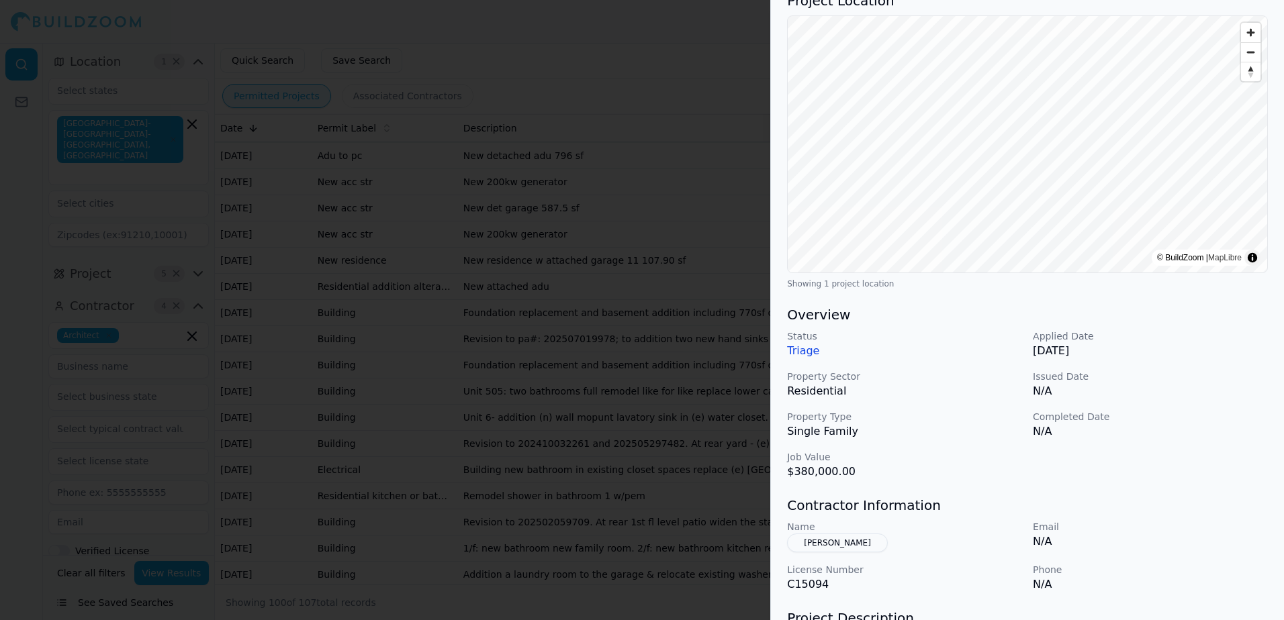
click at [832, 534] on button "[PERSON_NAME]" at bounding box center [837, 543] width 101 height 19
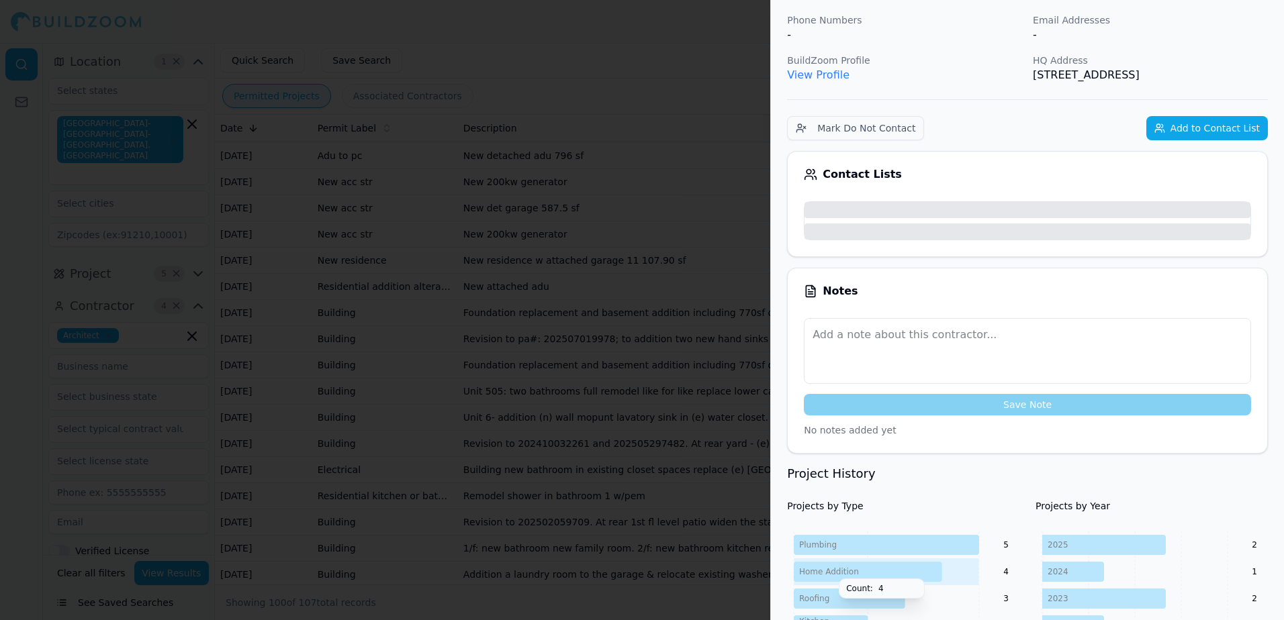
scroll to position [167, 0]
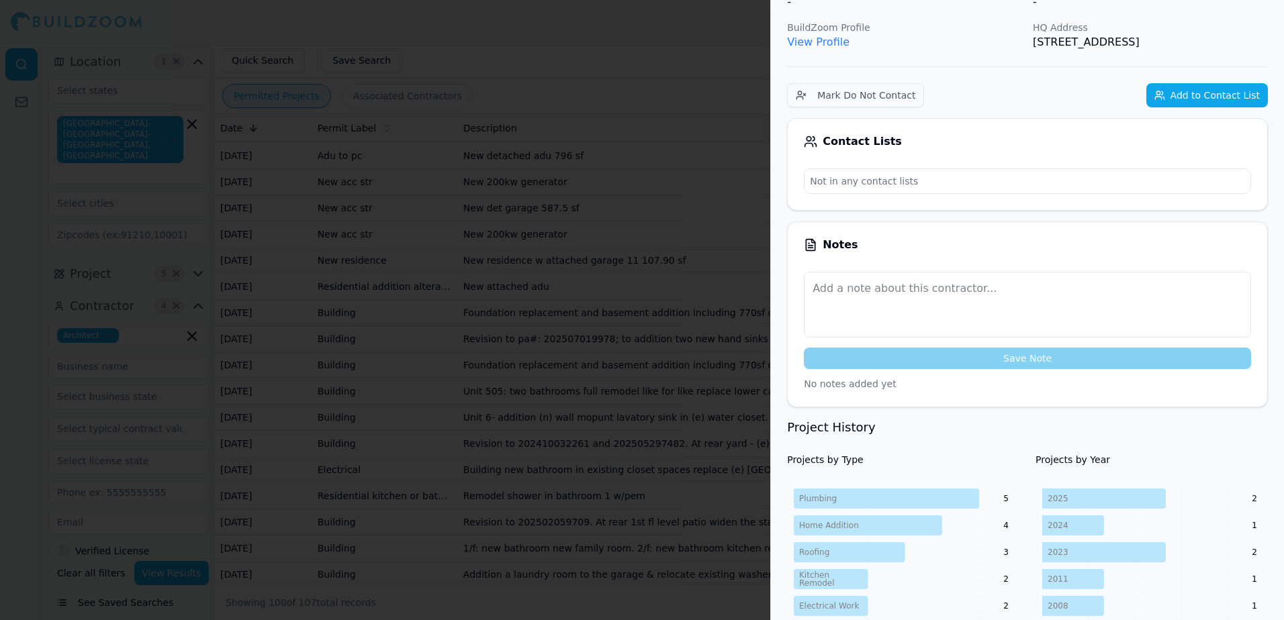
click at [819, 40] on link "View Profile" at bounding box center [818, 42] width 62 height 13
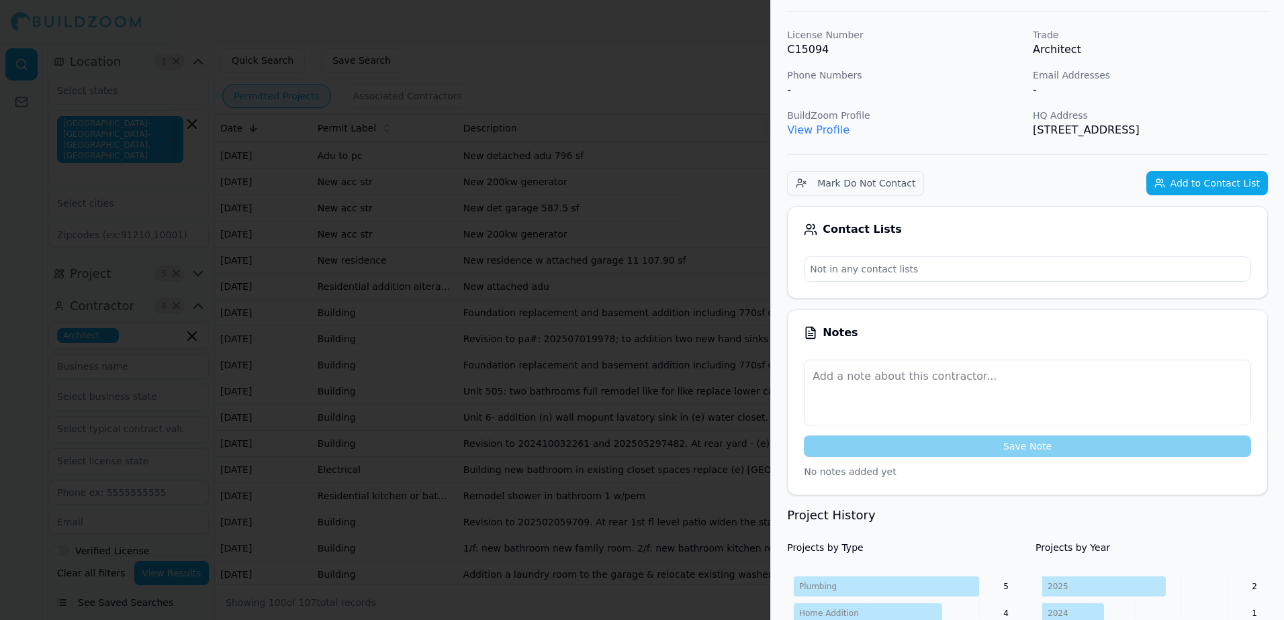
scroll to position [0, 0]
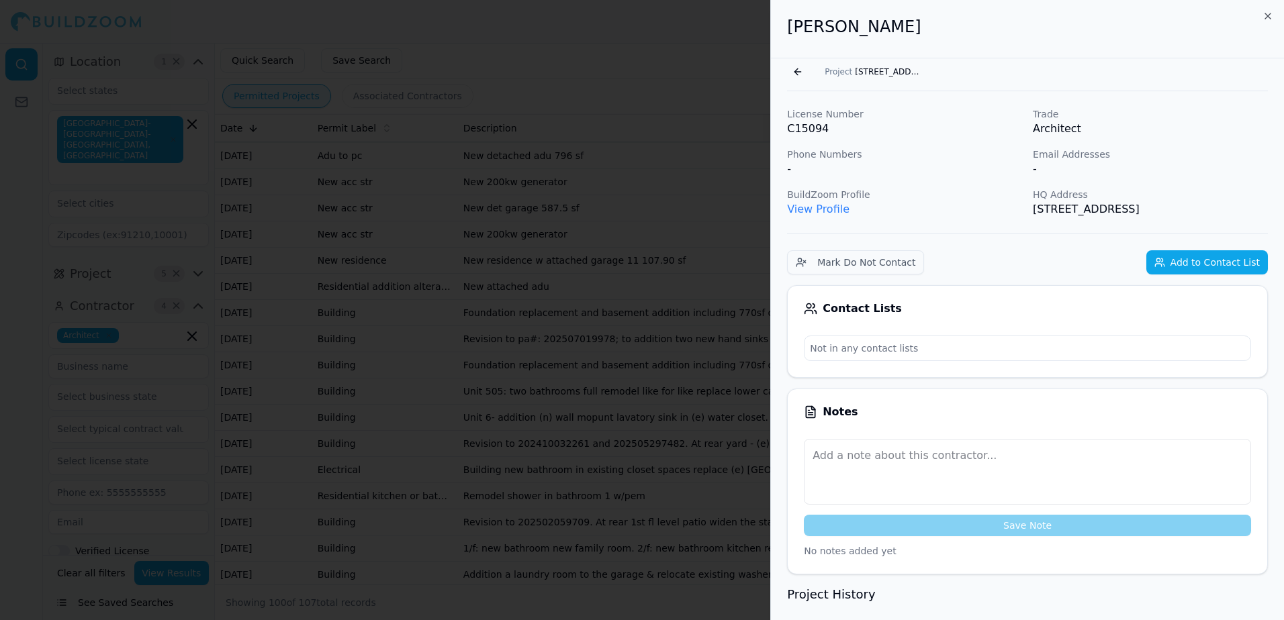
click at [796, 68] on button "Go back" at bounding box center [797, 71] width 21 height 21
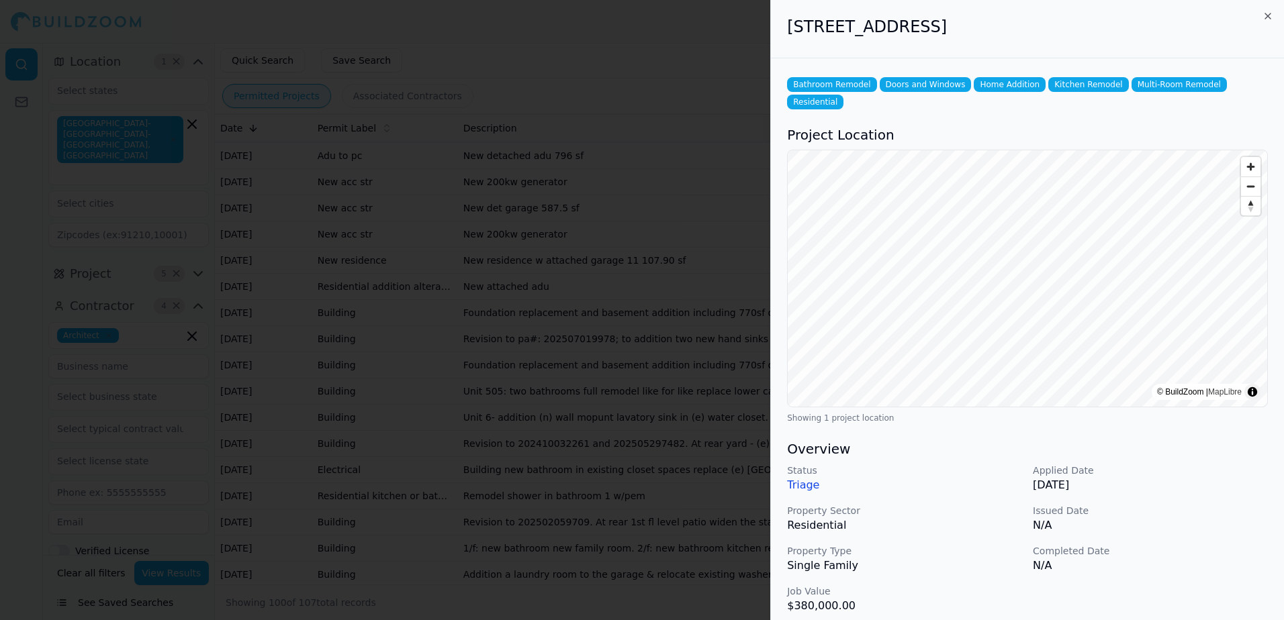
click at [658, 95] on div at bounding box center [642, 310] width 1284 height 620
